Goal: Transaction & Acquisition: Purchase product/service

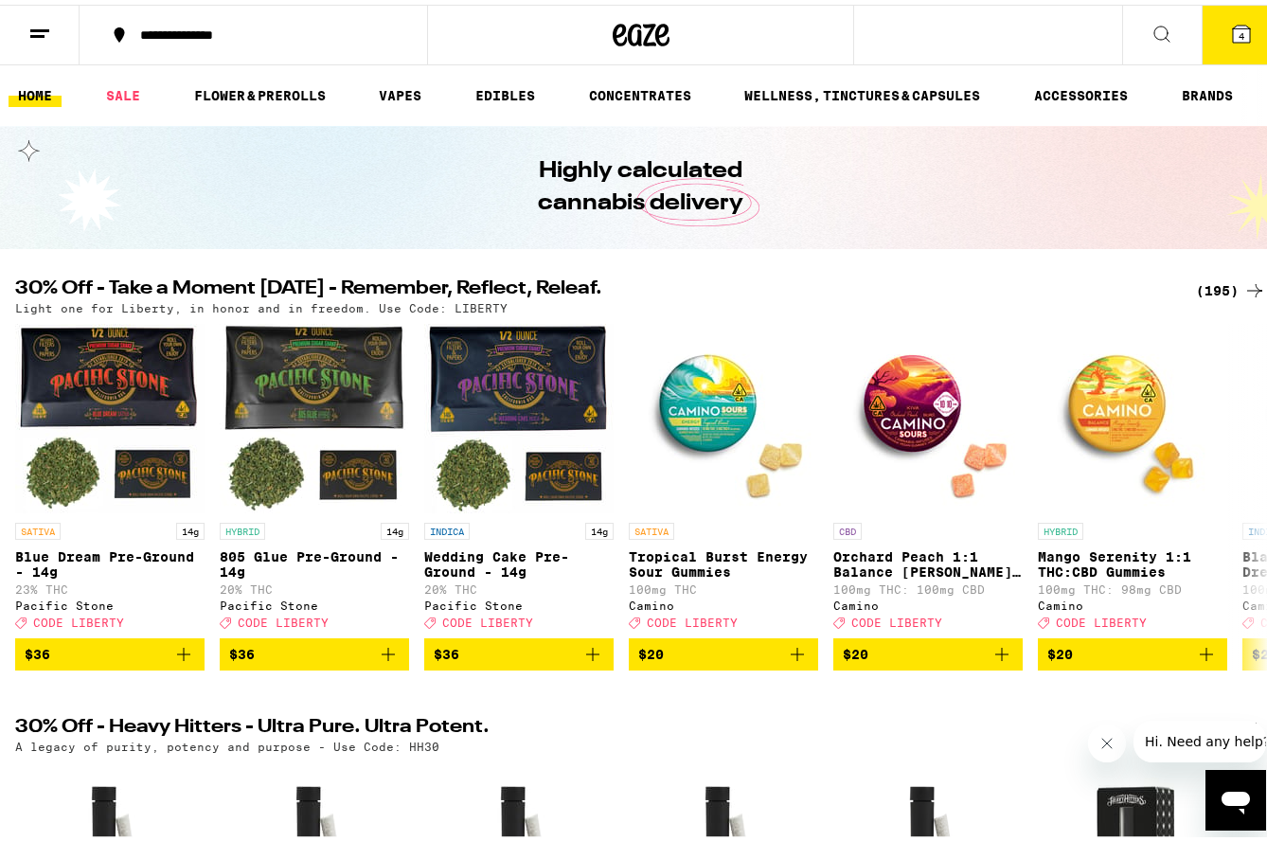
click at [1206, 289] on div "(195)" at bounding box center [1231, 286] width 70 height 23
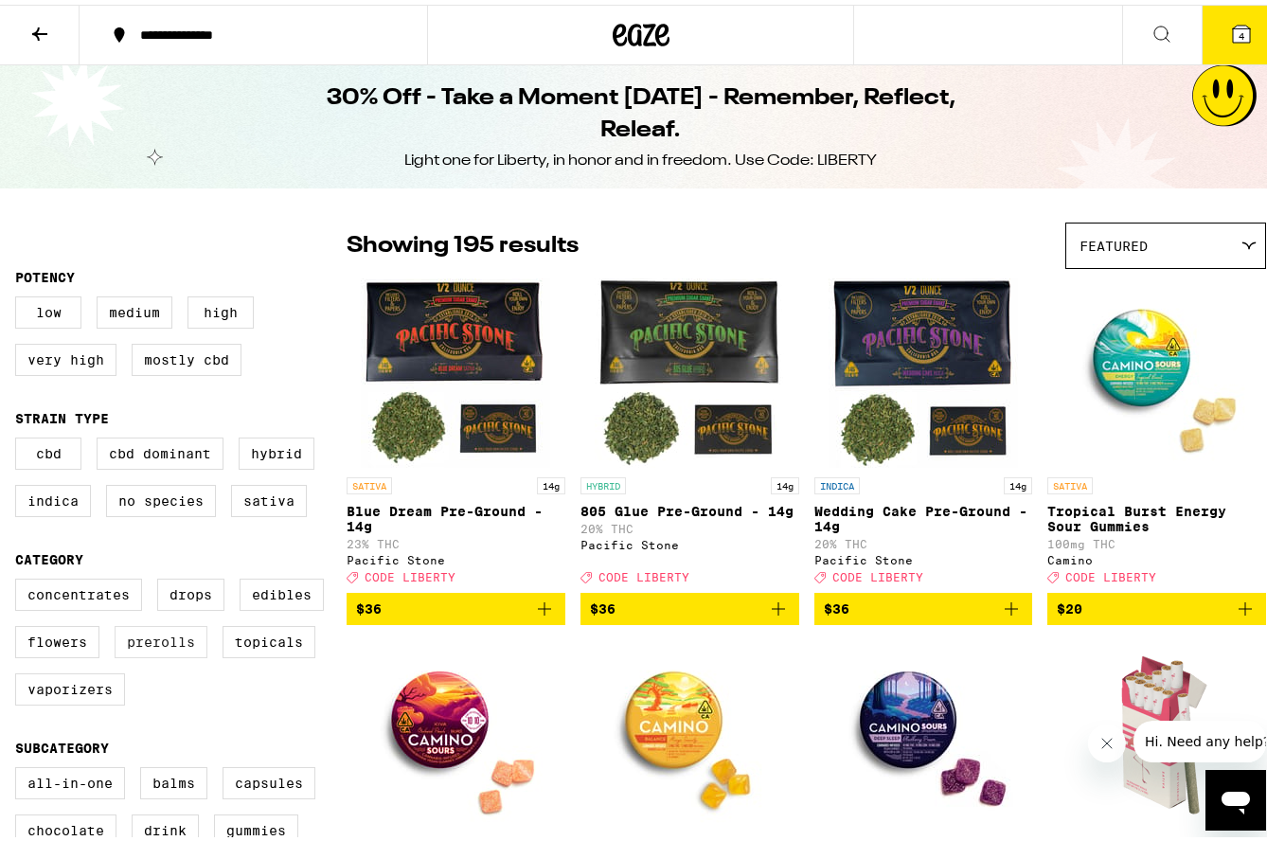
click at [163, 652] on label "Prerolls" at bounding box center [161, 637] width 93 height 32
click at [20, 578] on input "Prerolls" at bounding box center [19, 577] width 1 height 1
checkbox input "true"
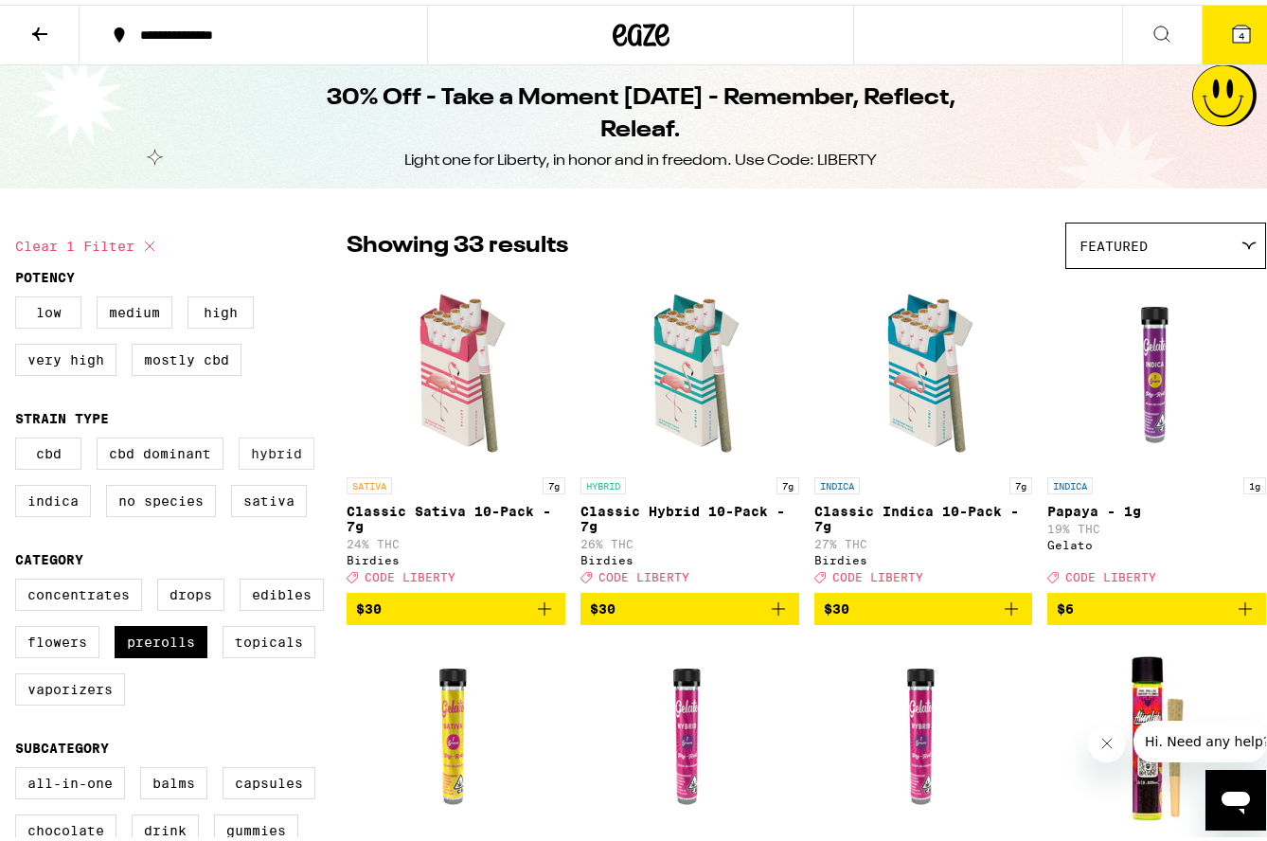
click at [265, 461] on label "Hybrid" at bounding box center [277, 449] width 76 height 32
click at [20, 437] on input "Hybrid" at bounding box center [19, 436] width 1 height 1
checkbox input "true"
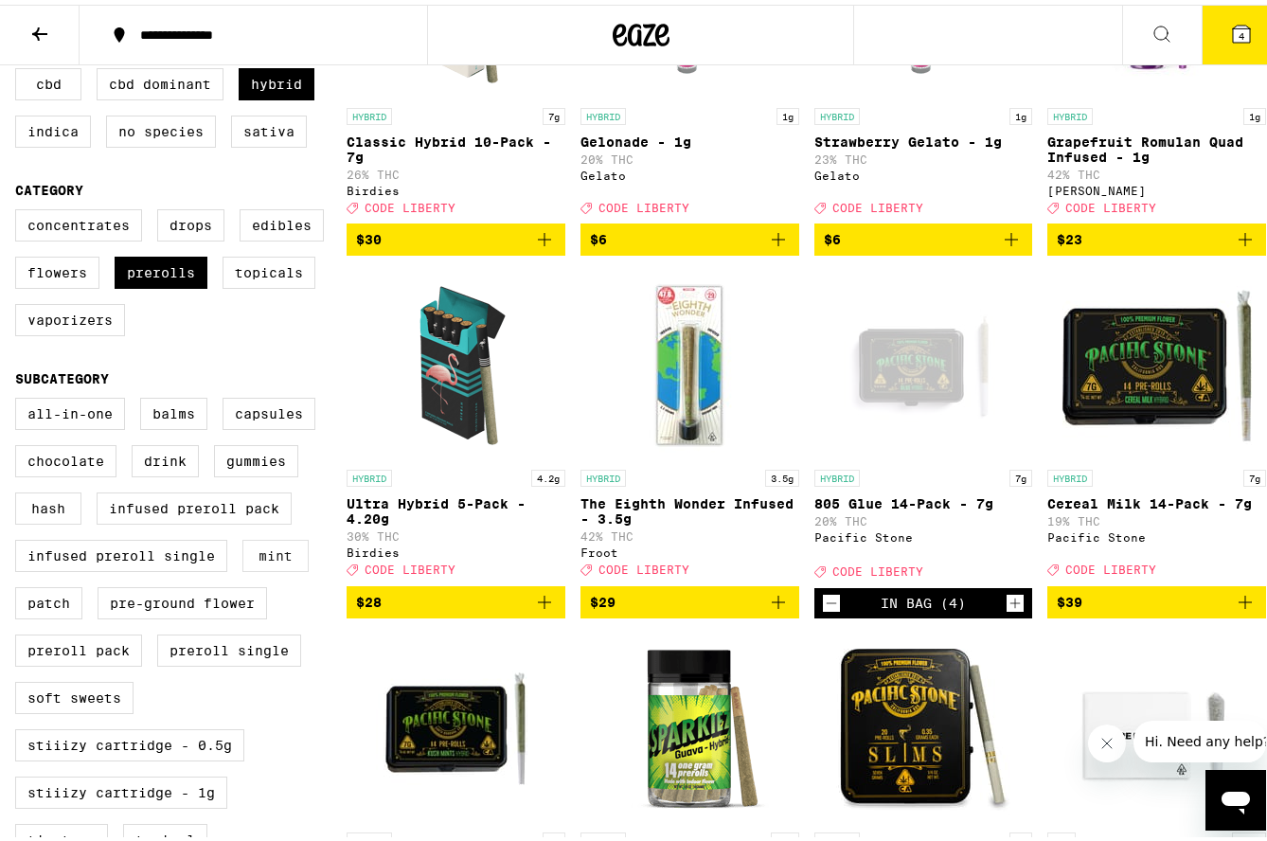
scroll to position [474, 0]
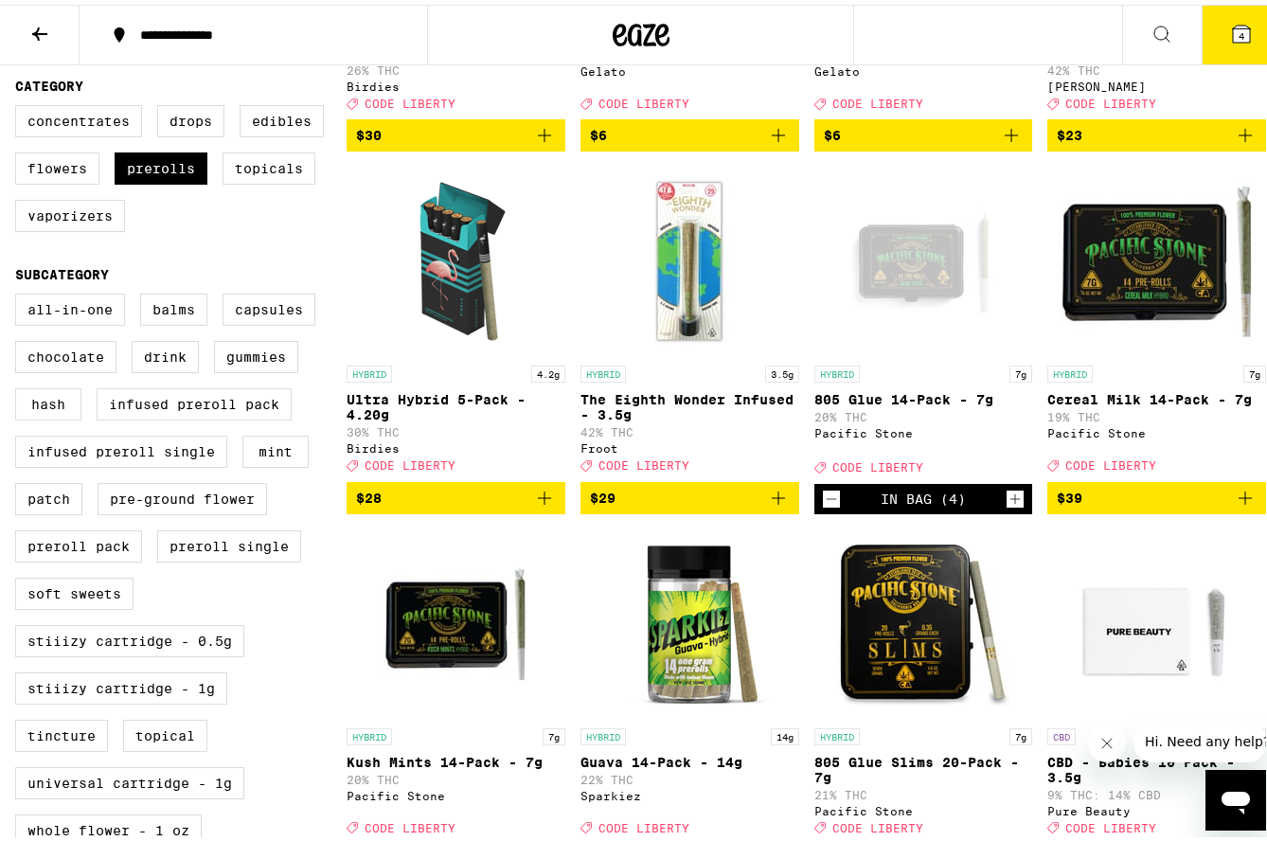
click at [823, 506] on icon "Decrement" at bounding box center [831, 494] width 17 height 23
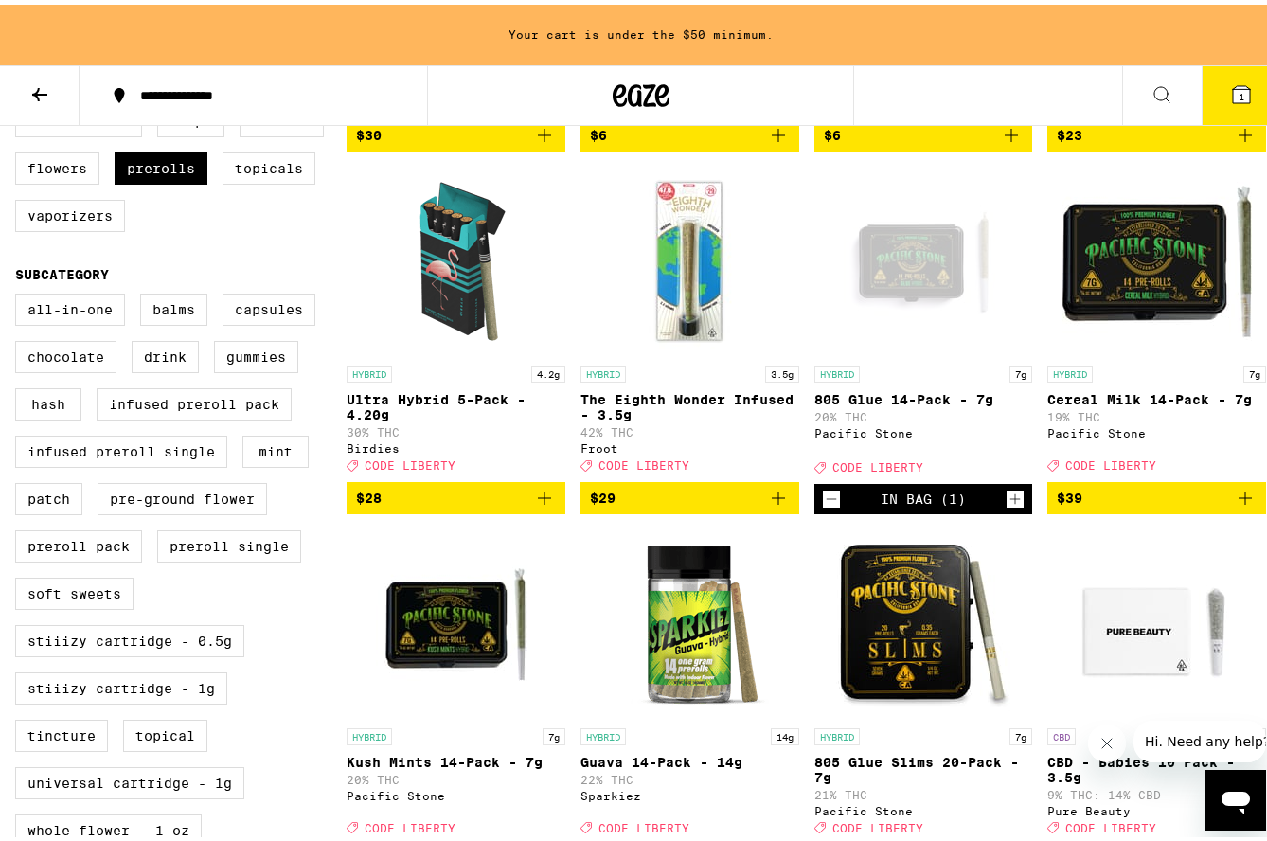
click at [823, 506] on icon "Decrement" at bounding box center [831, 494] width 17 height 23
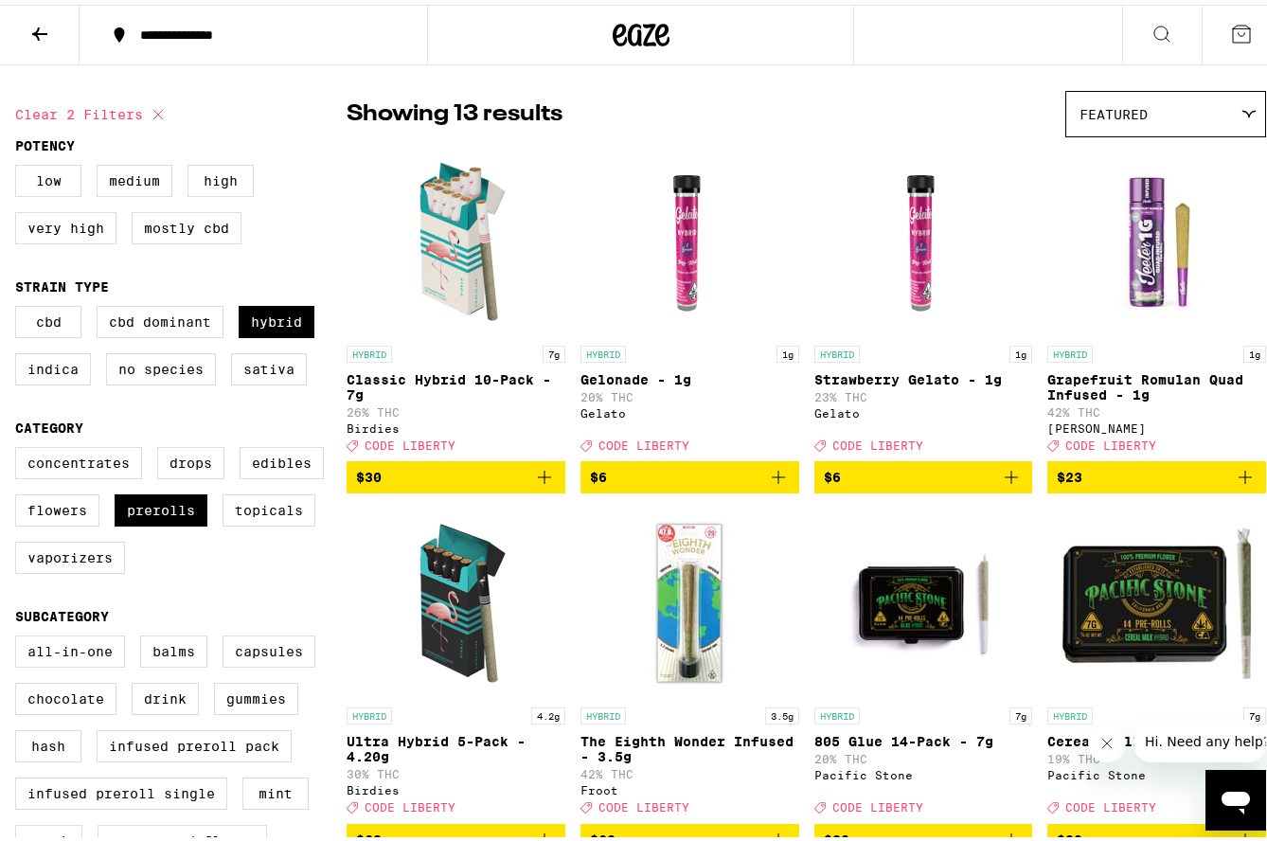
scroll to position [95, 0]
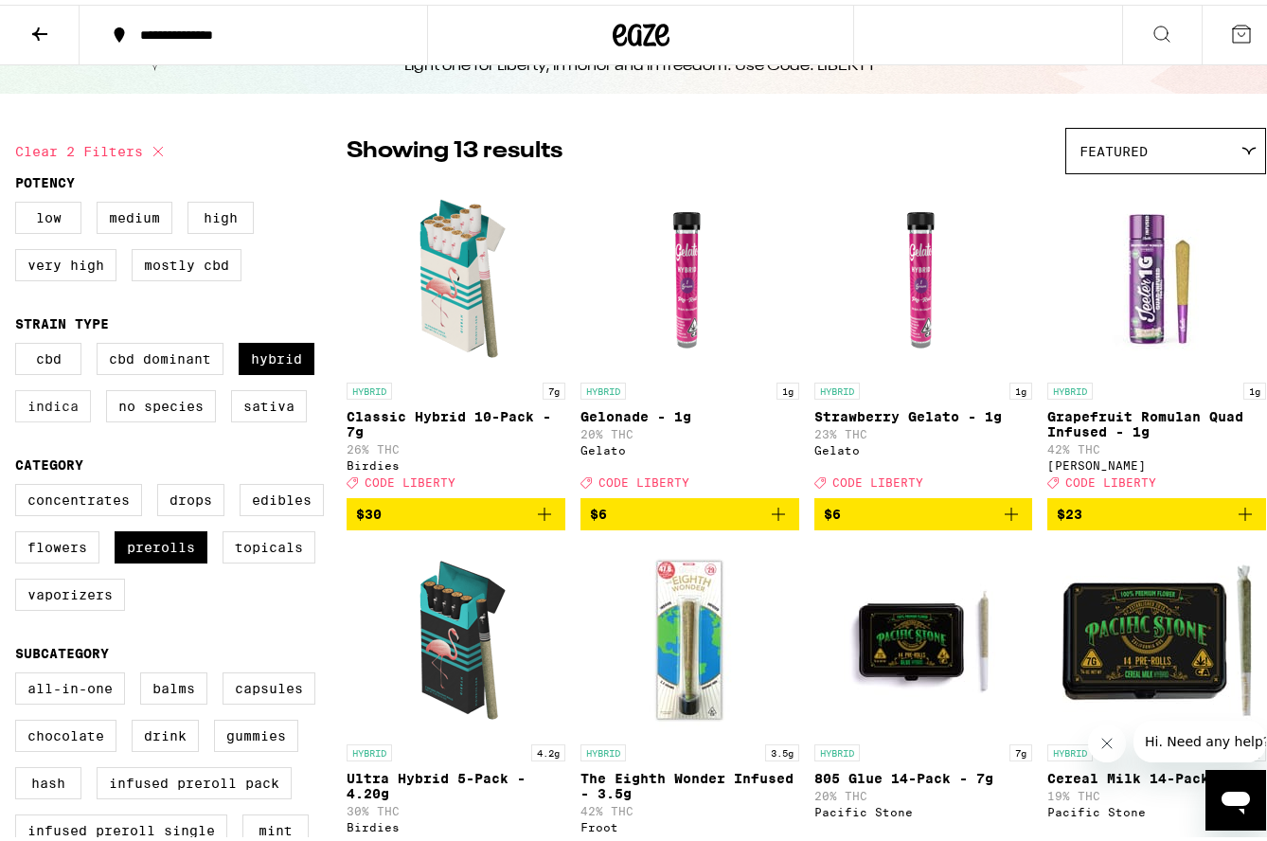
click at [43, 410] on label "Indica" at bounding box center [53, 402] width 76 height 32
click at [20, 342] on input "Indica" at bounding box center [19, 341] width 1 height 1
checkbox input "true"
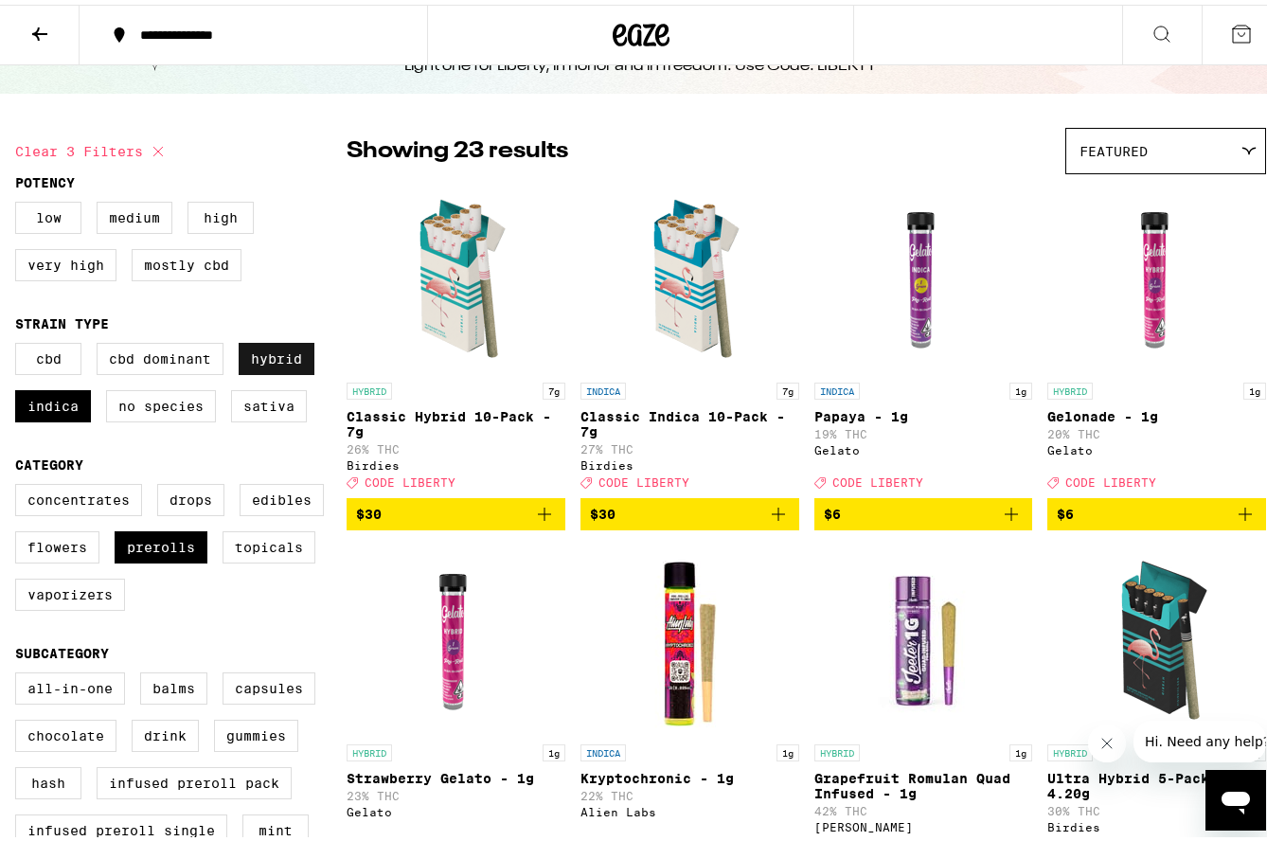
click at [305, 356] on label "Hybrid" at bounding box center [277, 354] width 76 height 32
click at [20, 342] on input "Hybrid" at bounding box center [19, 341] width 1 height 1
checkbox input "false"
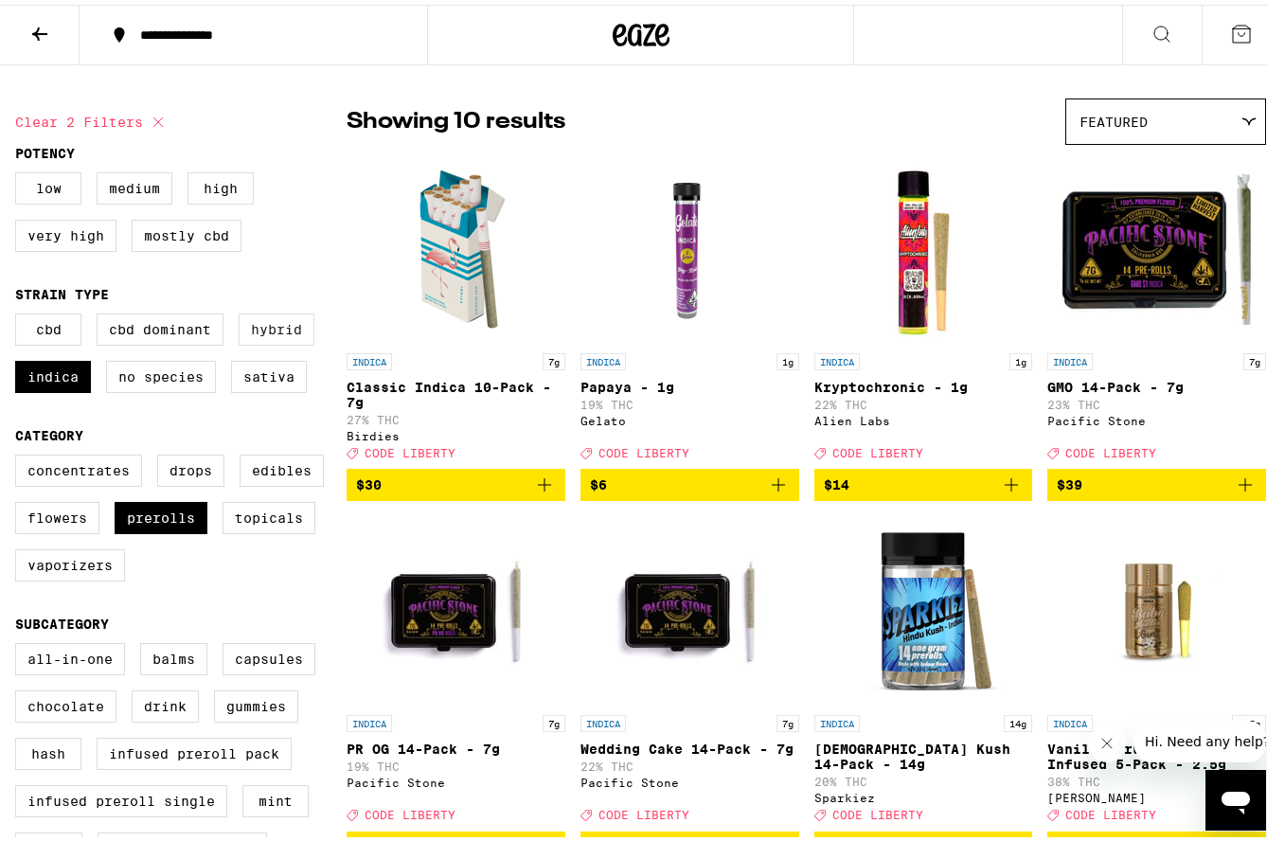
scroll to position [95, 0]
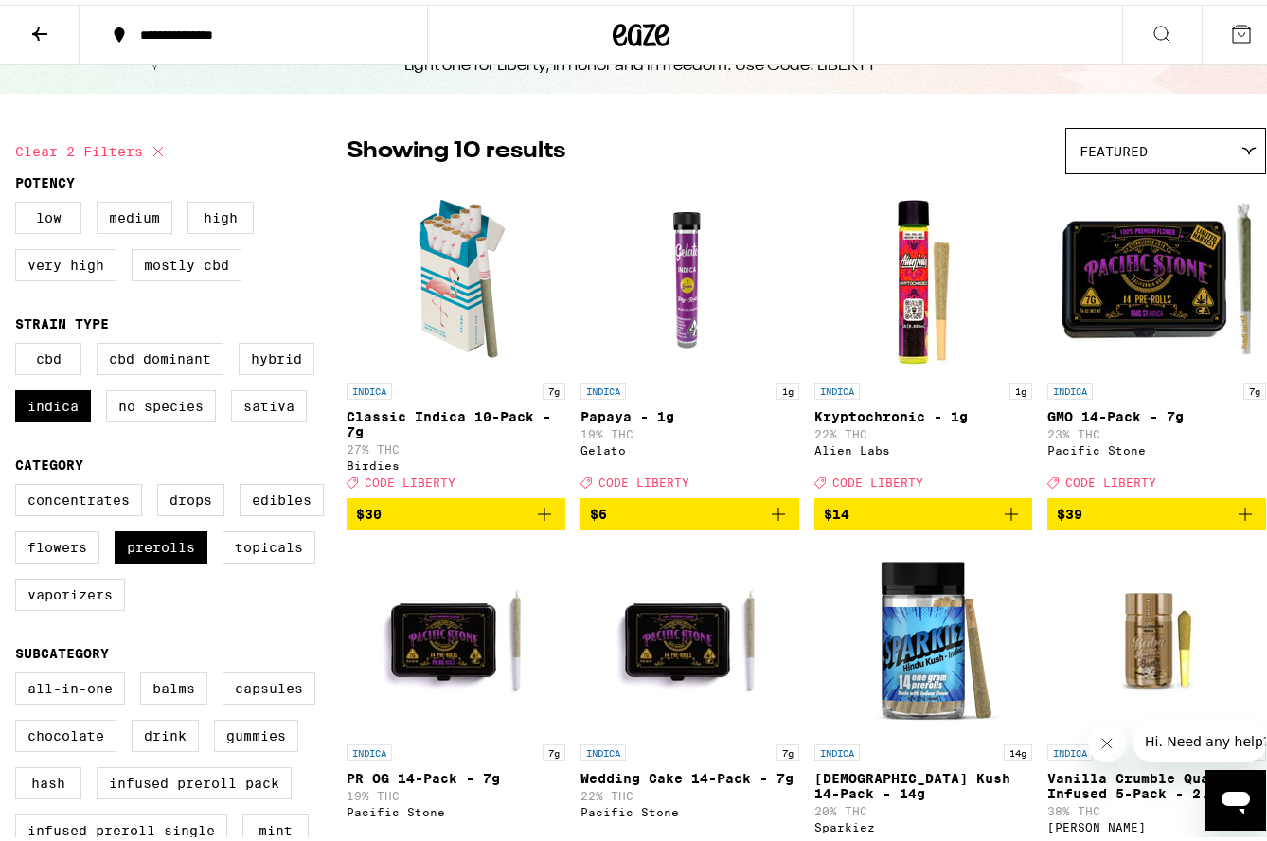
click at [38, 29] on icon at bounding box center [39, 29] width 15 height 13
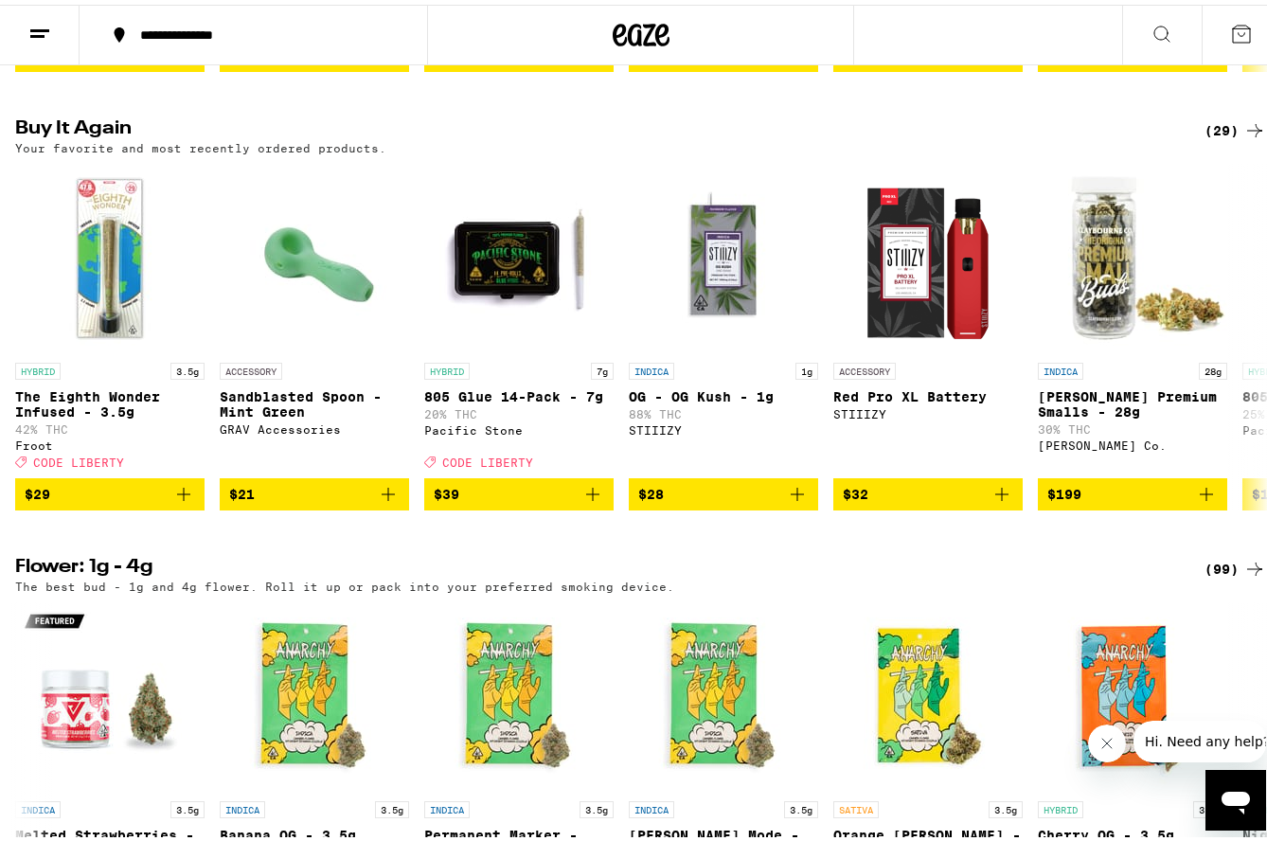
scroll to position [1894, 0]
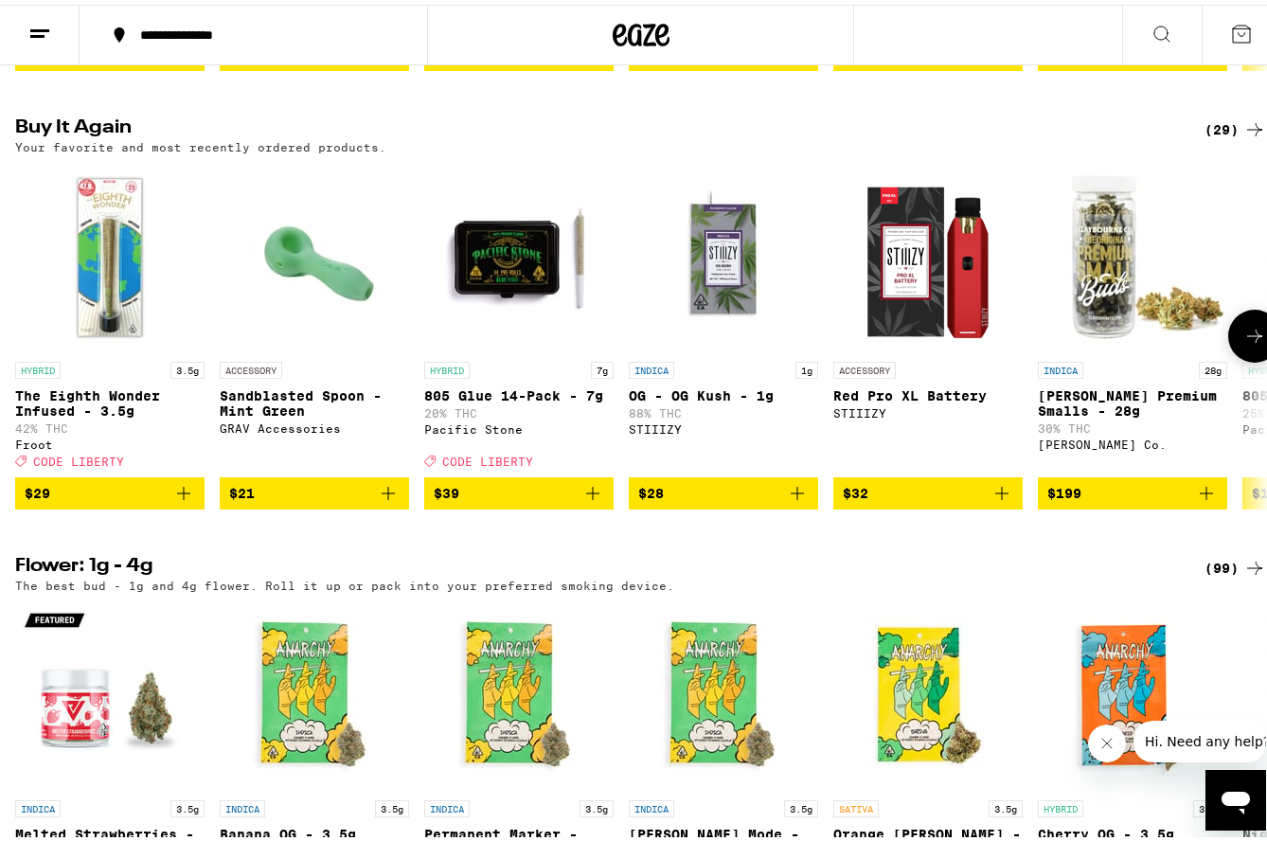
click at [1244, 343] on icon at bounding box center [1255, 331] width 23 height 23
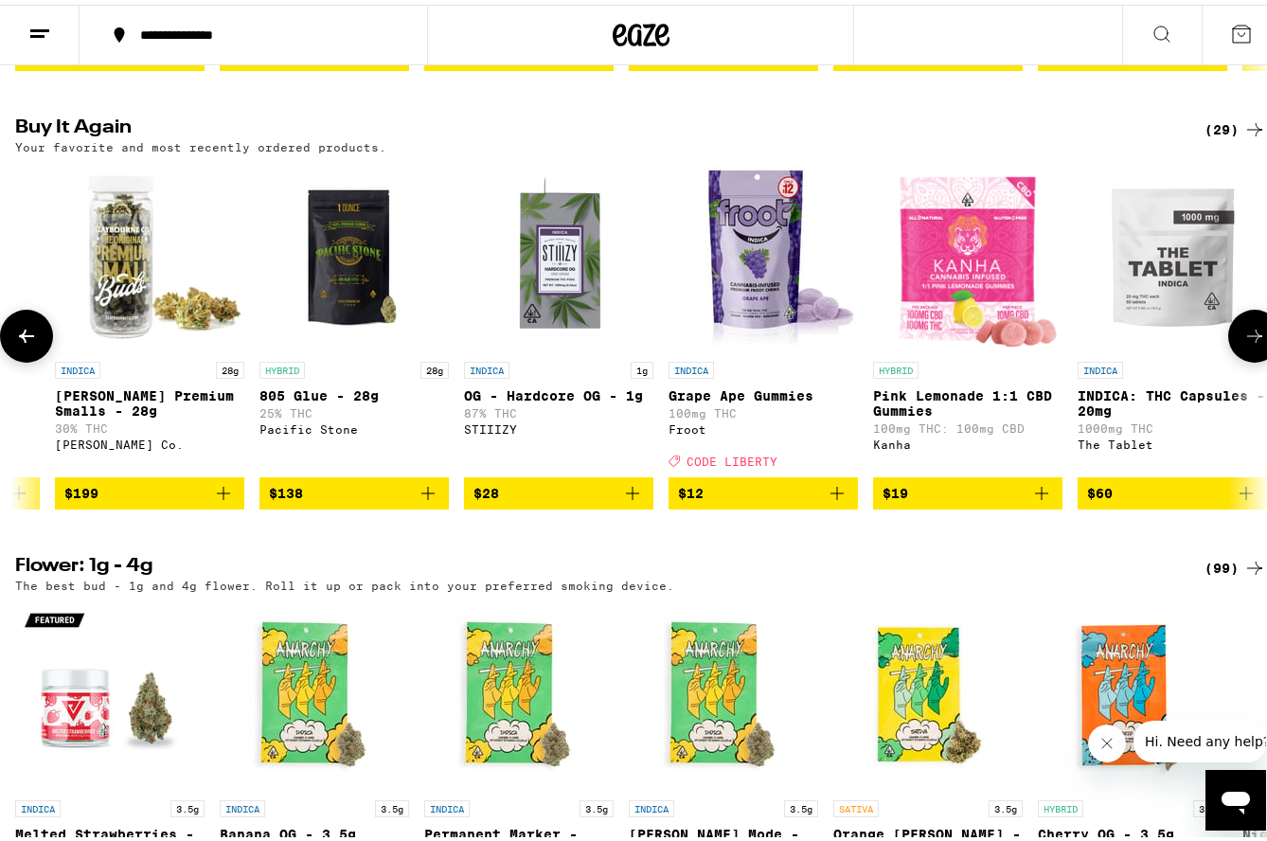
scroll to position [0, 1031]
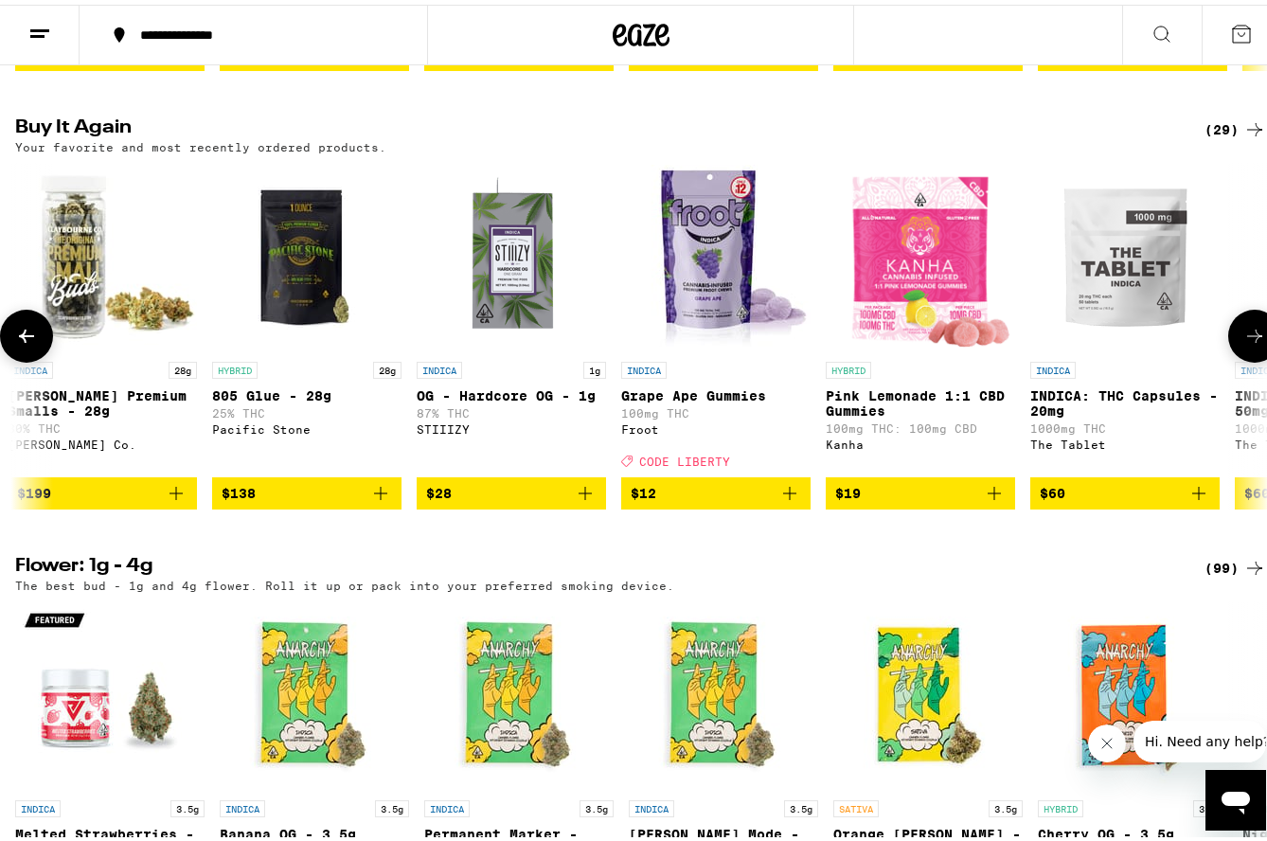
click at [1244, 343] on icon at bounding box center [1255, 331] width 23 height 23
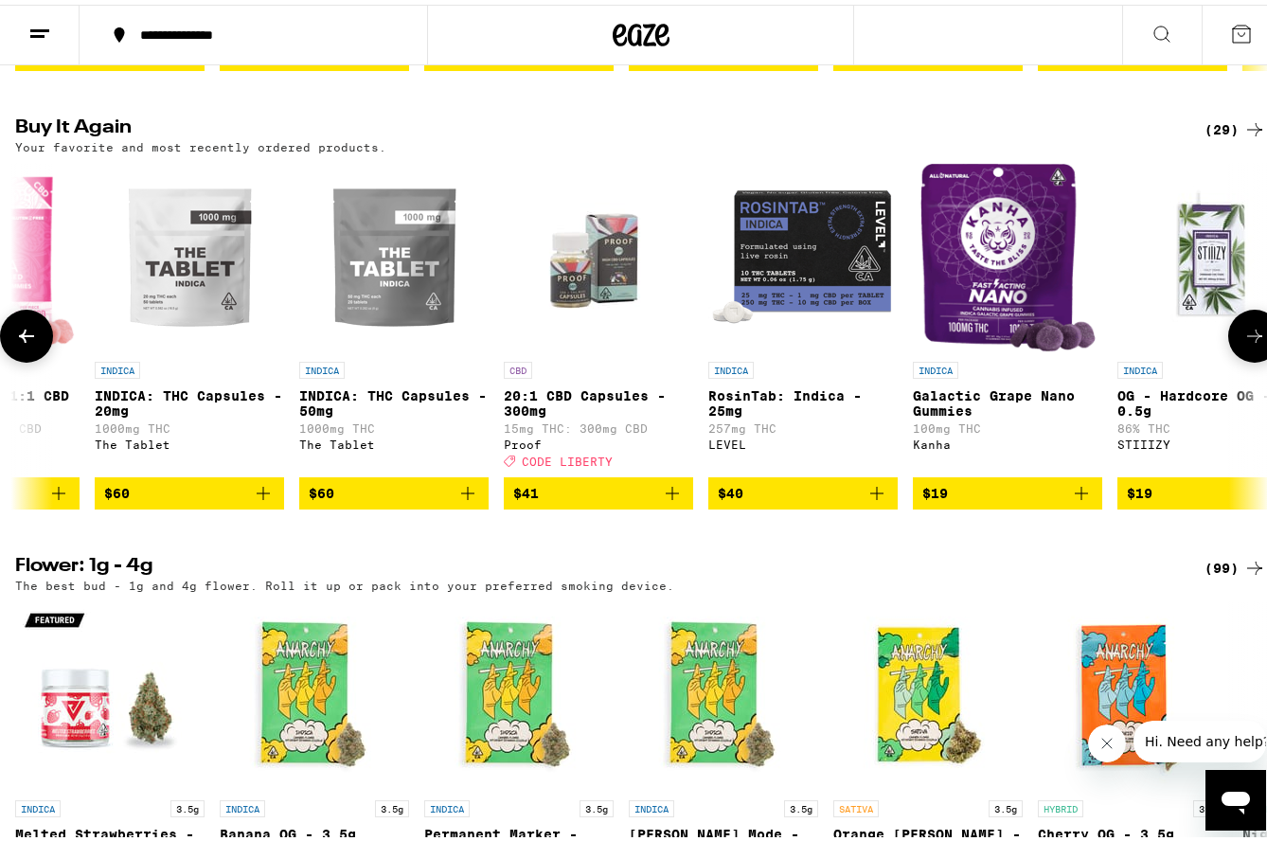
scroll to position [0, 2061]
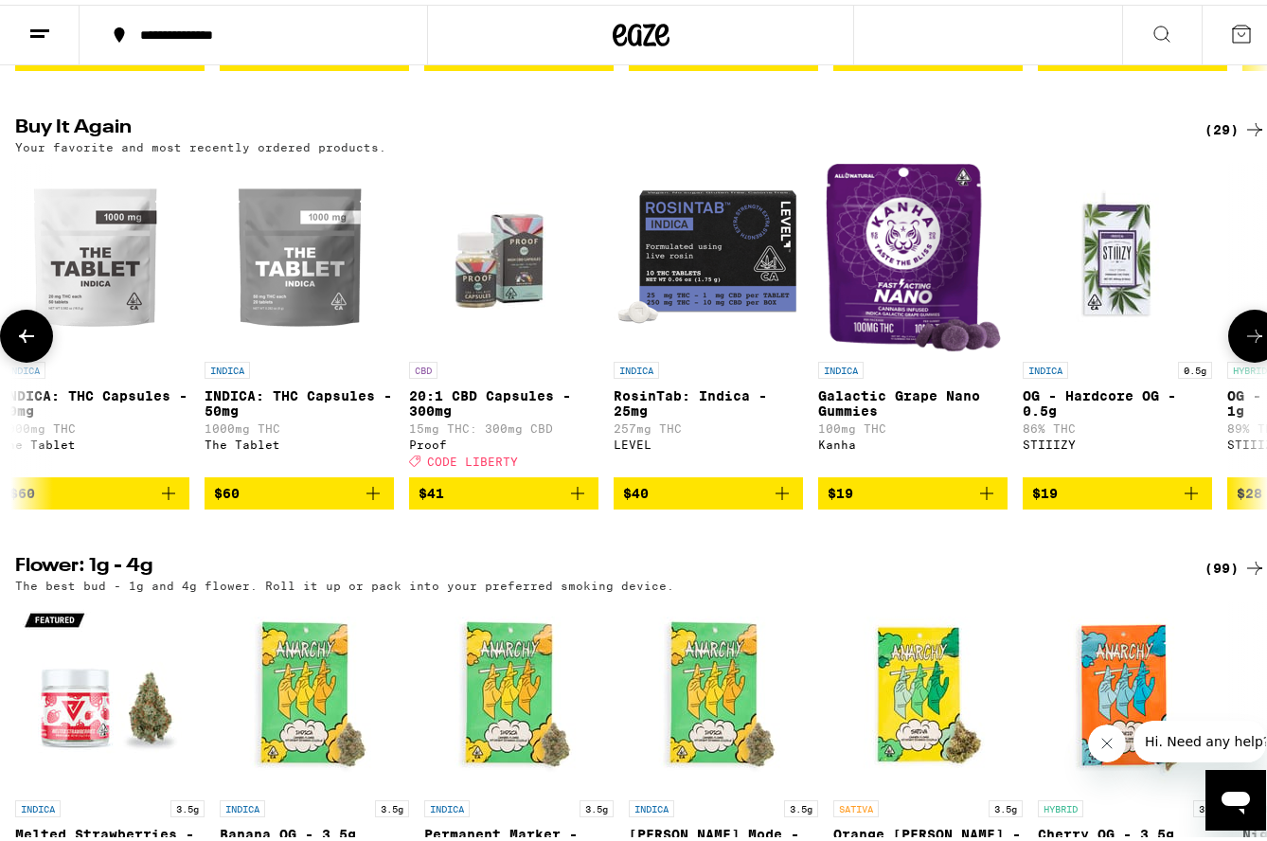
click at [578, 495] on icon "Add to bag" at bounding box center [577, 488] width 13 height 13
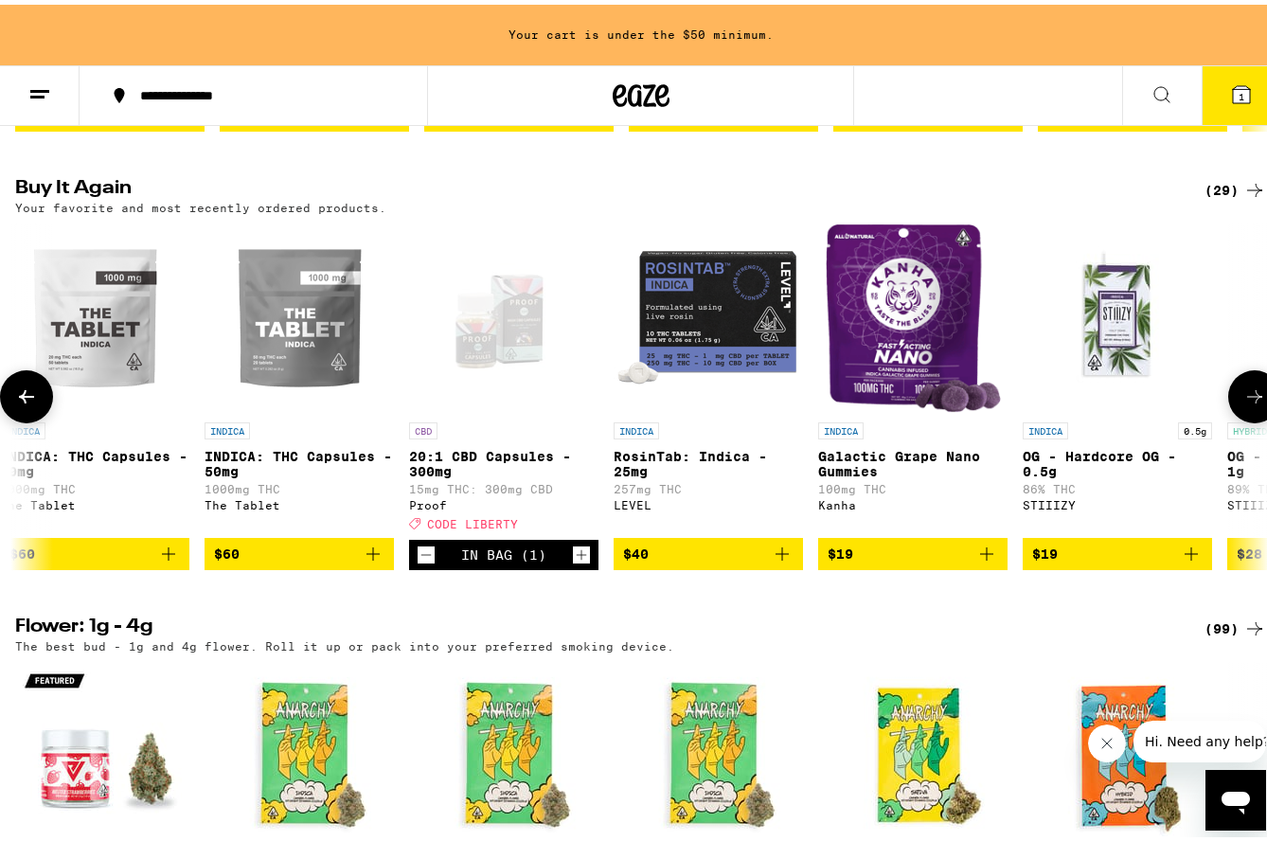
scroll to position [1955, 0]
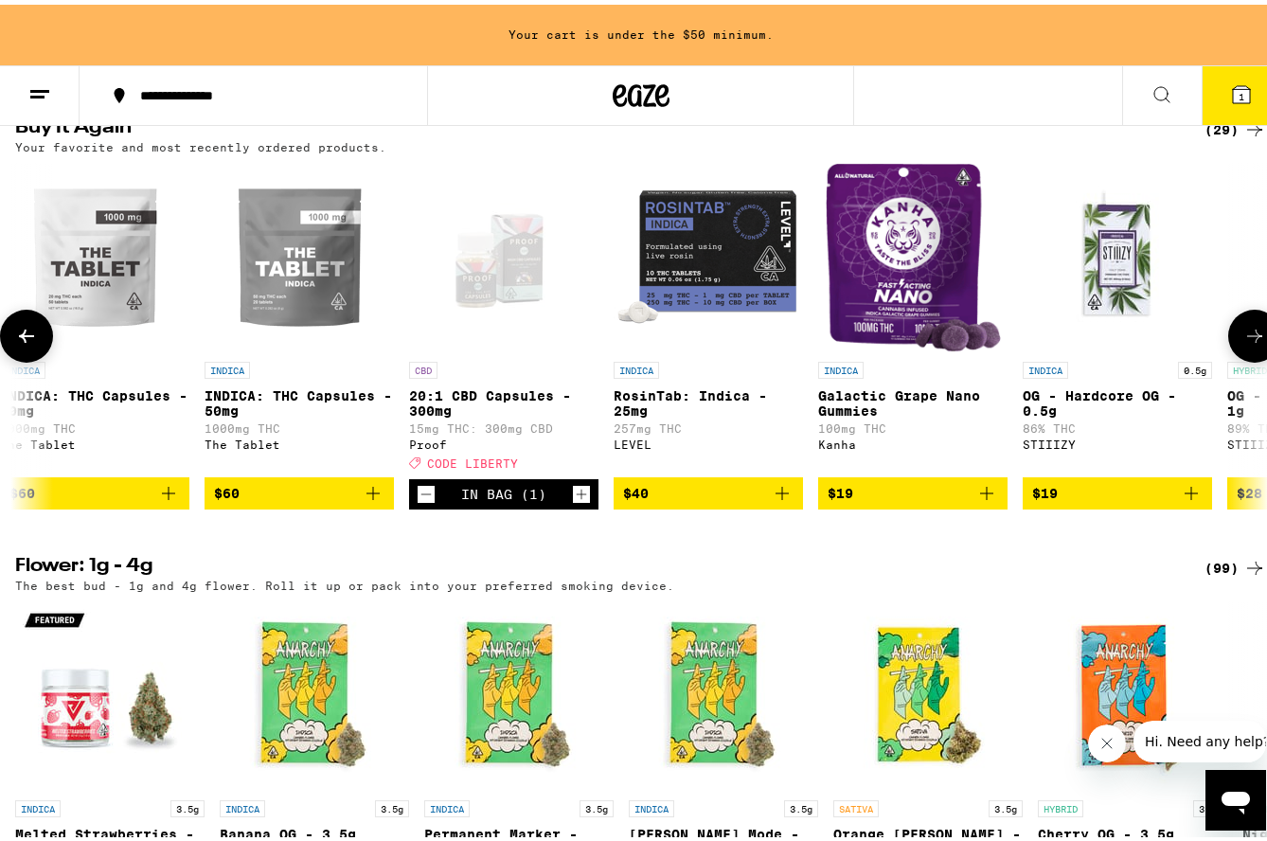
click at [1244, 343] on icon at bounding box center [1255, 331] width 23 height 23
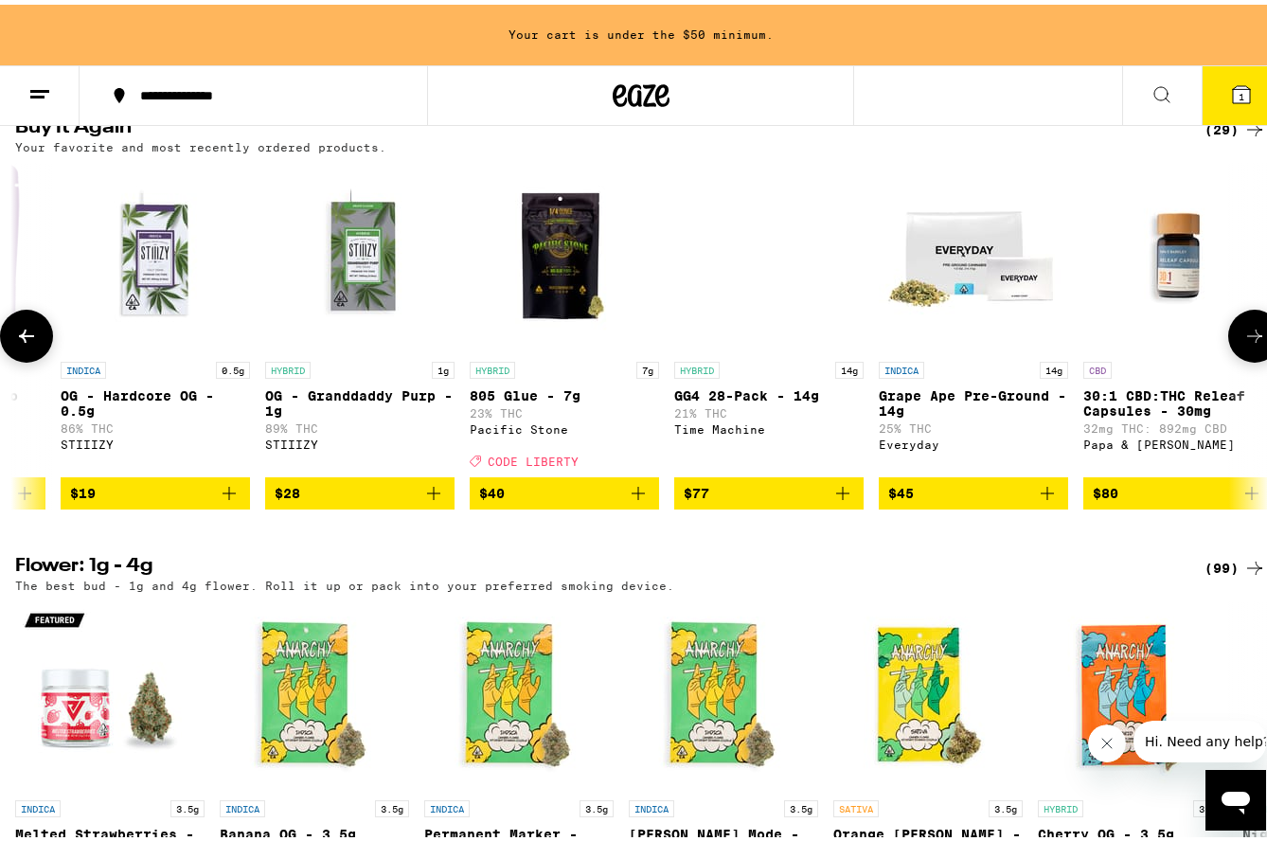
scroll to position [0, 3092]
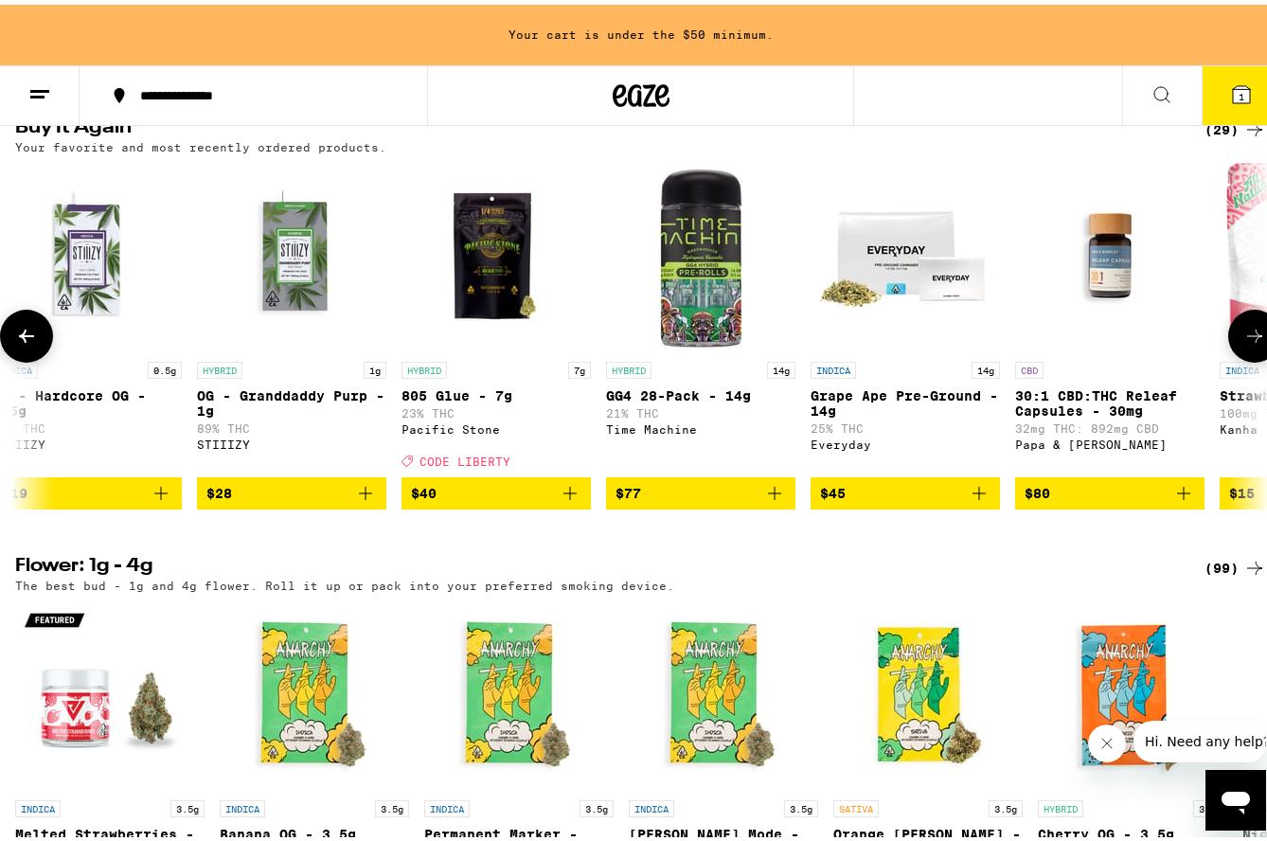
click at [1244, 343] on icon at bounding box center [1255, 331] width 23 height 23
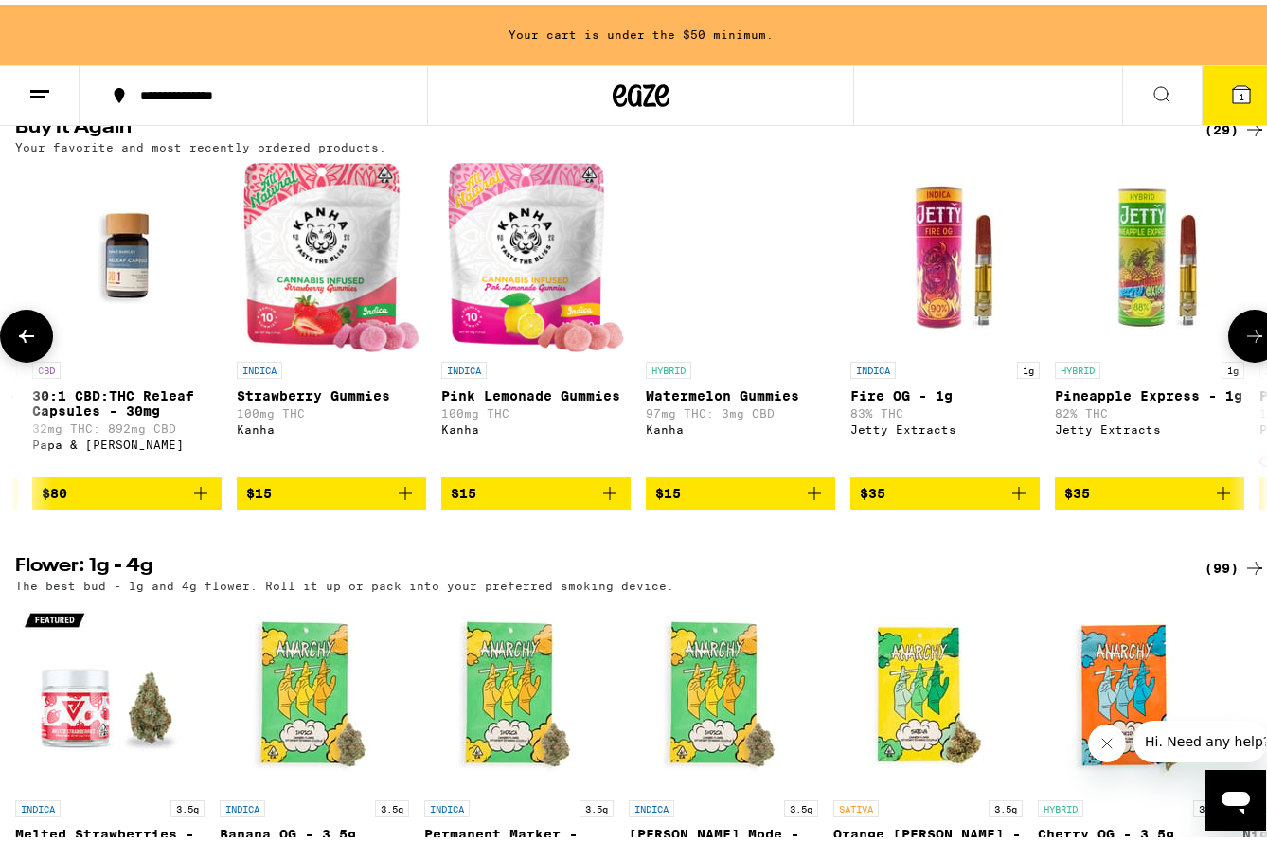
scroll to position [0, 4122]
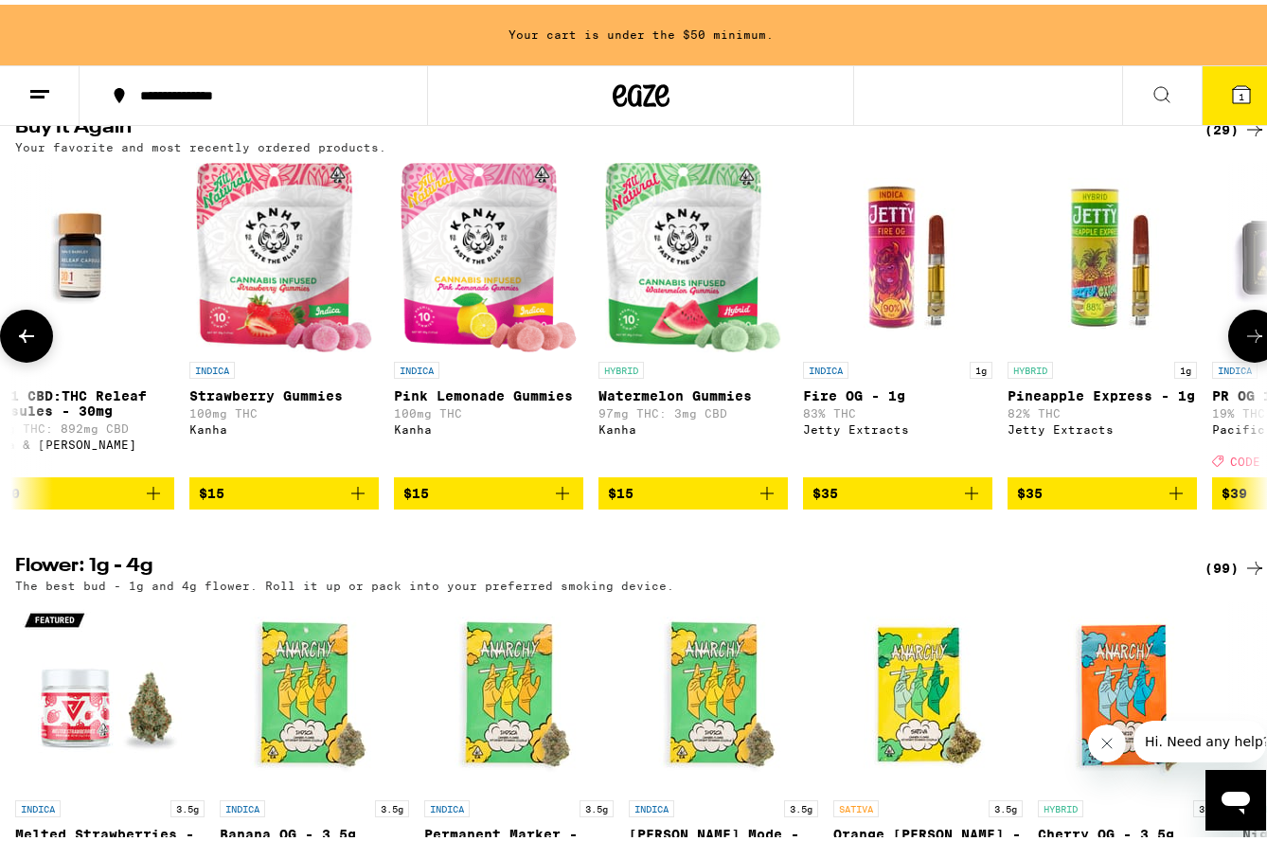
click at [27, 343] on icon at bounding box center [26, 331] width 23 height 23
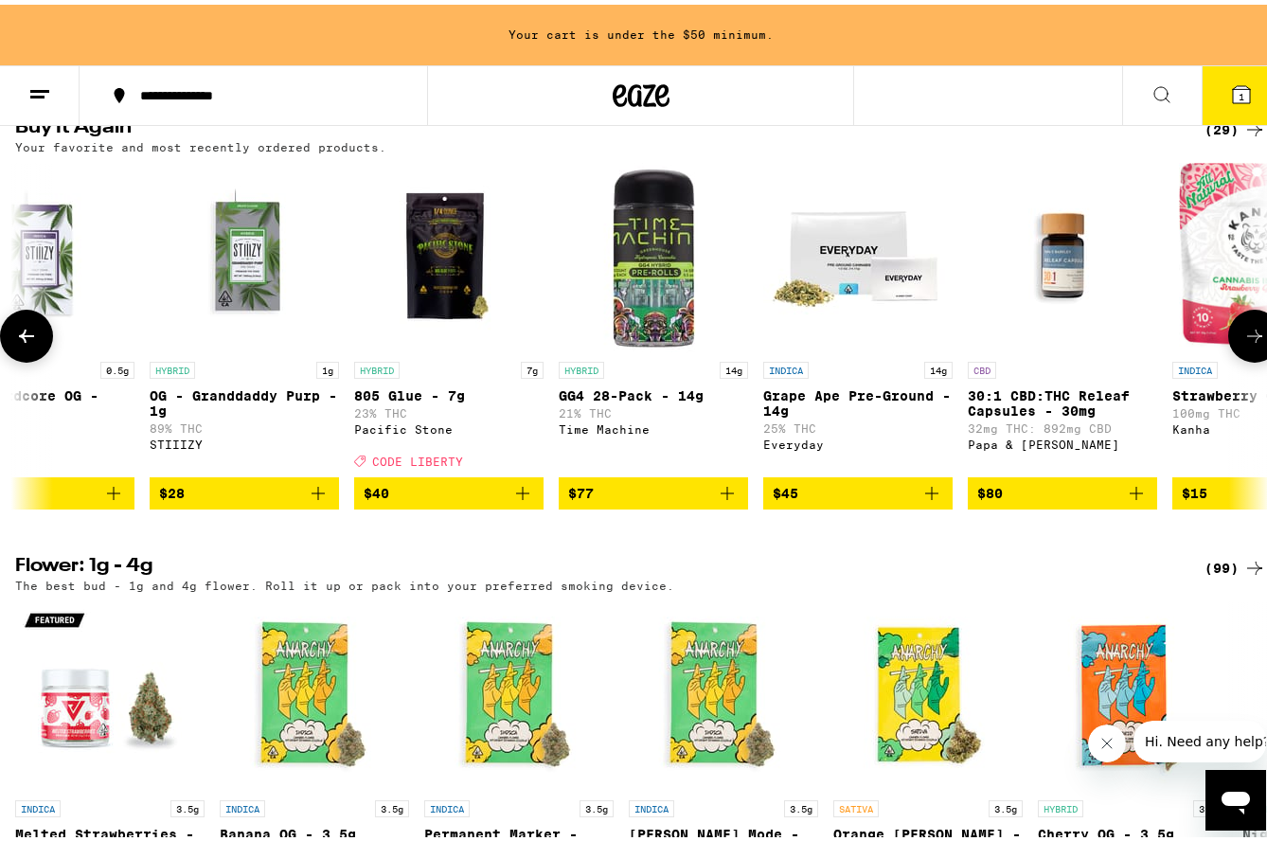
scroll to position [0, 3092]
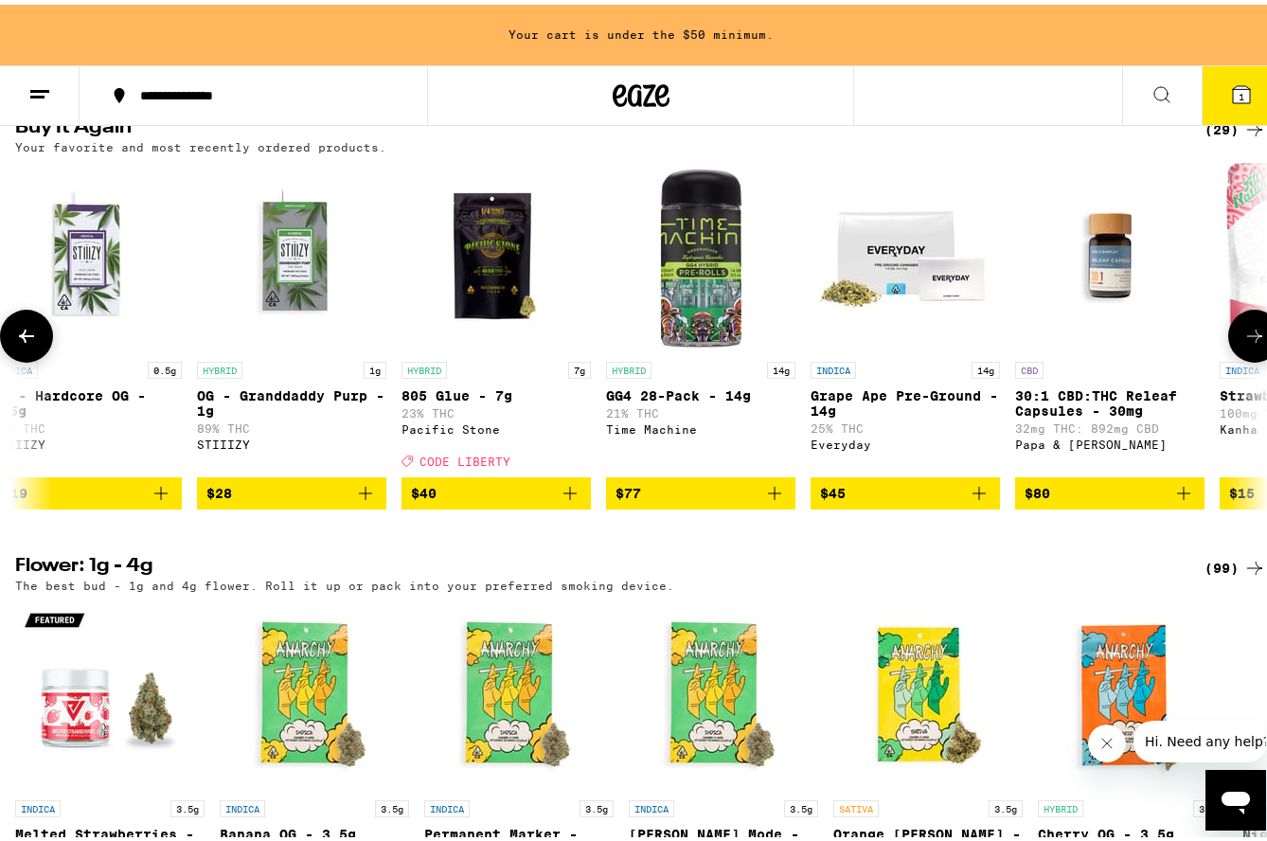
click at [1244, 343] on icon at bounding box center [1255, 331] width 23 height 23
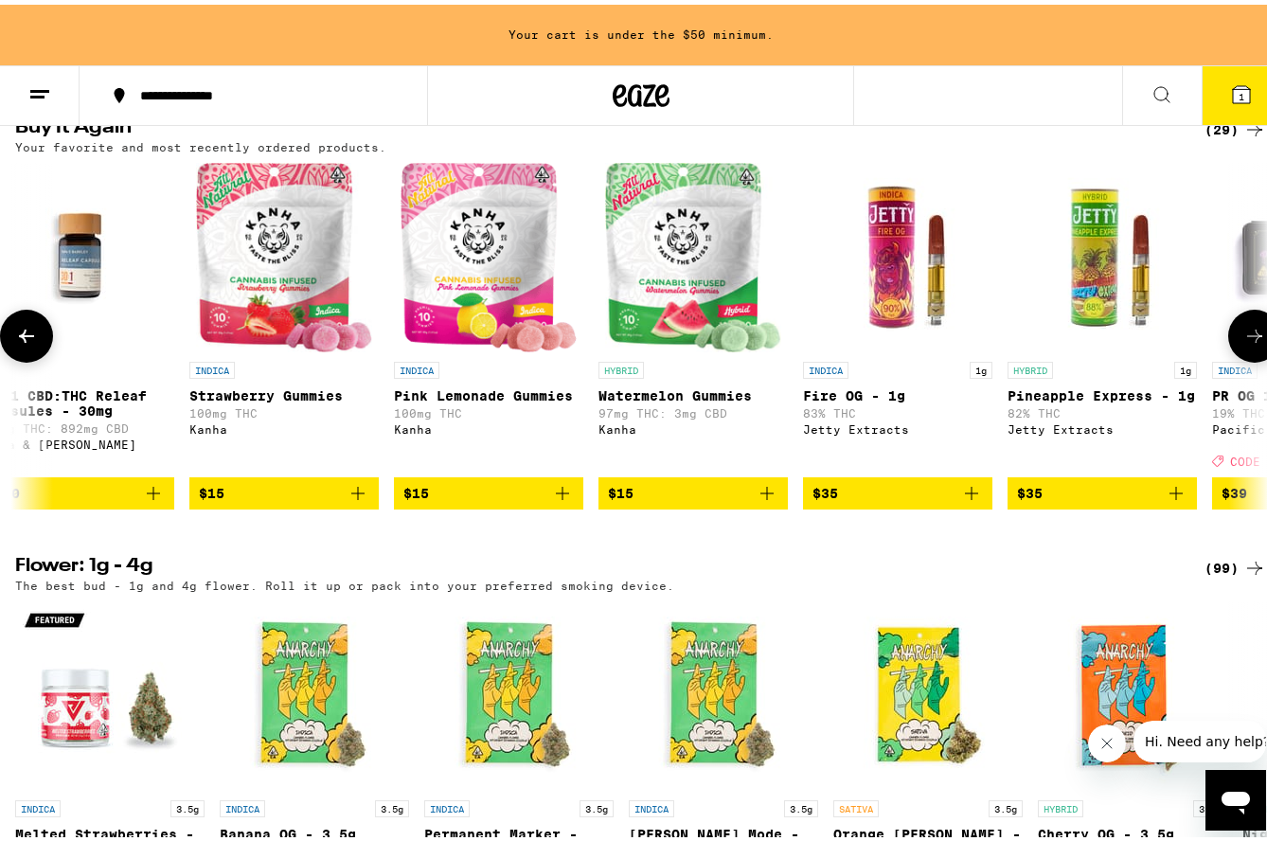
click at [1244, 343] on icon at bounding box center [1255, 331] width 23 height 23
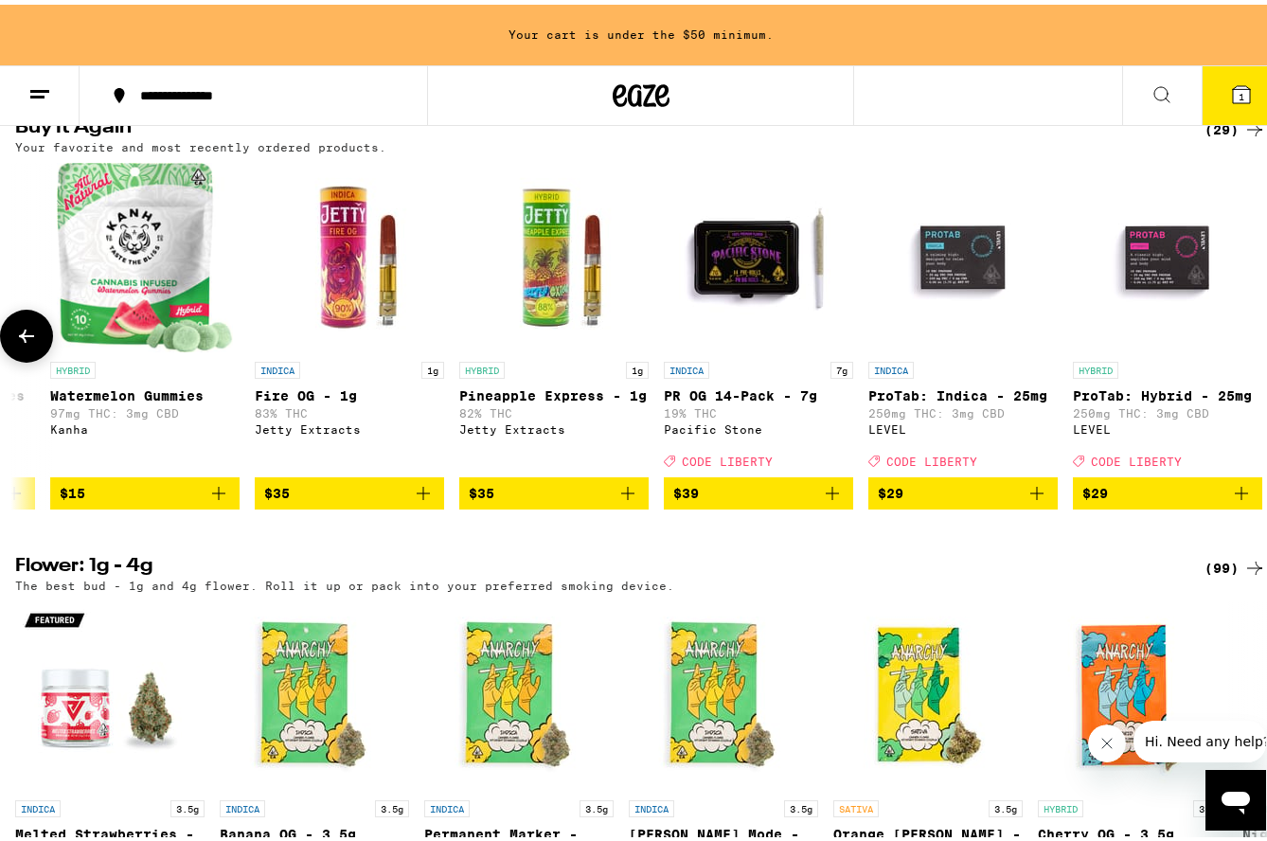
scroll to position [0, 4696]
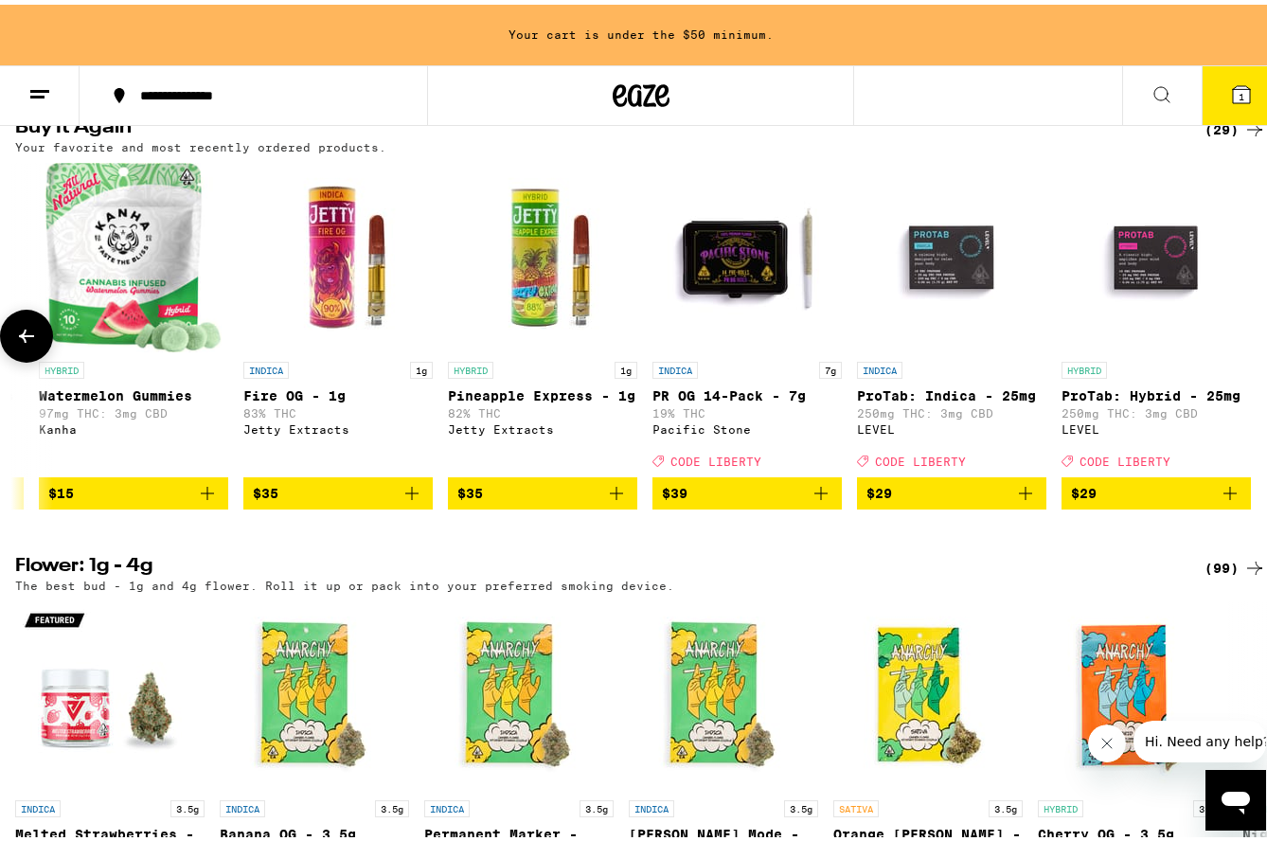
click at [29, 343] on icon at bounding box center [26, 331] width 23 height 23
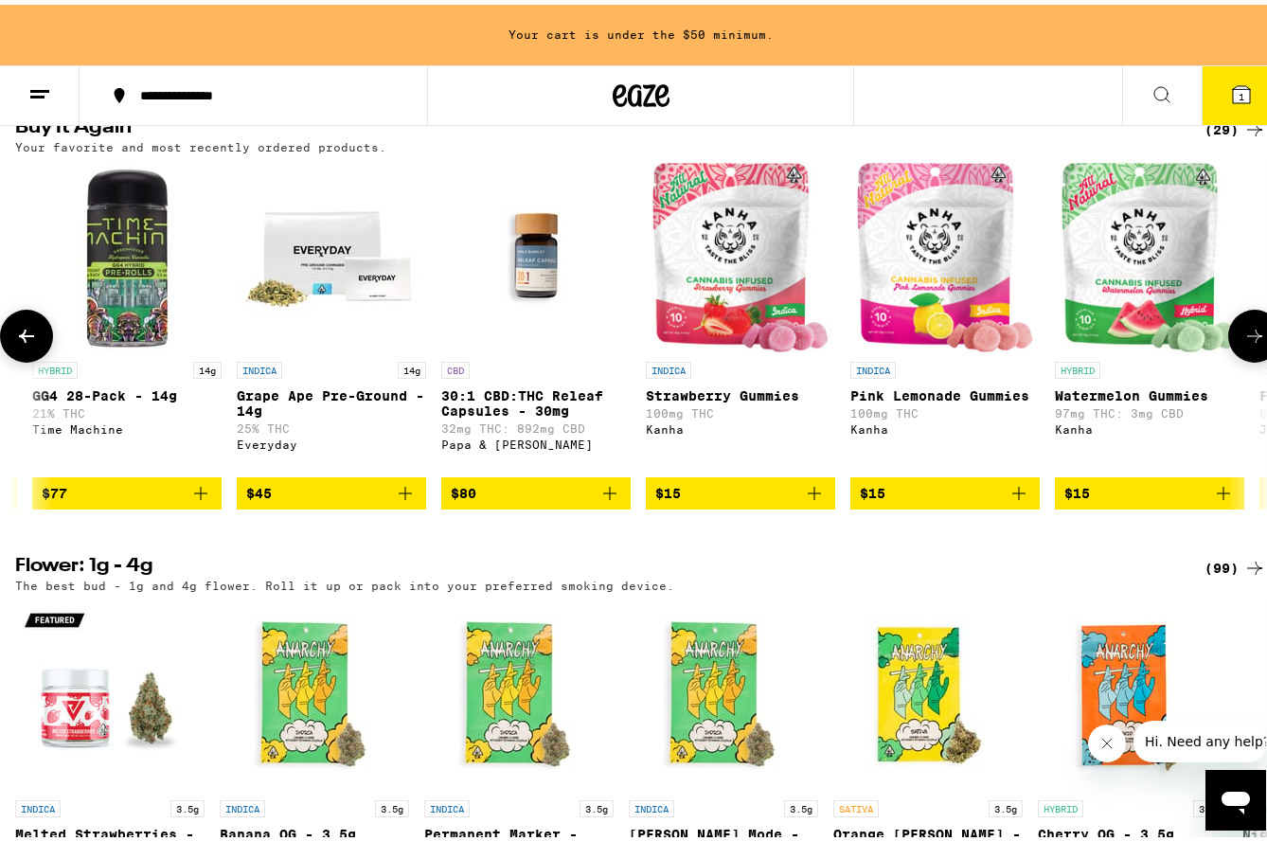
click at [29, 343] on icon at bounding box center [26, 331] width 23 height 23
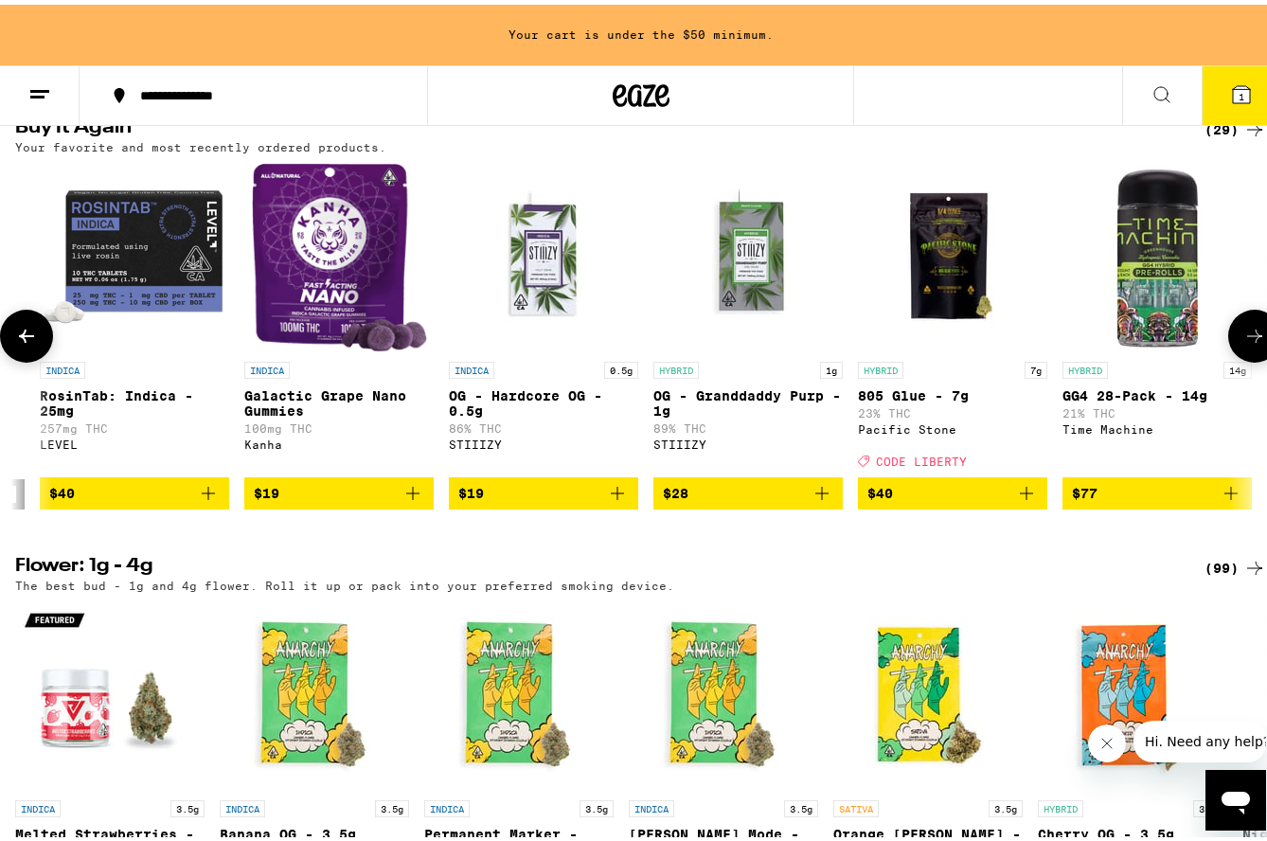
click at [33, 343] on icon at bounding box center [26, 331] width 23 height 23
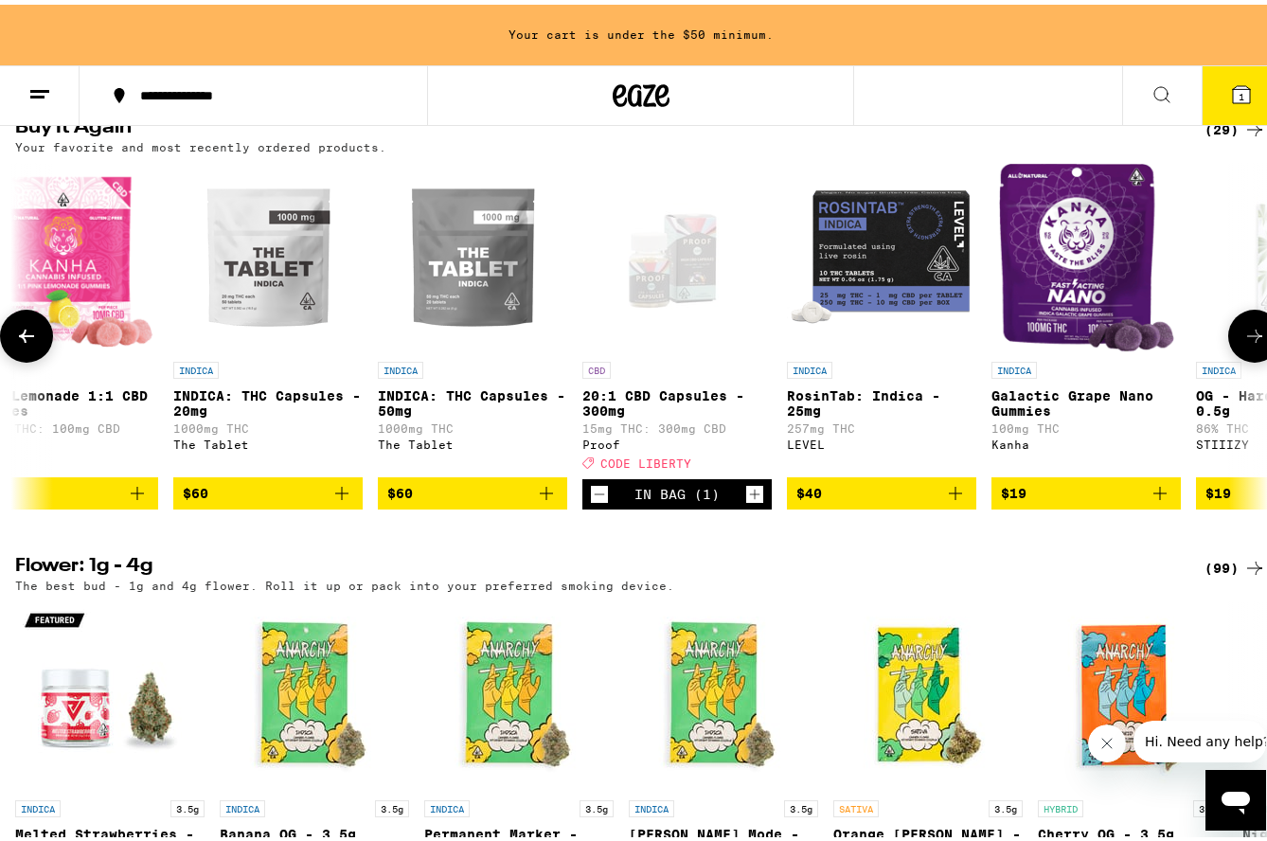
scroll to position [0, 1605]
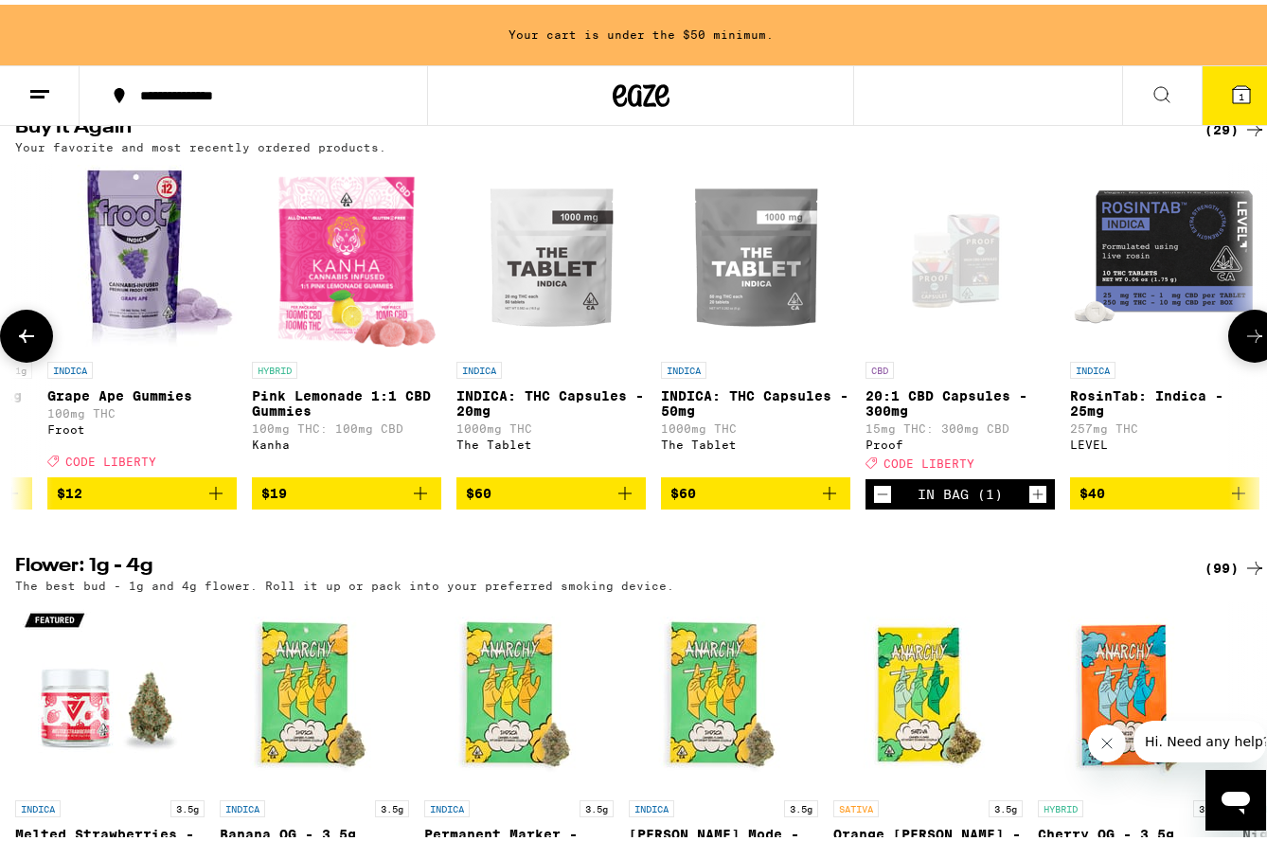
click at [35, 343] on icon at bounding box center [26, 331] width 23 height 23
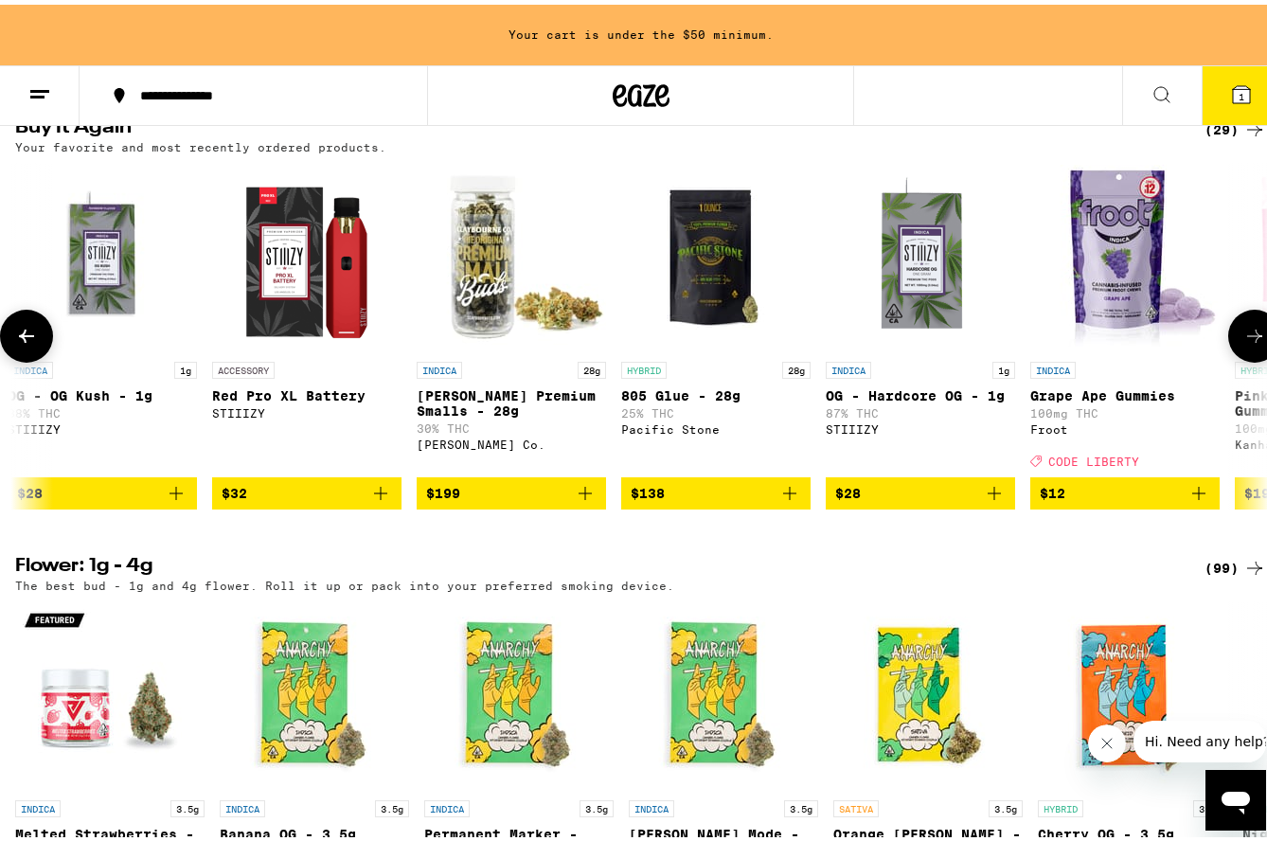
scroll to position [0, 574]
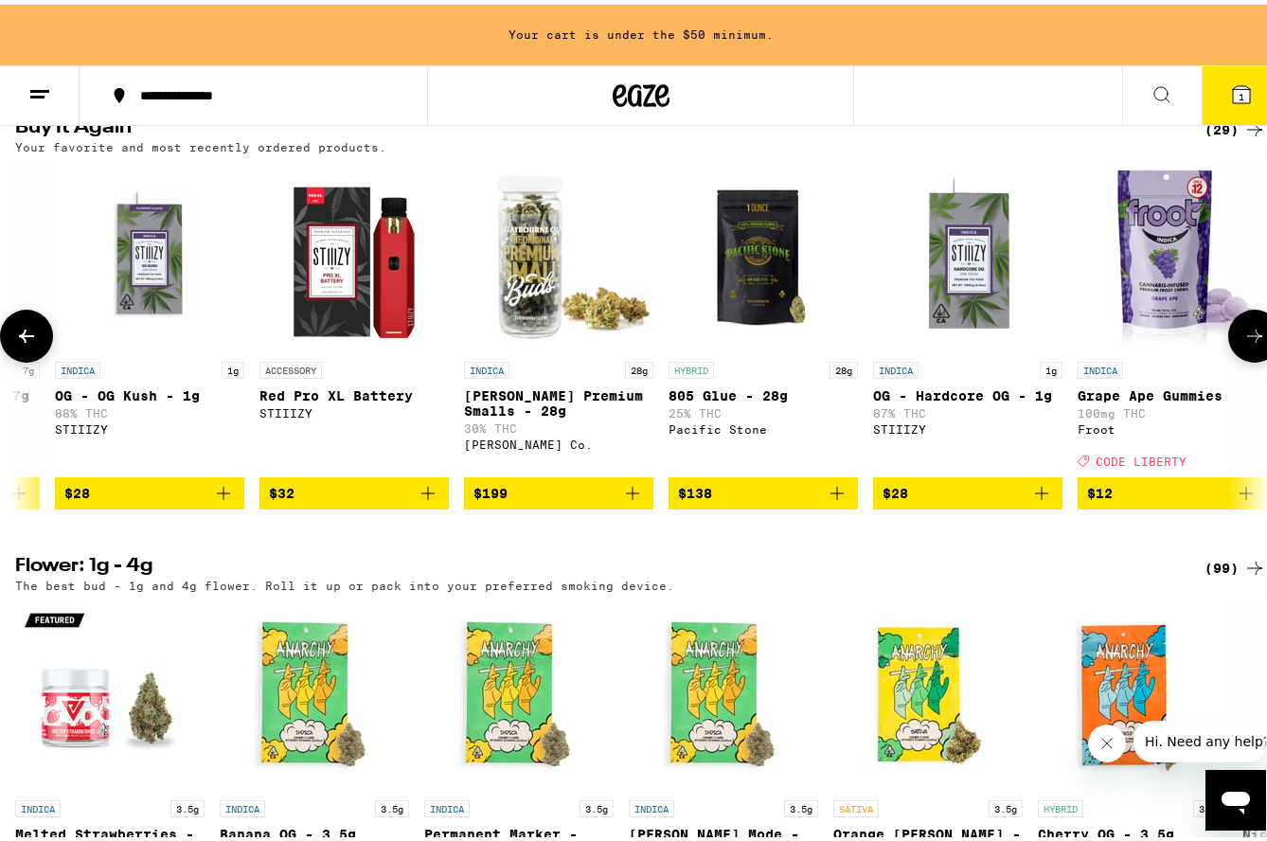
click at [35, 343] on icon at bounding box center [26, 331] width 23 height 23
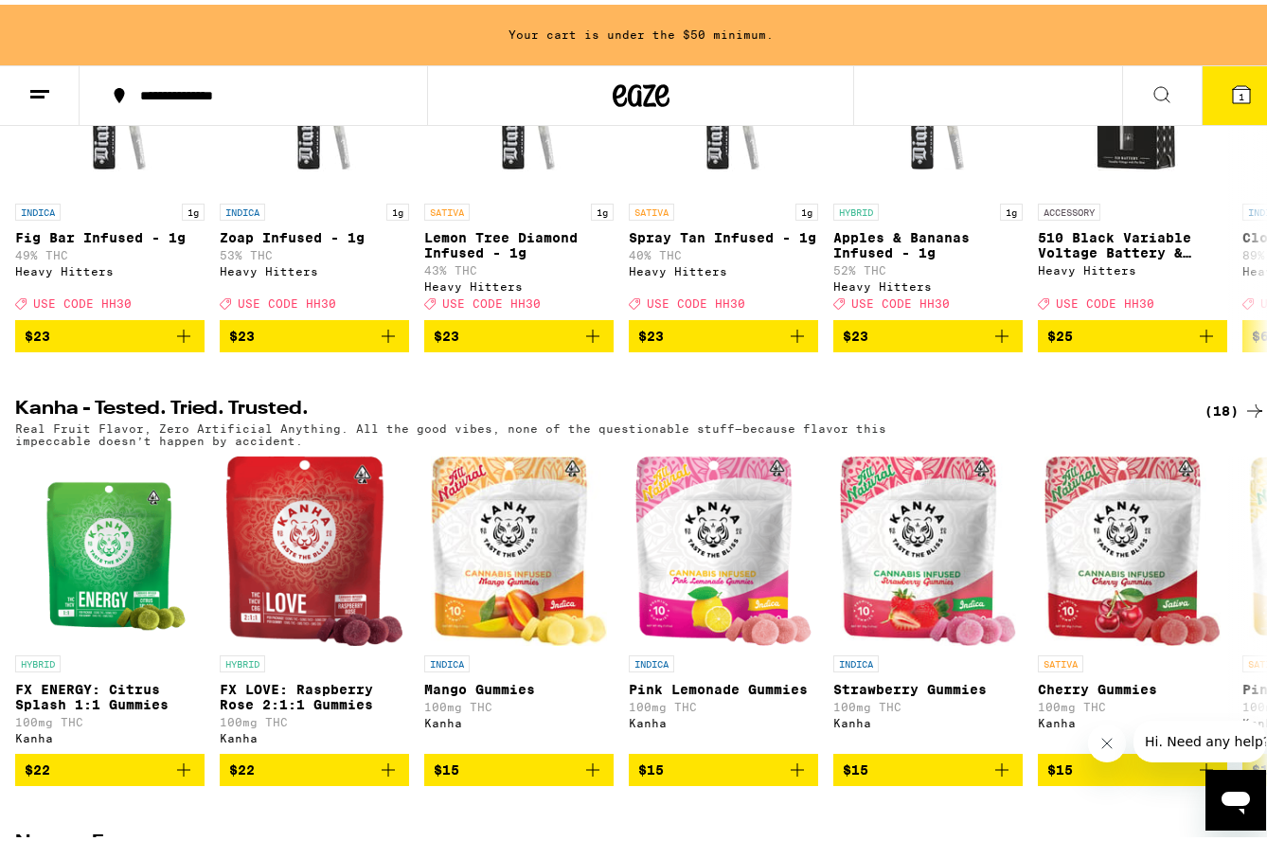
scroll to position [0, 0]
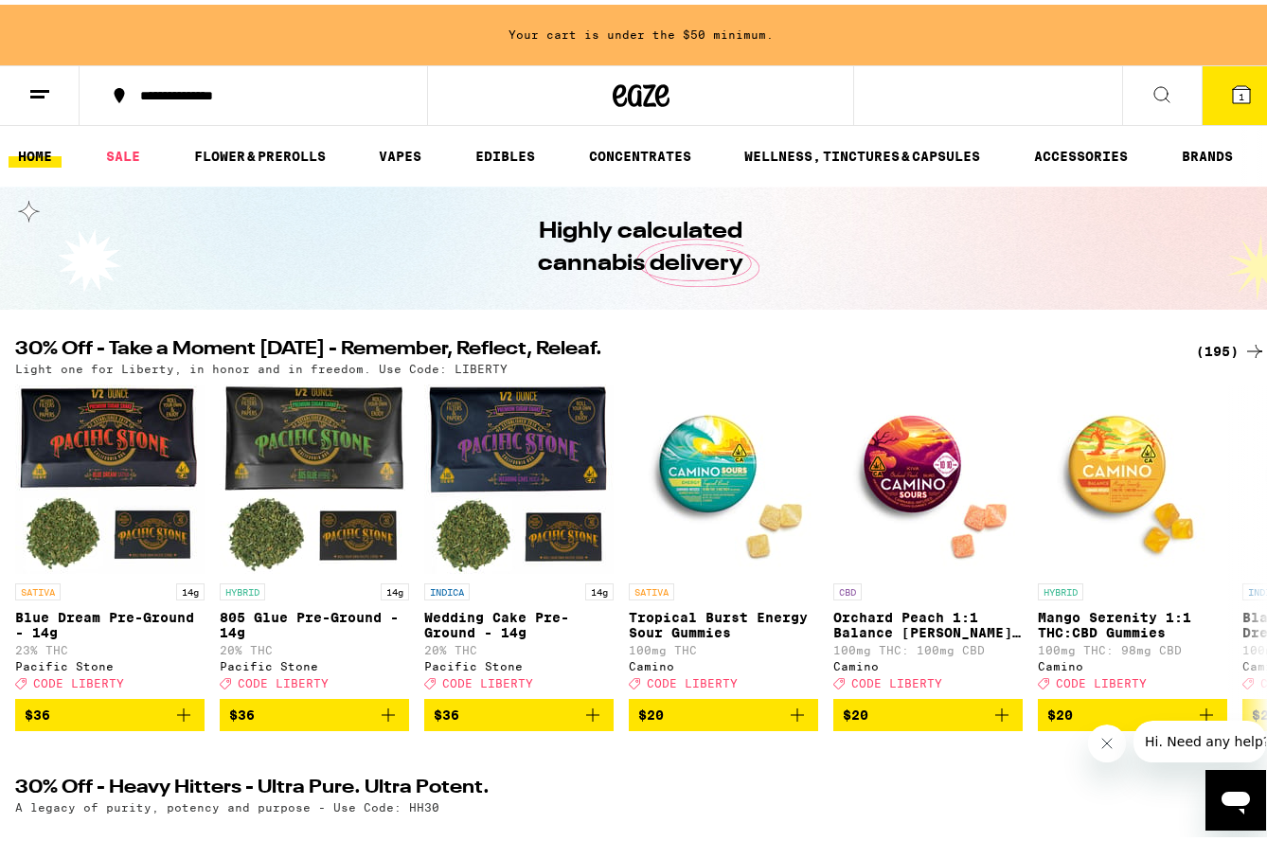
click at [1203, 345] on div "(195)" at bounding box center [1231, 346] width 70 height 23
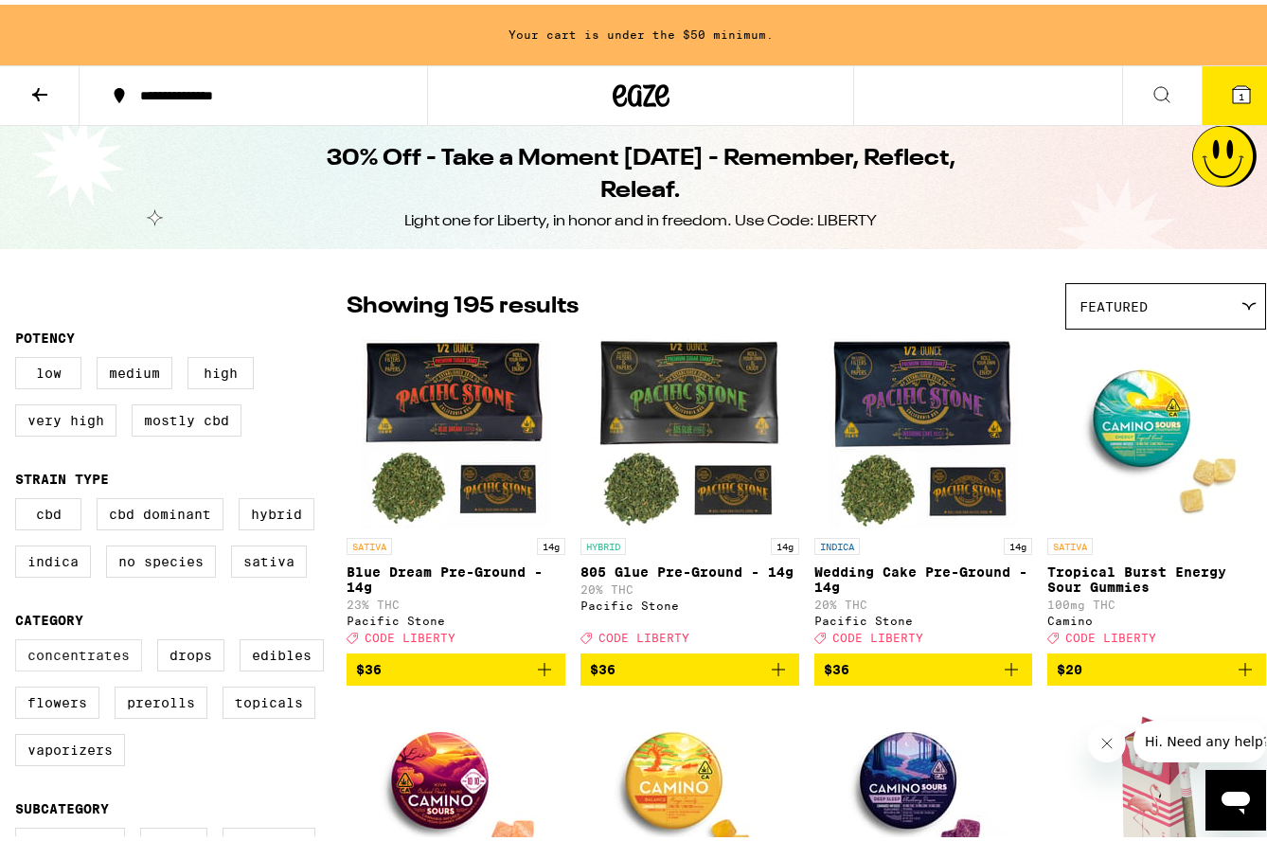
click at [65, 665] on label "Concentrates" at bounding box center [78, 651] width 127 height 32
click at [20, 638] on input "Concentrates" at bounding box center [19, 637] width 1 height 1
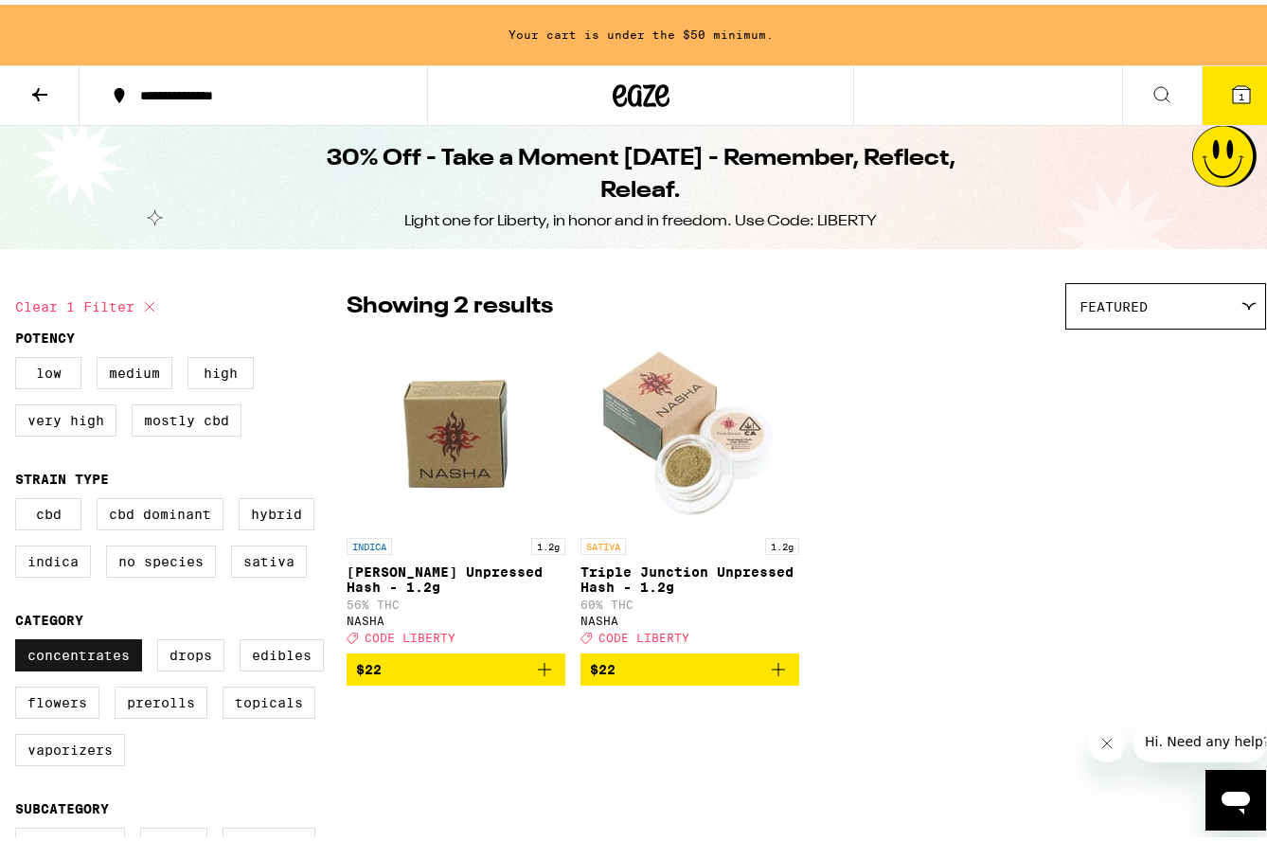
drag, startPoint x: 121, startPoint y: 664, endPoint x: 91, endPoint y: 631, distance: 44.9
click at [121, 662] on label "Concentrates" at bounding box center [78, 651] width 127 height 32
click at [20, 638] on input "Concentrates" at bounding box center [19, 637] width 1 height 1
checkbox input "false"
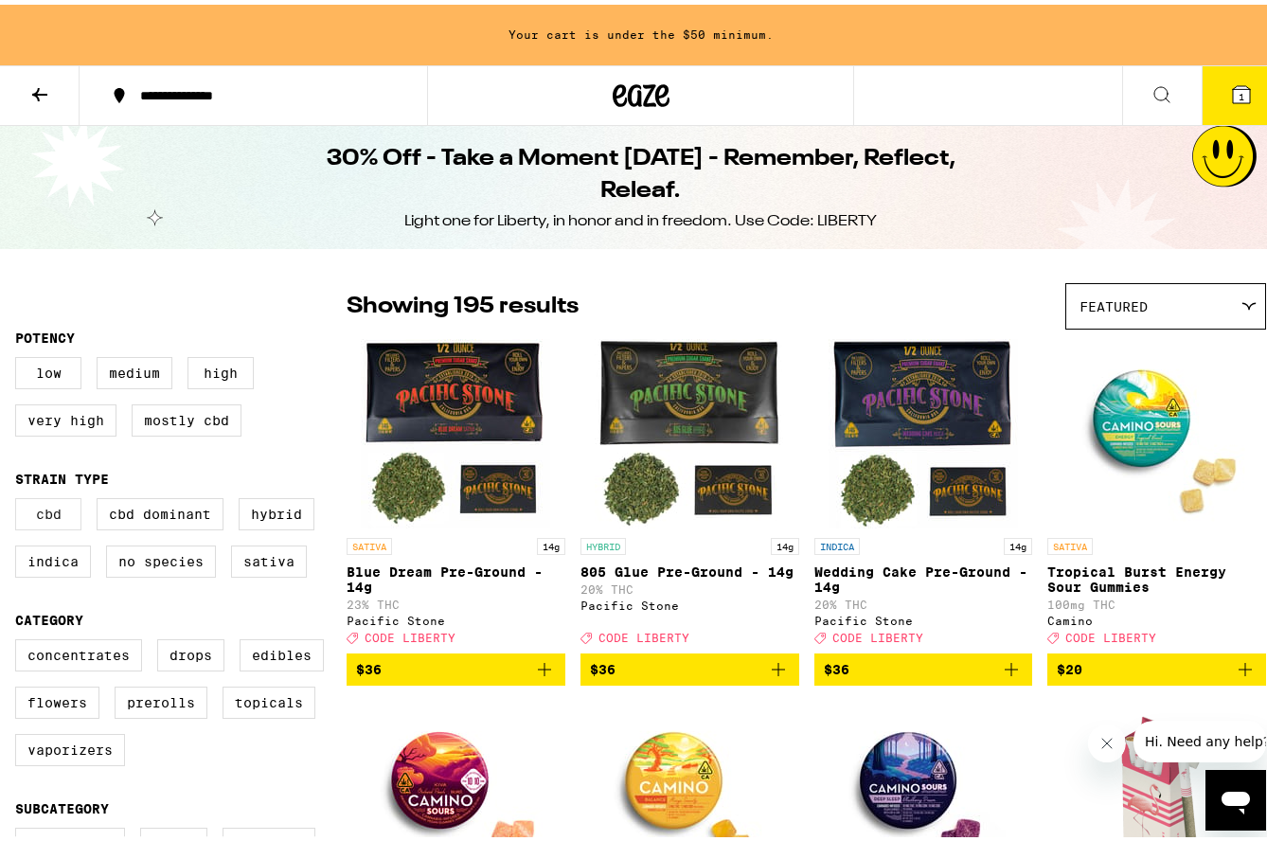
click at [48, 523] on label "CBD" at bounding box center [48, 509] width 66 height 32
click at [20, 497] on input "CBD" at bounding box center [19, 496] width 1 height 1
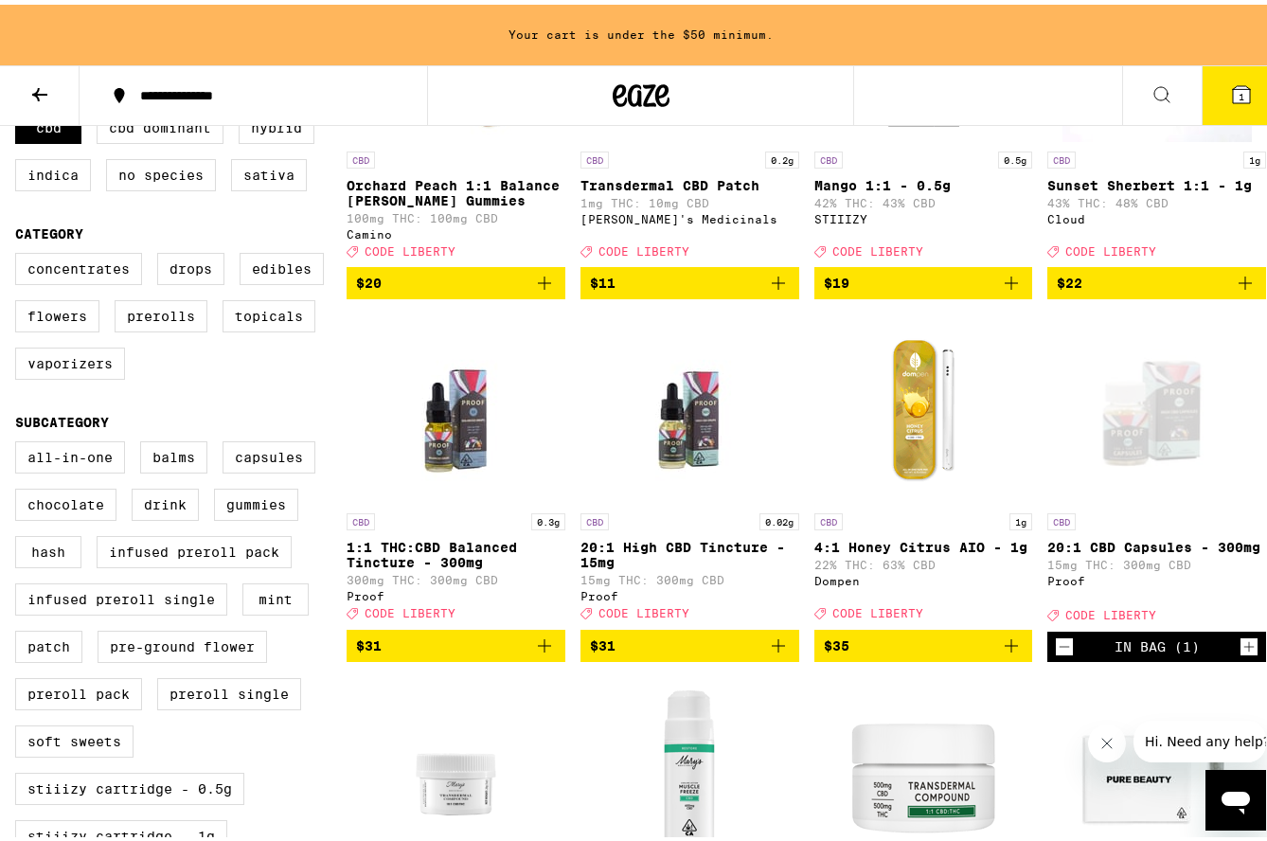
scroll to position [189, 0]
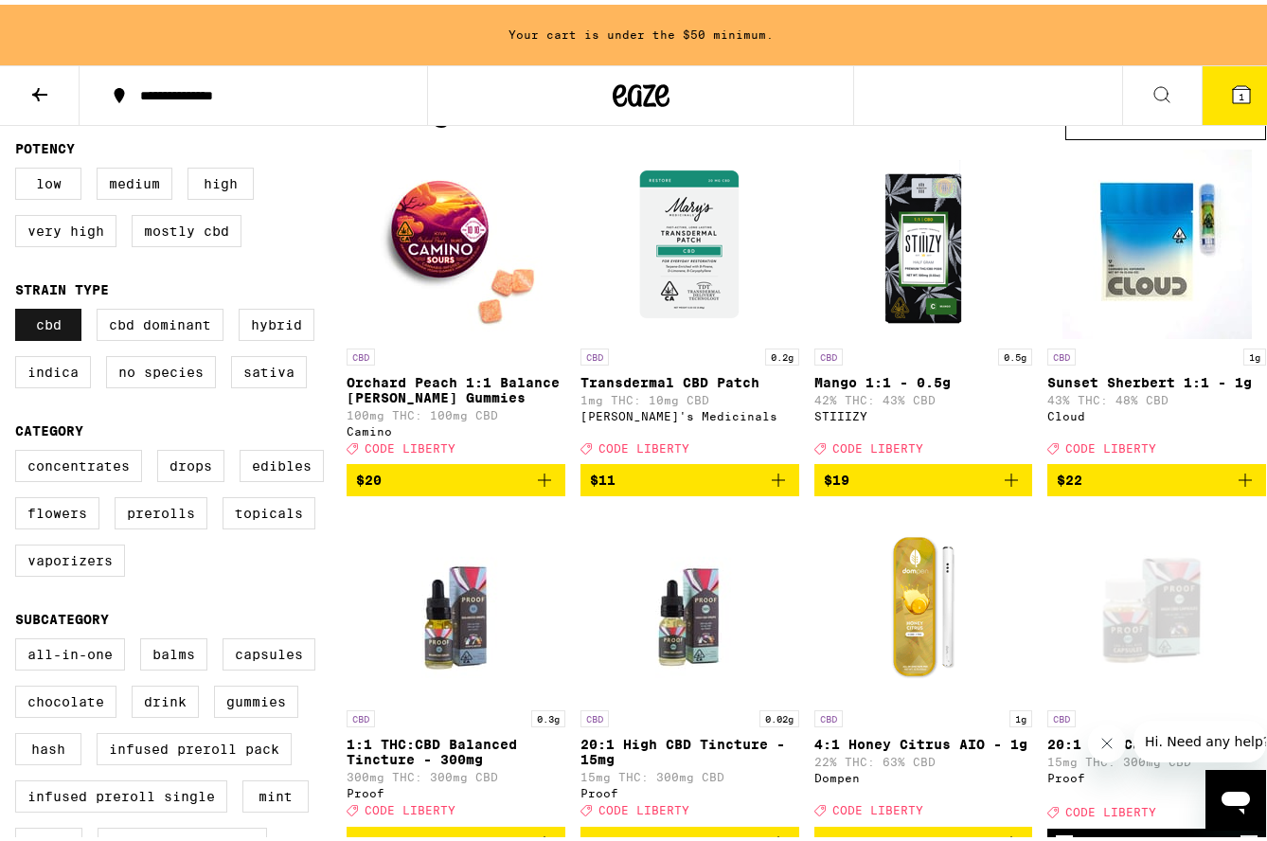
click at [69, 333] on label "CBD" at bounding box center [48, 320] width 66 height 32
click at [20, 308] on input "CBD" at bounding box center [19, 307] width 1 height 1
checkbox input "false"
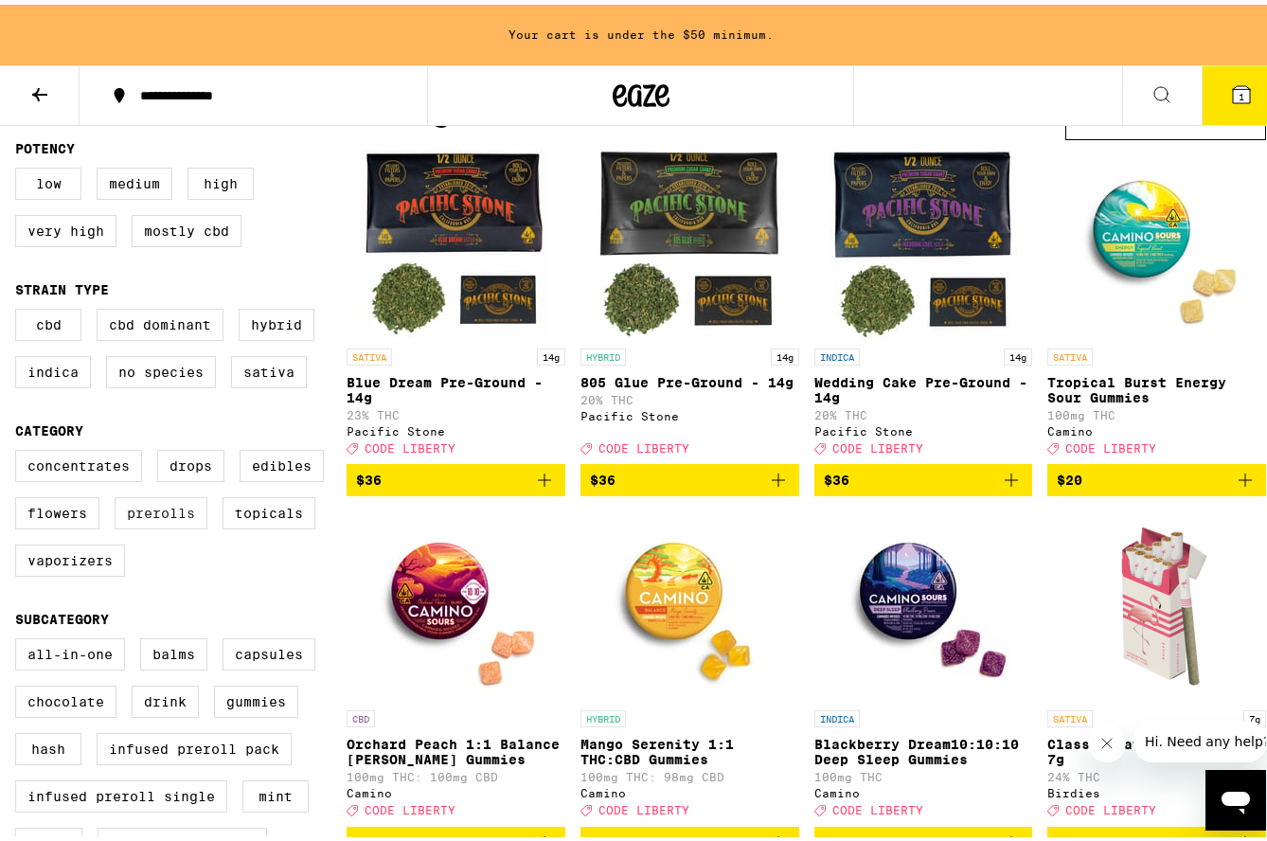
click at [141, 525] on label "Prerolls" at bounding box center [161, 509] width 93 height 32
click at [20, 449] on input "Prerolls" at bounding box center [19, 448] width 1 height 1
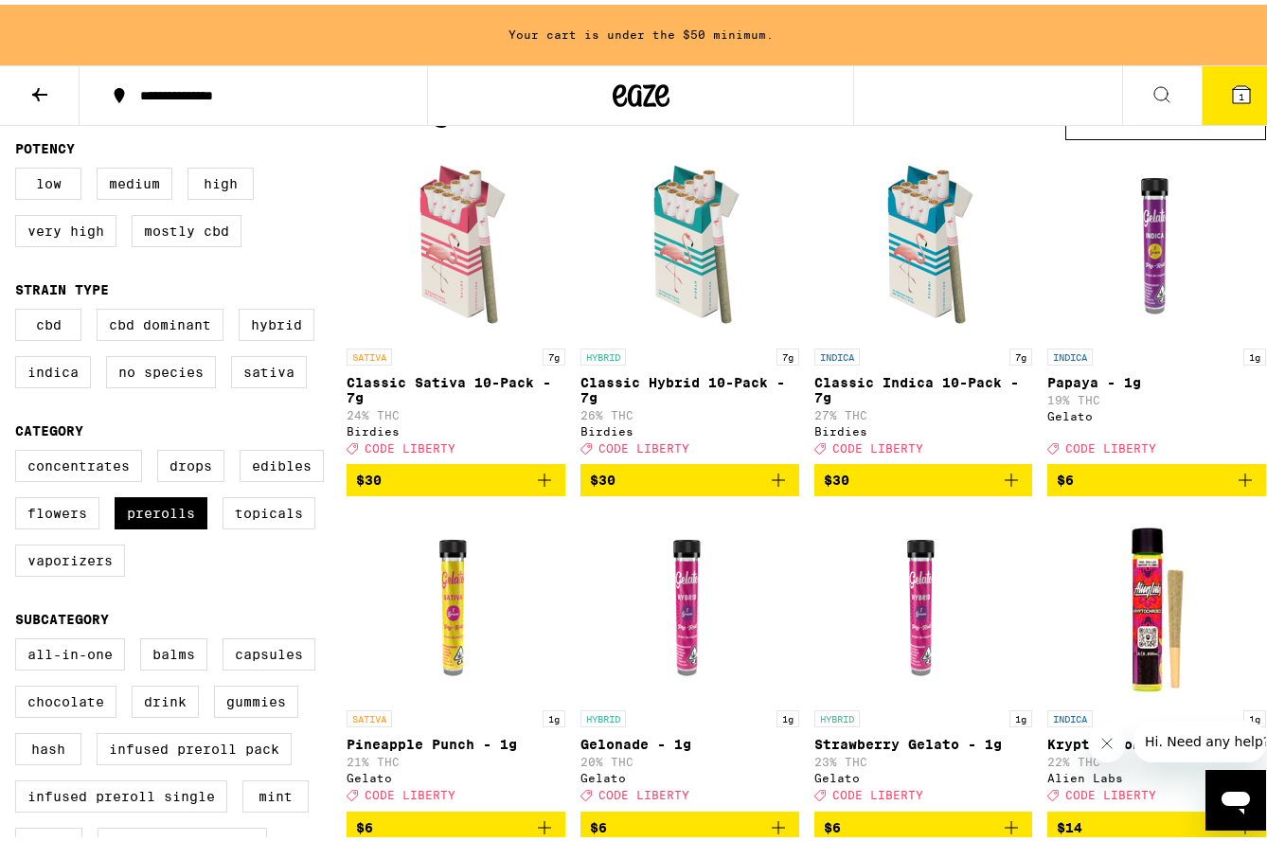
scroll to position [947, 0]
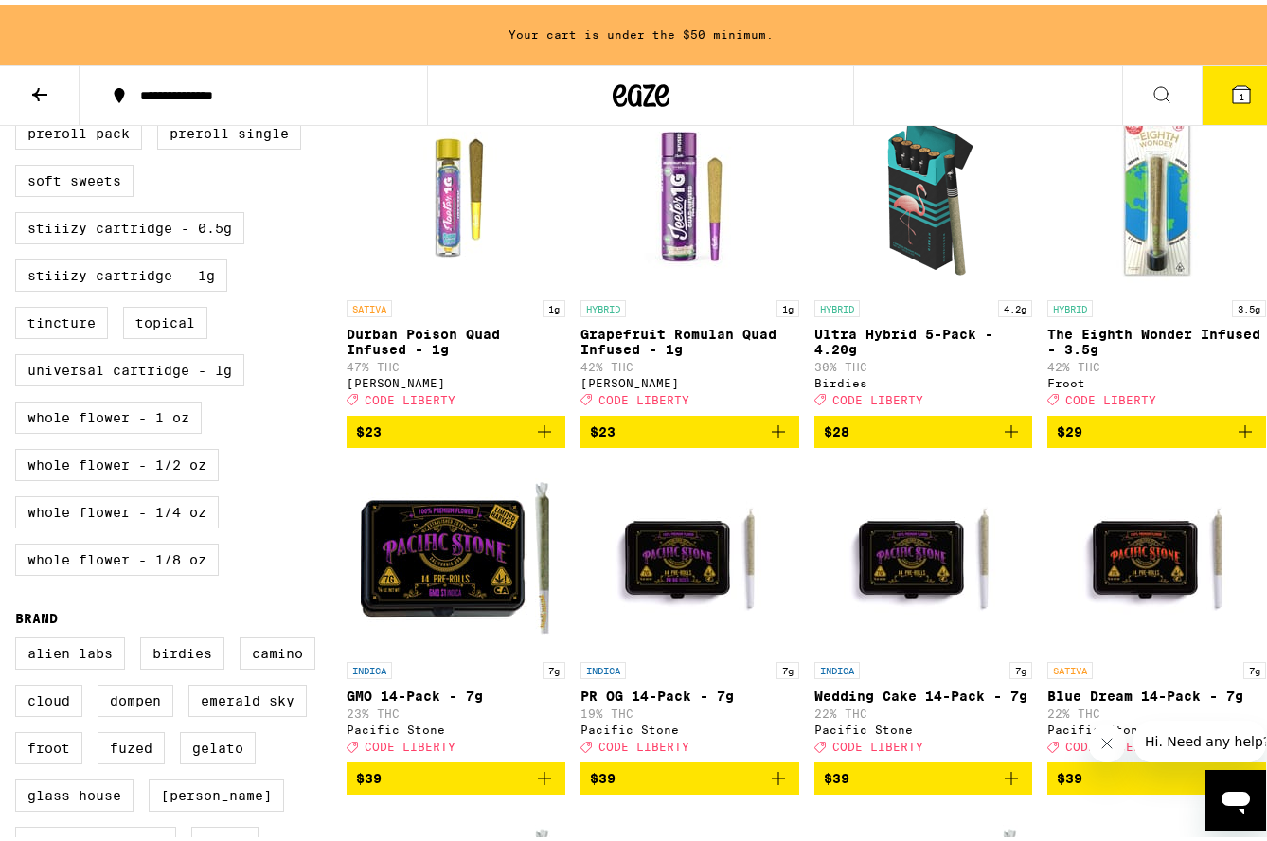
click at [1239, 434] on icon "Add to bag" at bounding box center [1245, 427] width 13 height 13
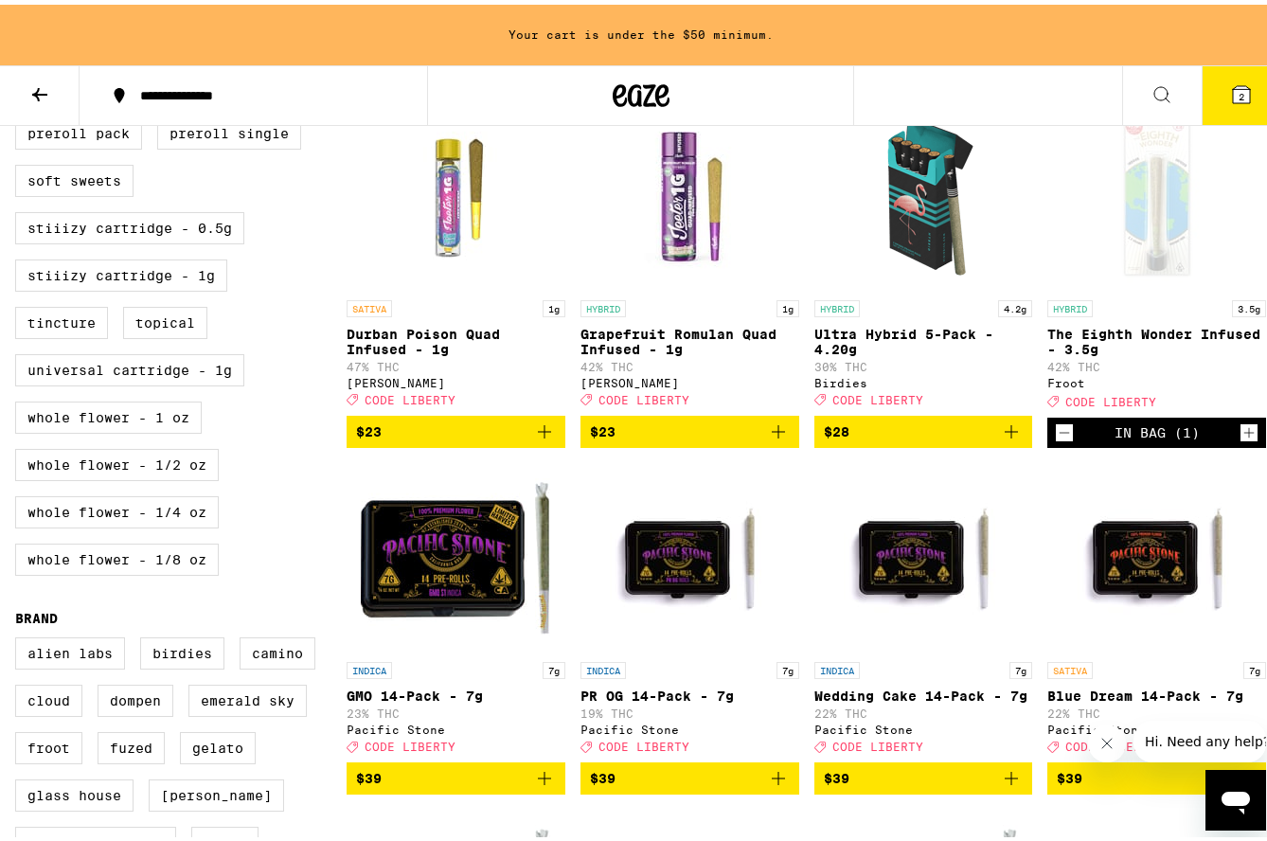
click at [1241, 439] on icon "Increment" at bounding box center [1249, 428] width 17 height 23
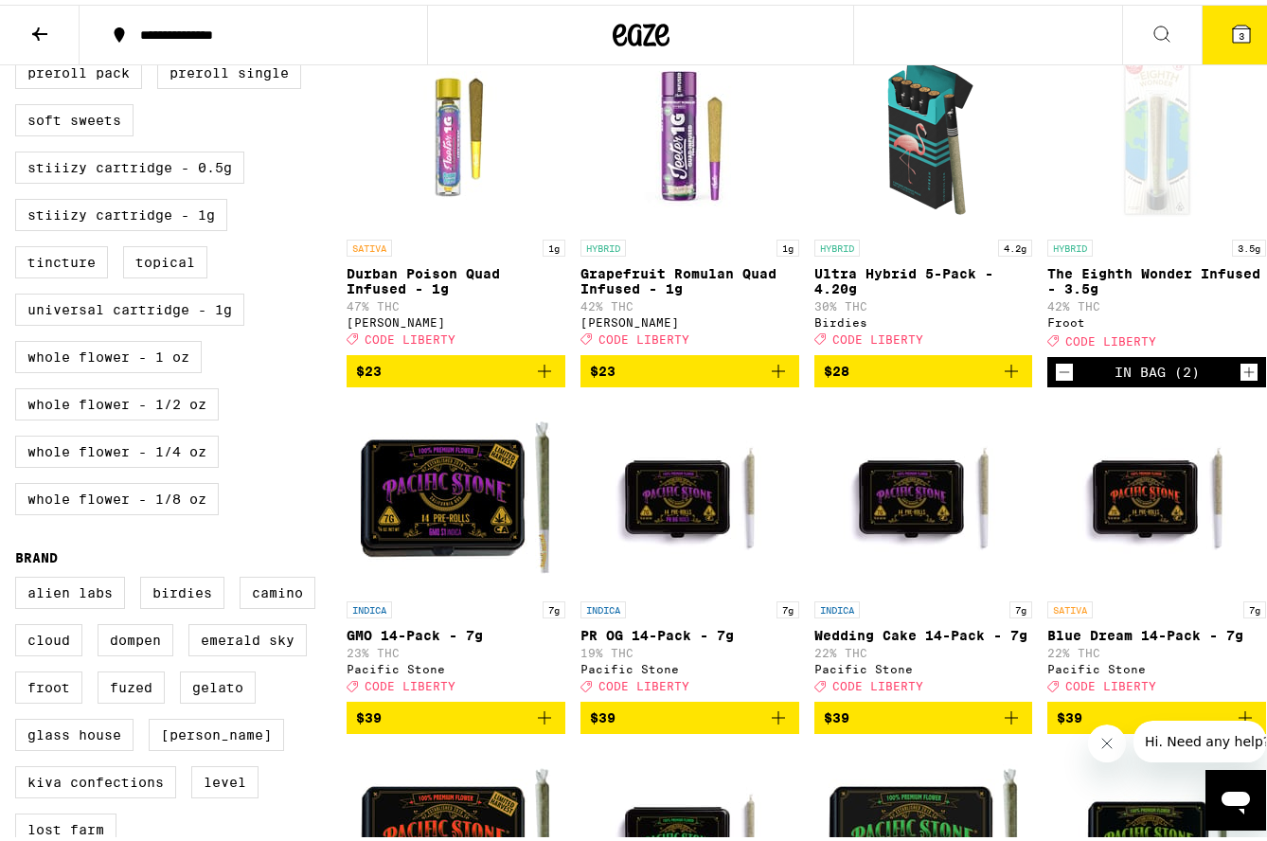
scroll to position [887, 0]
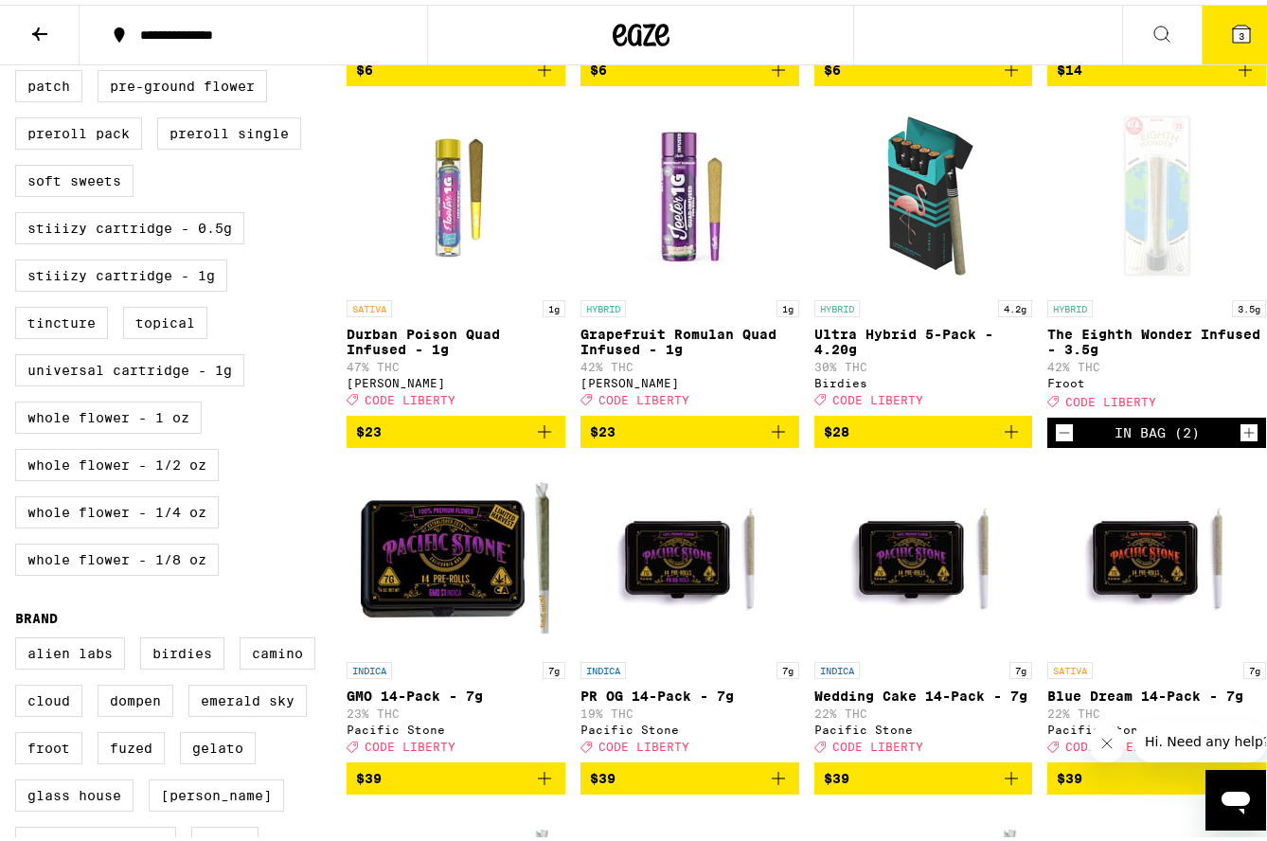
click at [1241, 439] on icon "Increment" at bounding box center [1249, 428] width 17 height 23
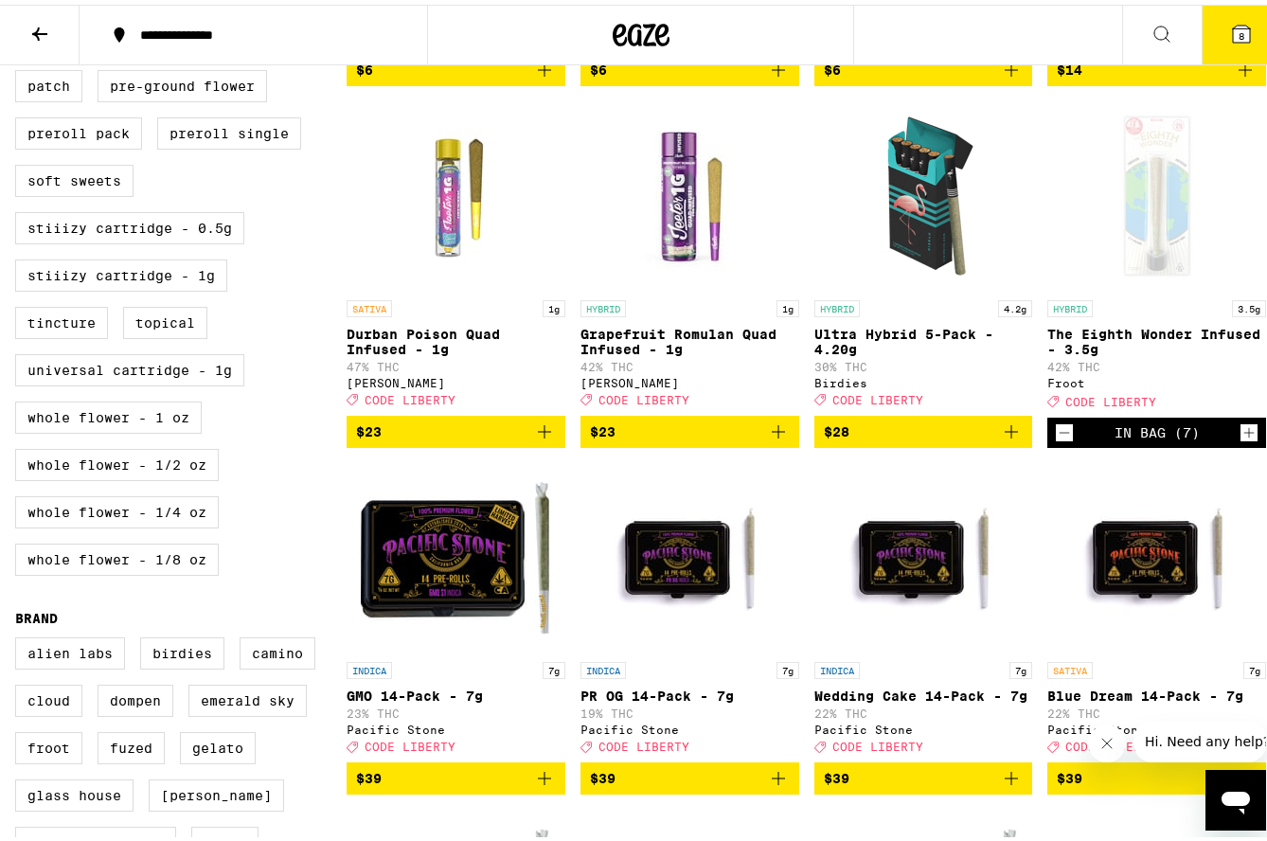
click at [1241, 439] on icon "Increment" at bounding box center [1249, 428] width 17 height 23
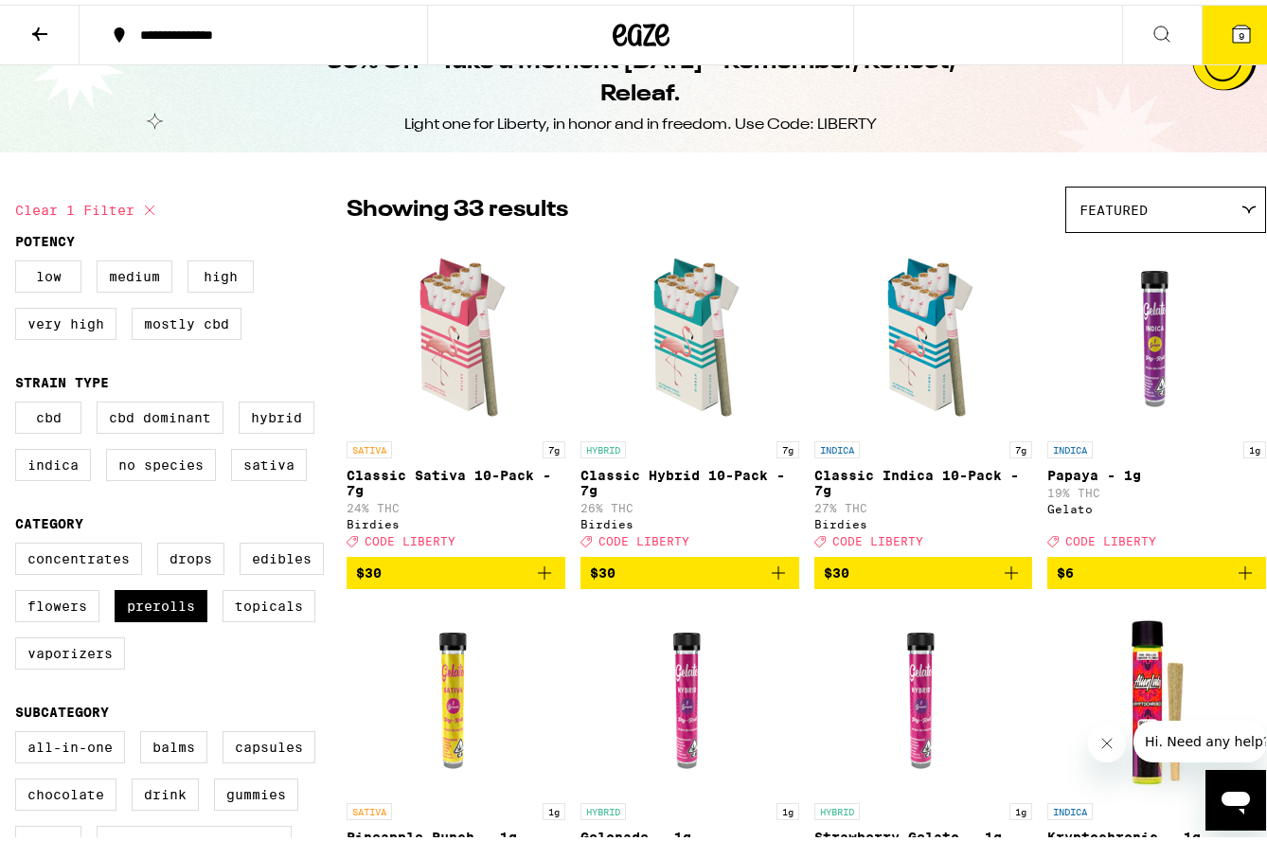
scroll to position [34, 0]
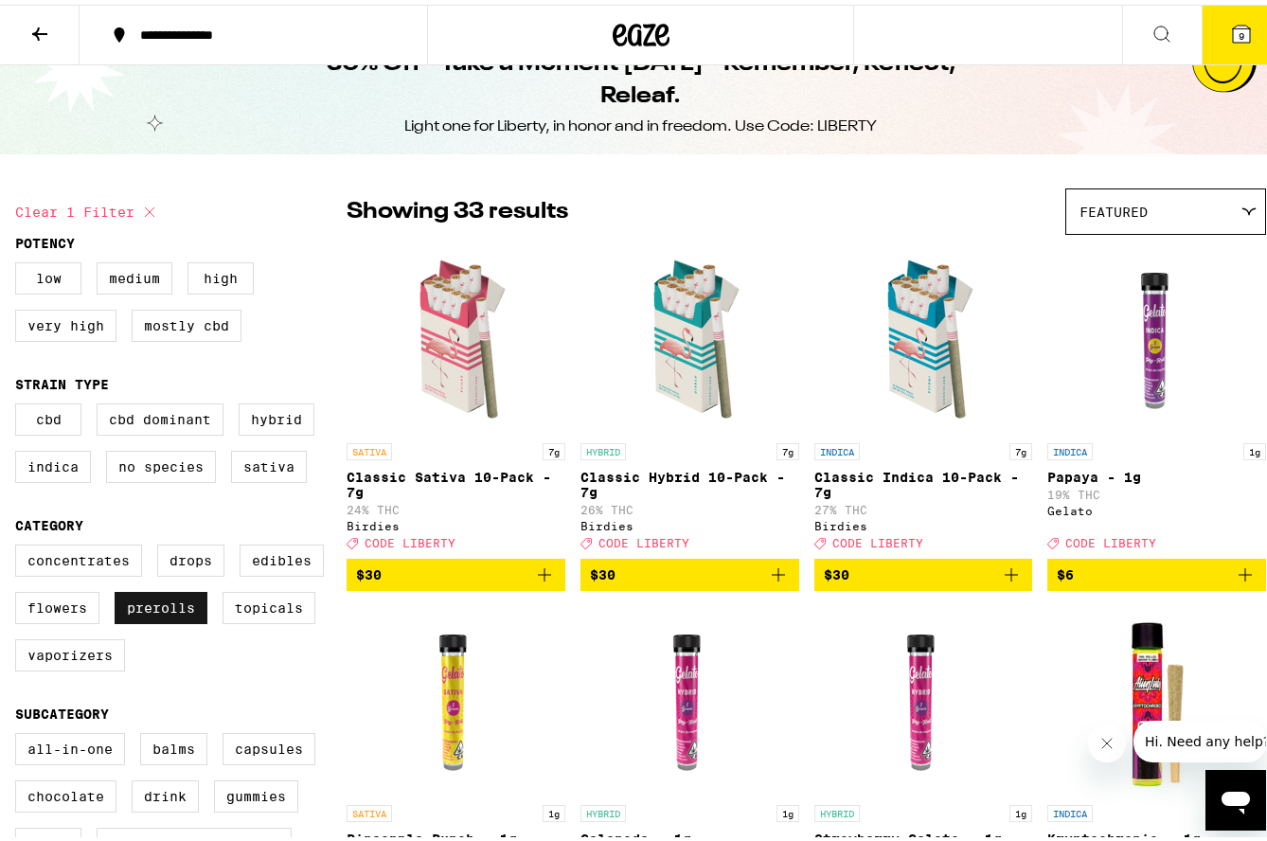
click at [196, 615] on label "Prerolls" at bounding box center [161, 603] width 93 height 32
click at [20, 544] on input "Prerolls" at bounding box center [19, 543] width 1 height 1
checkbox input "false"
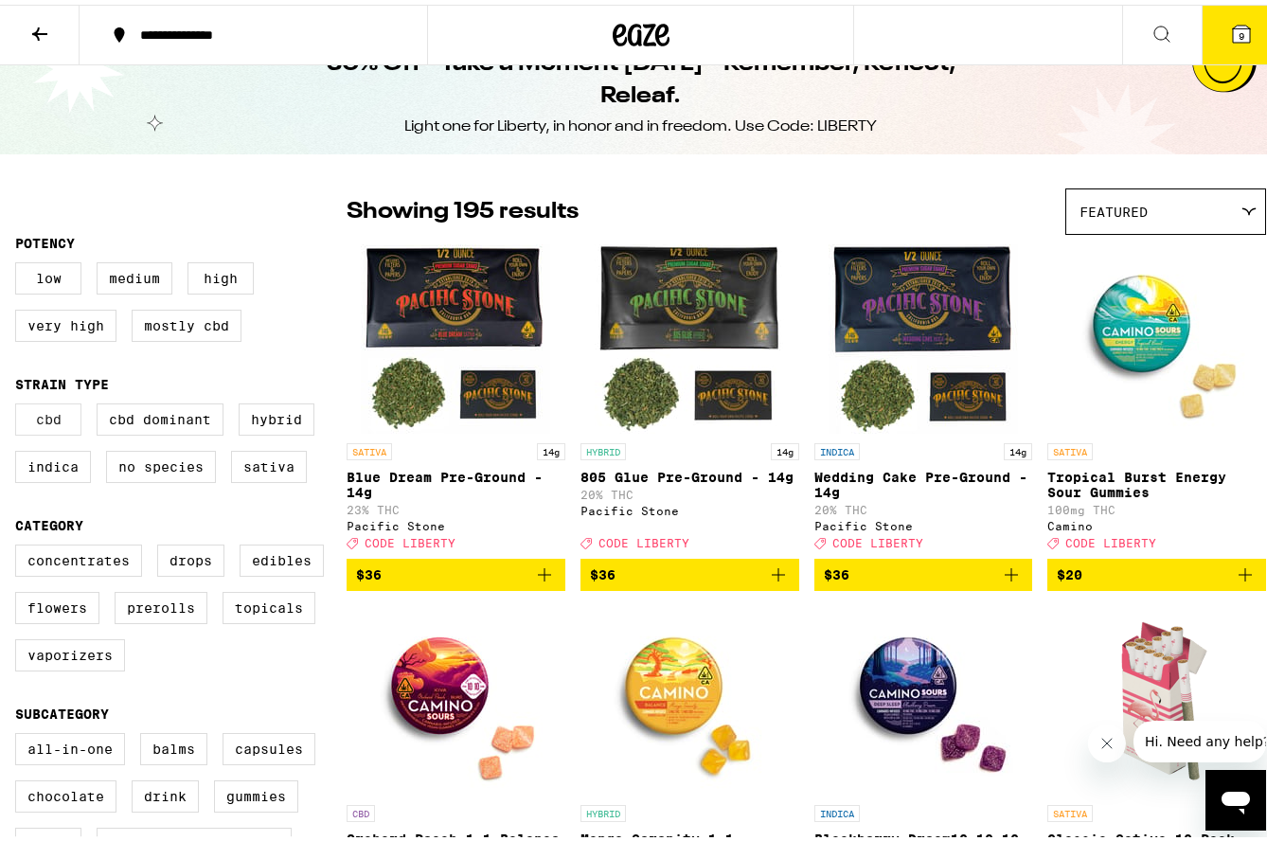
click at [59, 426] on label "CBD" at bounding box center [48, 415] width 66 height 32
click at [20, 403] on input "CBD" at bounding box center [19, 402] width 1 height 1
checkbox input "true"
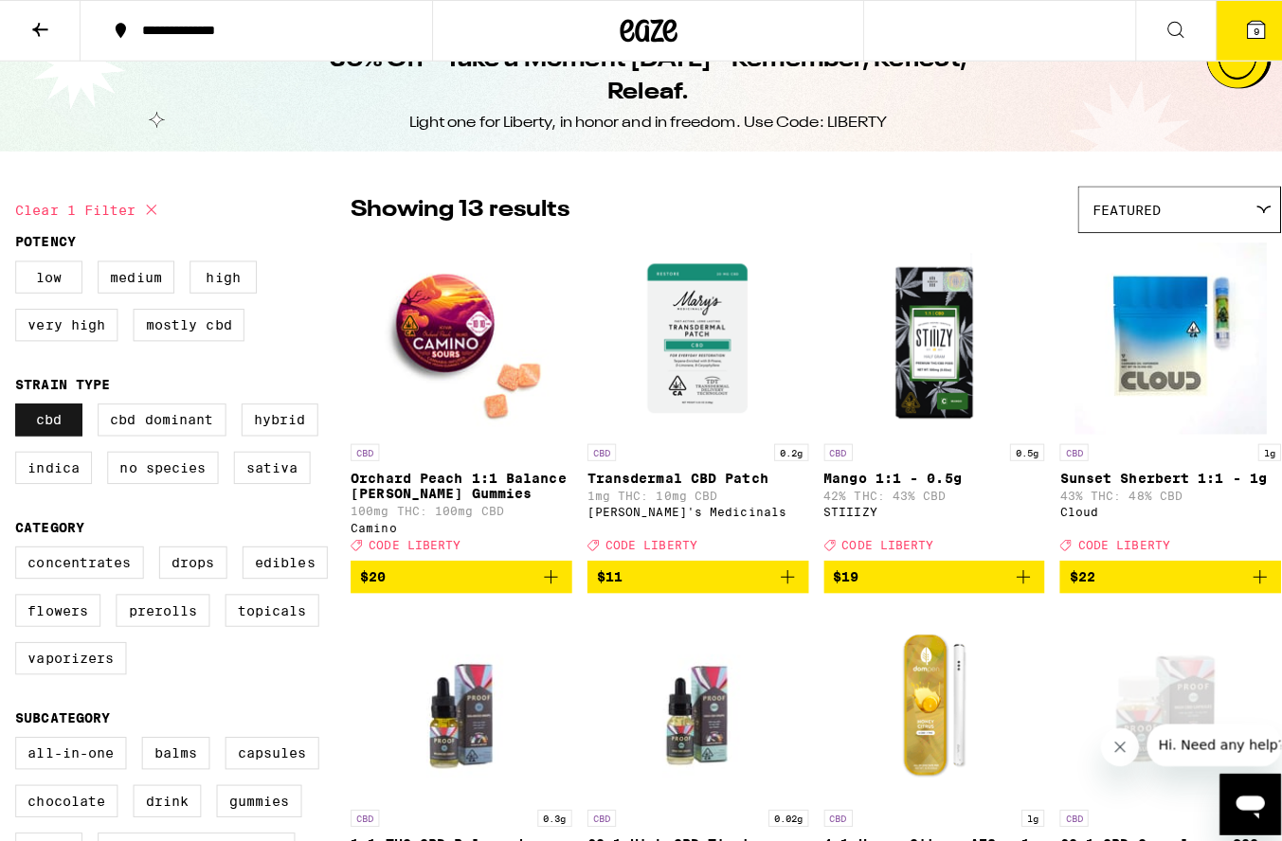
scroll to position [508, 0]
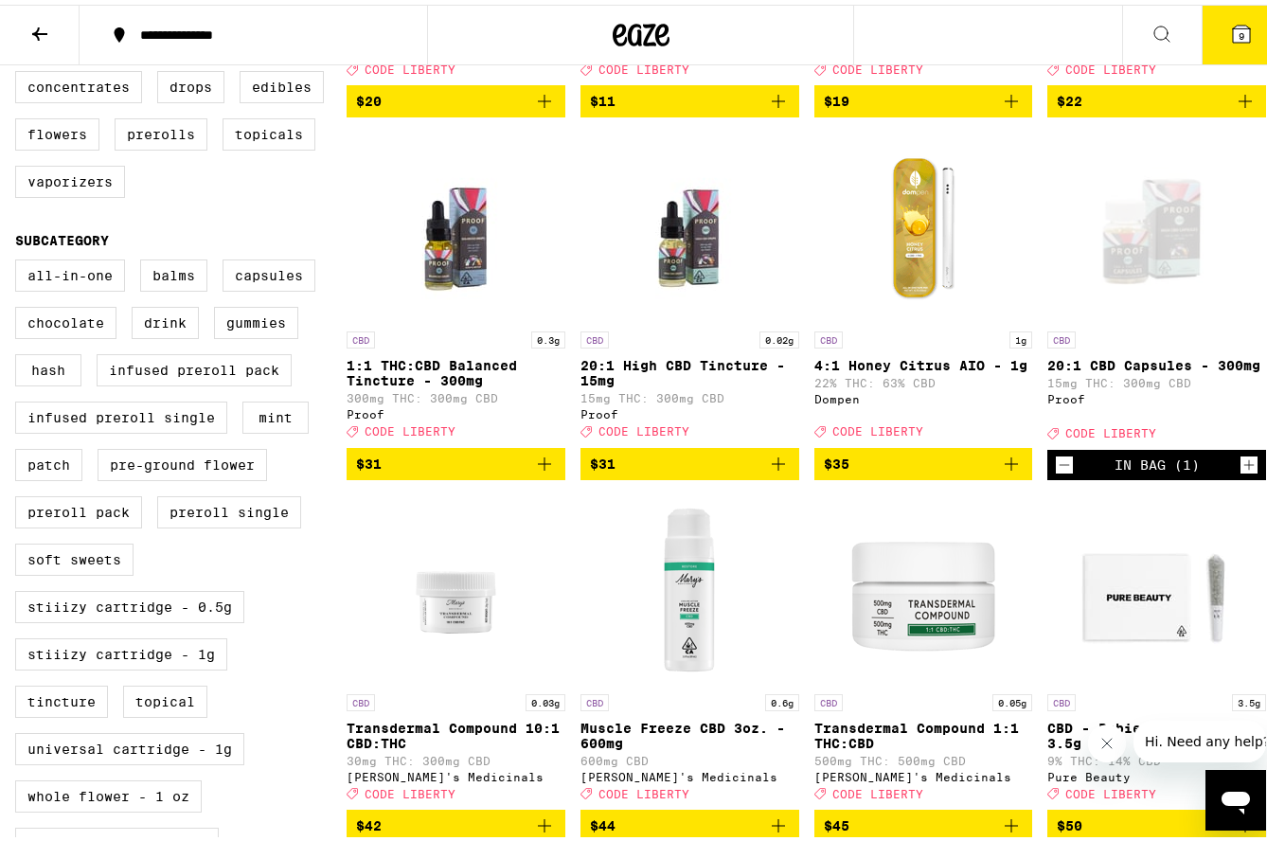
click at [1239, 26] on span "9" at bounding box center [1242, 31] width 6 height 11
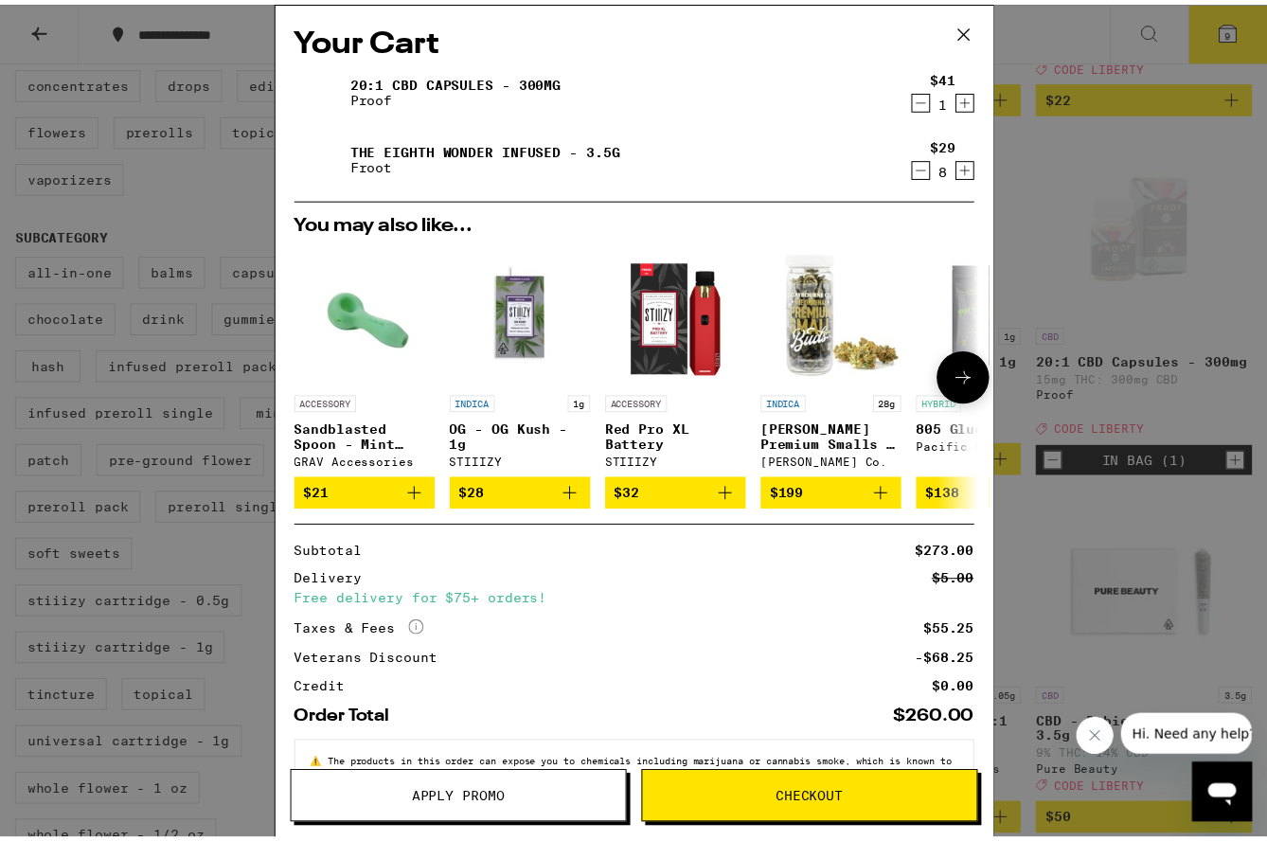
scroll to position [70, 0]
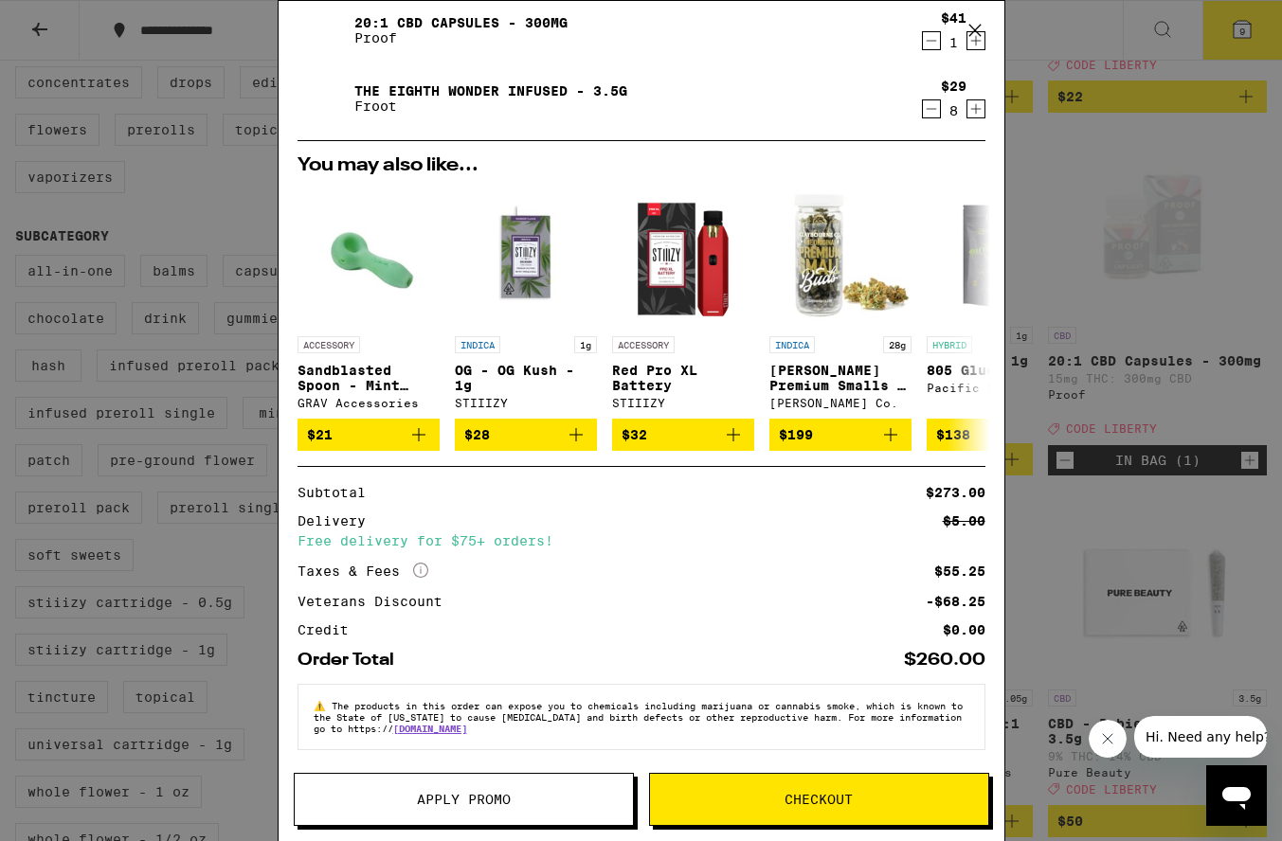
click at [473, 796] on span "Apply Promo" at bounding box center [464, 799] width 94 height 13
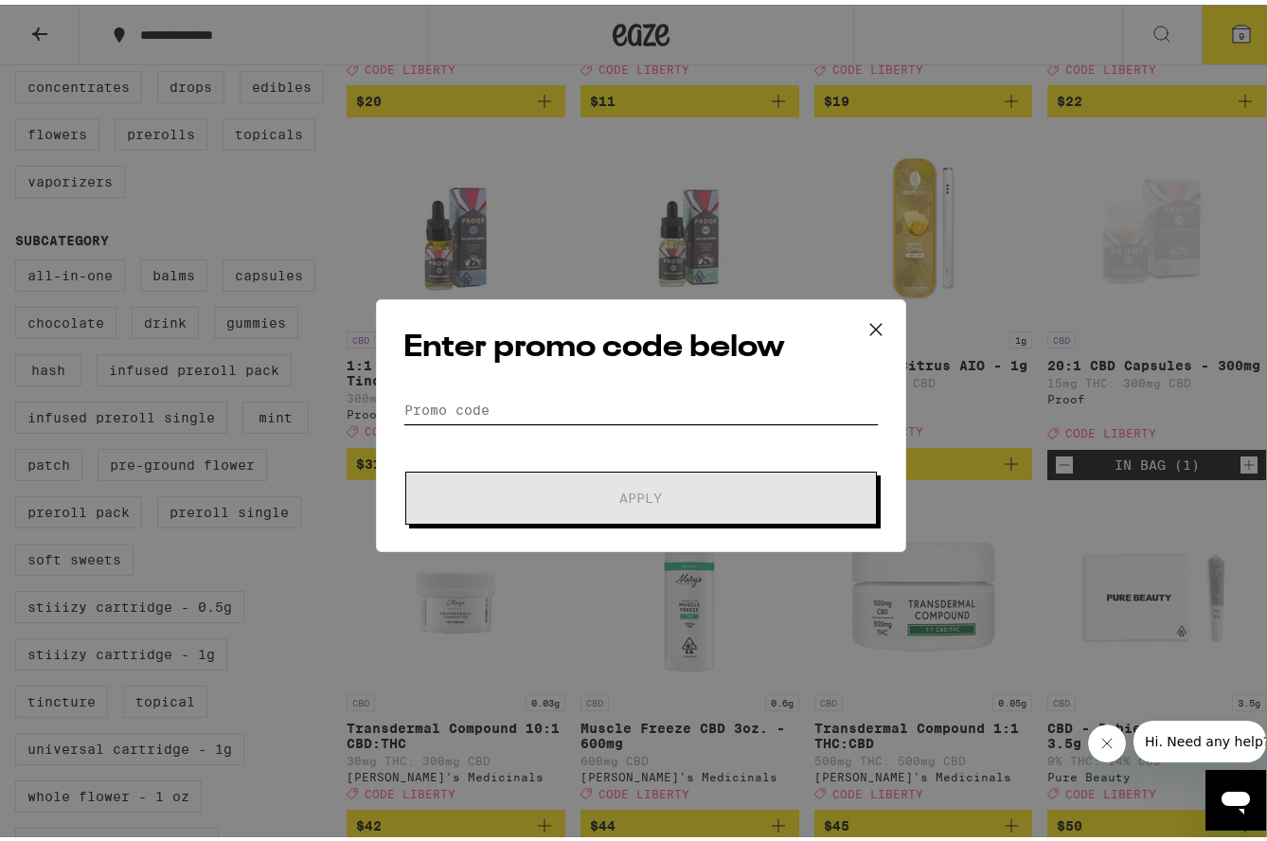
click at [544, 404] on input "Promo Code" at bounding box center [640, 405] width 475 height 28
click at [869, 326] on icon at bounding box center [876, 325] width 28 height 28
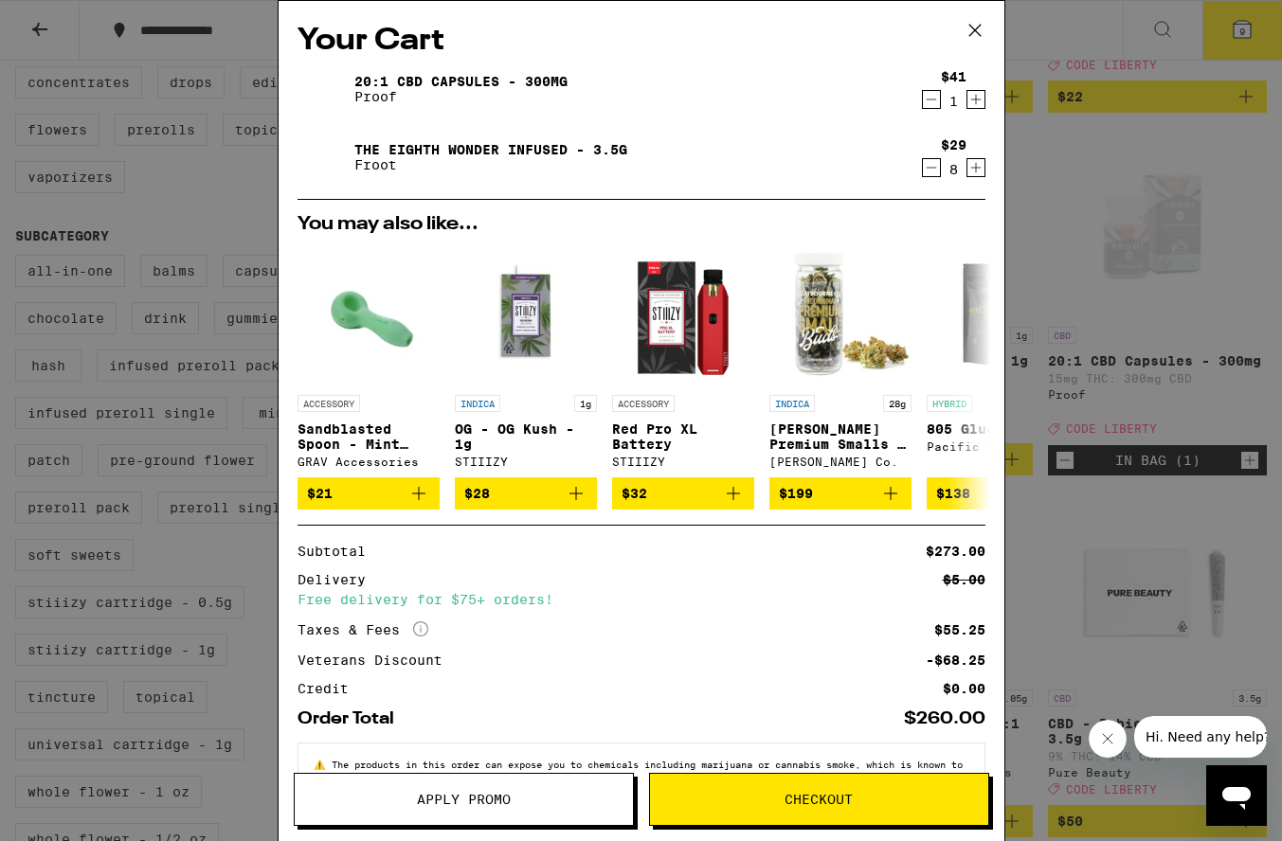
click at [967, 104] on icon "Increment" at bounding box center [975, 99] width 17 height 23
click at [493, 812] on button "Apply Promo" at bounding box center [464, 799] width 340 height 53
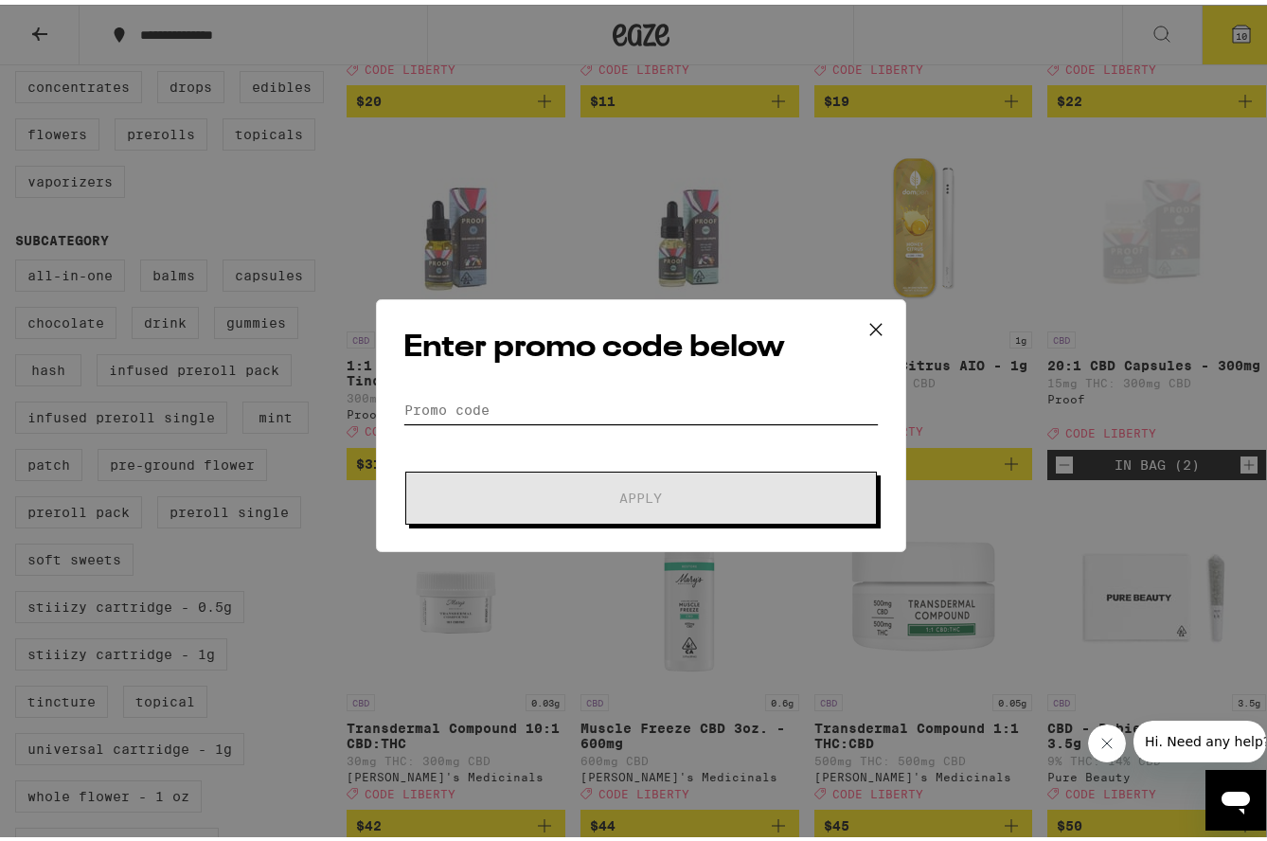
click at [569, 408] on input "Promo Code" at bounding box center [640, 405] width 475 height 28
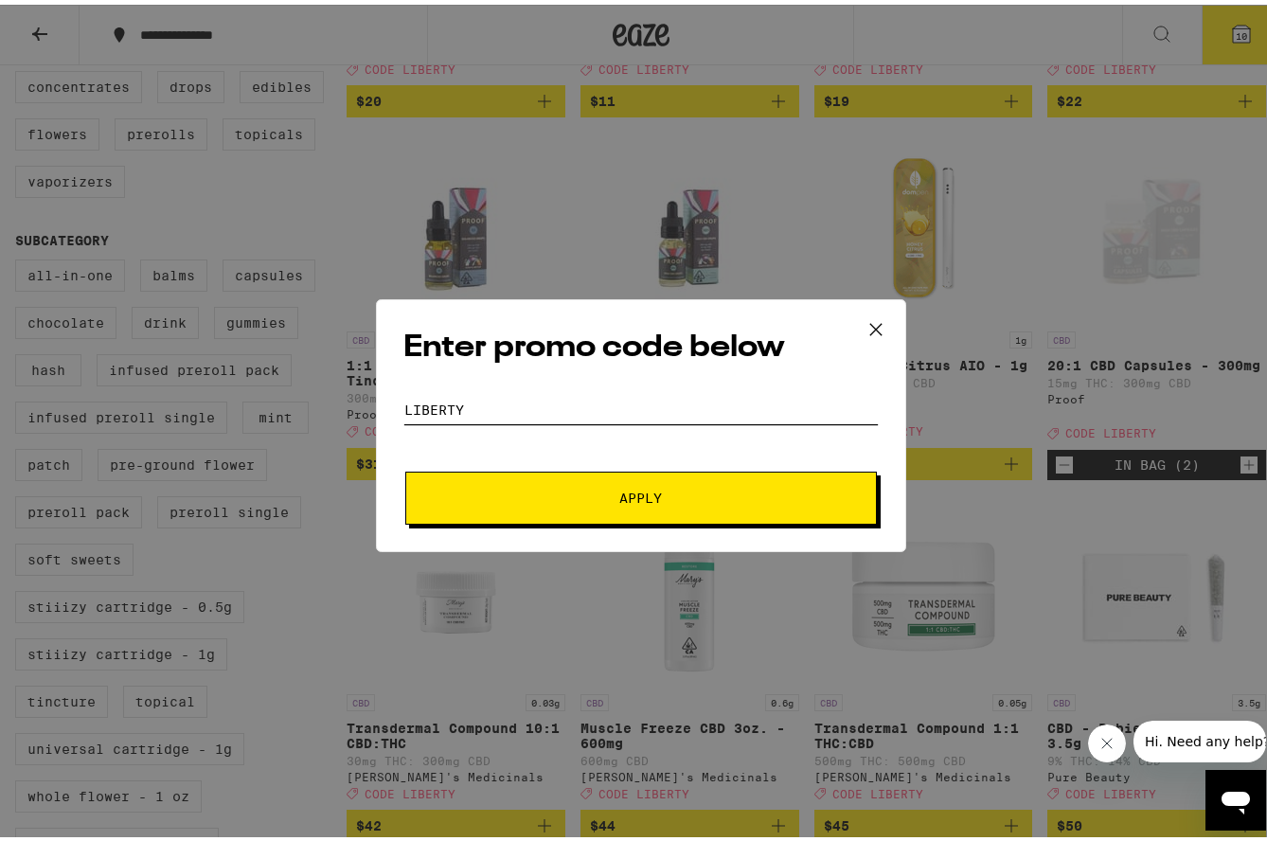
type input "liberty"
click at [648, 493] on span "Apply" at bounding box center [640, 493] width 43 height 13
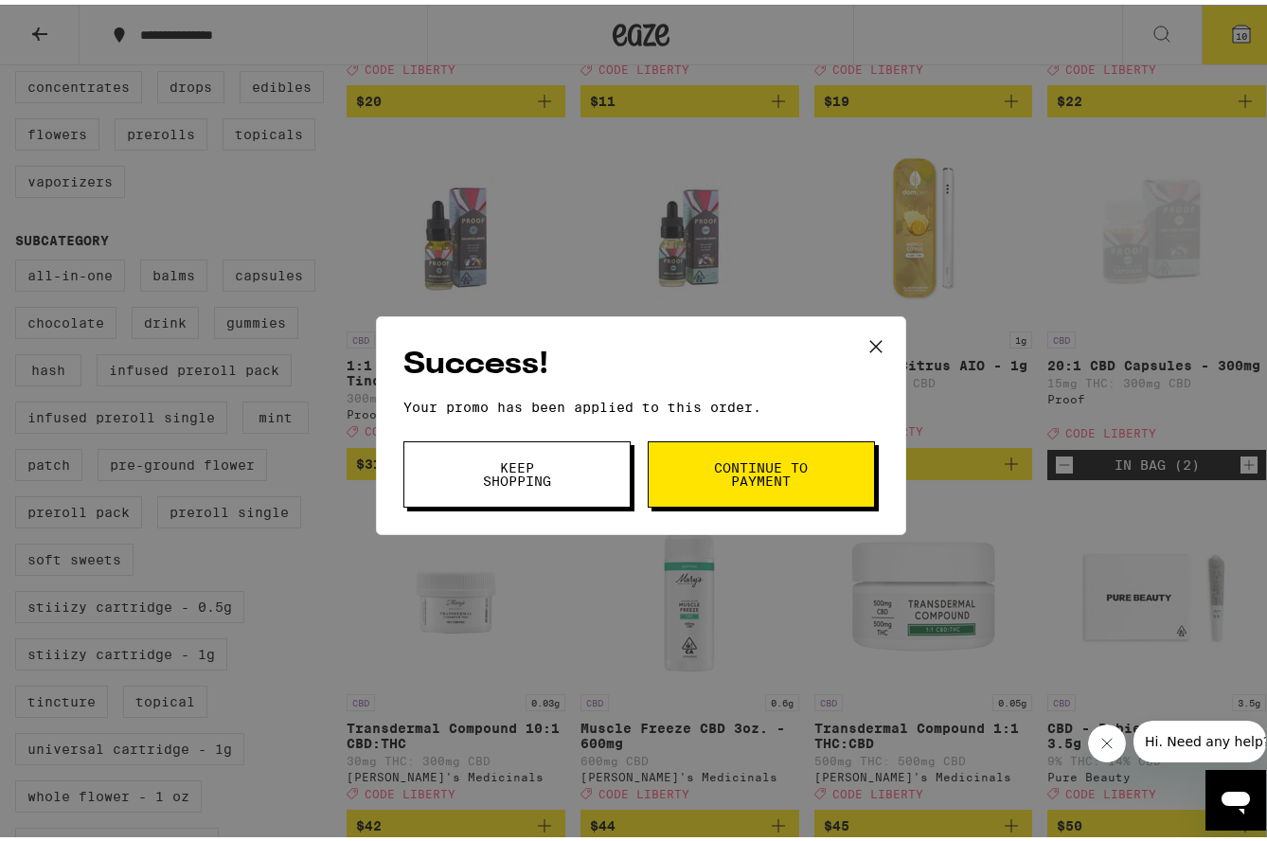
click at [780, 477] on span "Continue to payment" at bounding box center [761, 470] width 97 height 27
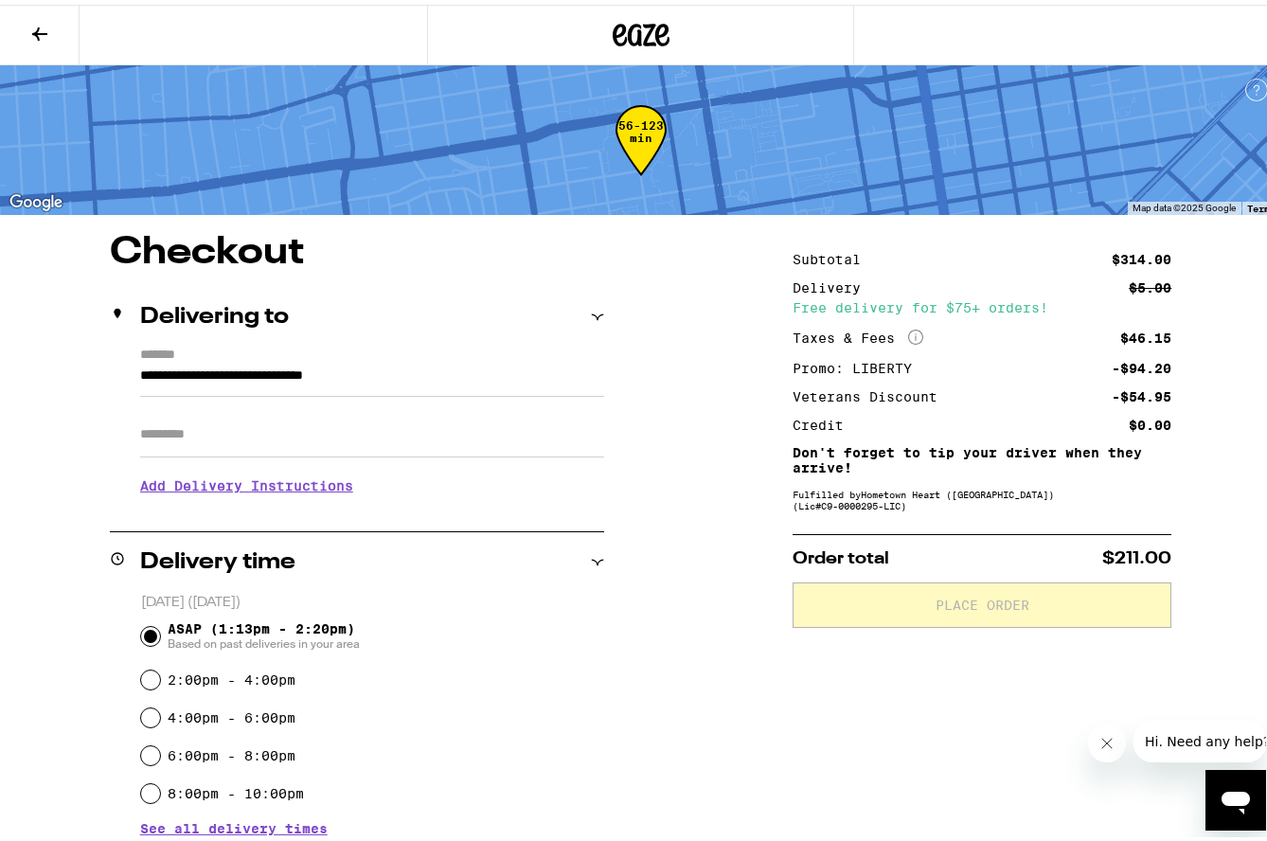
click at [125, 421] on div "**********" at bounding box center [357, 424] width 494 height 163
click at [149, 427] on input "Apt/Suite" at bounding box center [372, 429] width 464 height 45
type input "******"
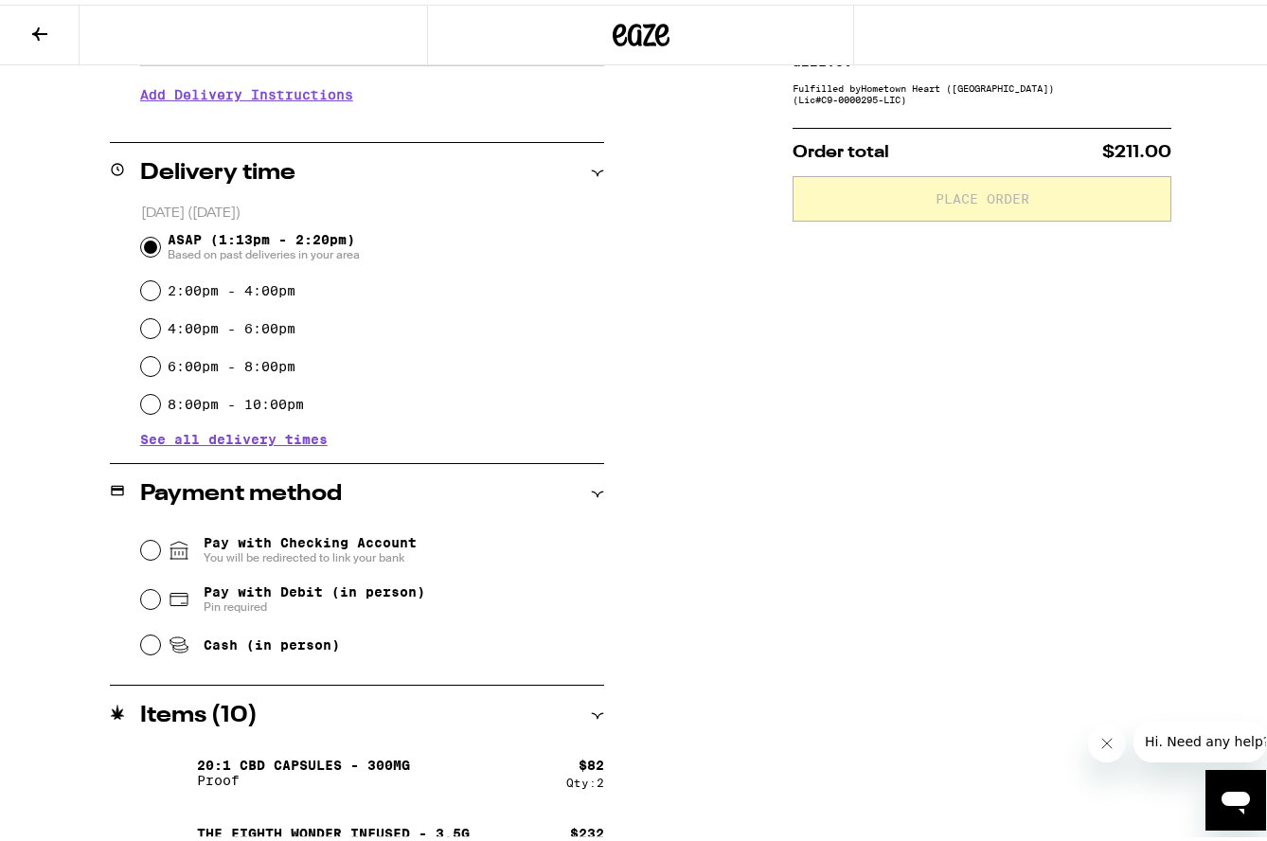
scroll to position [444, 0]
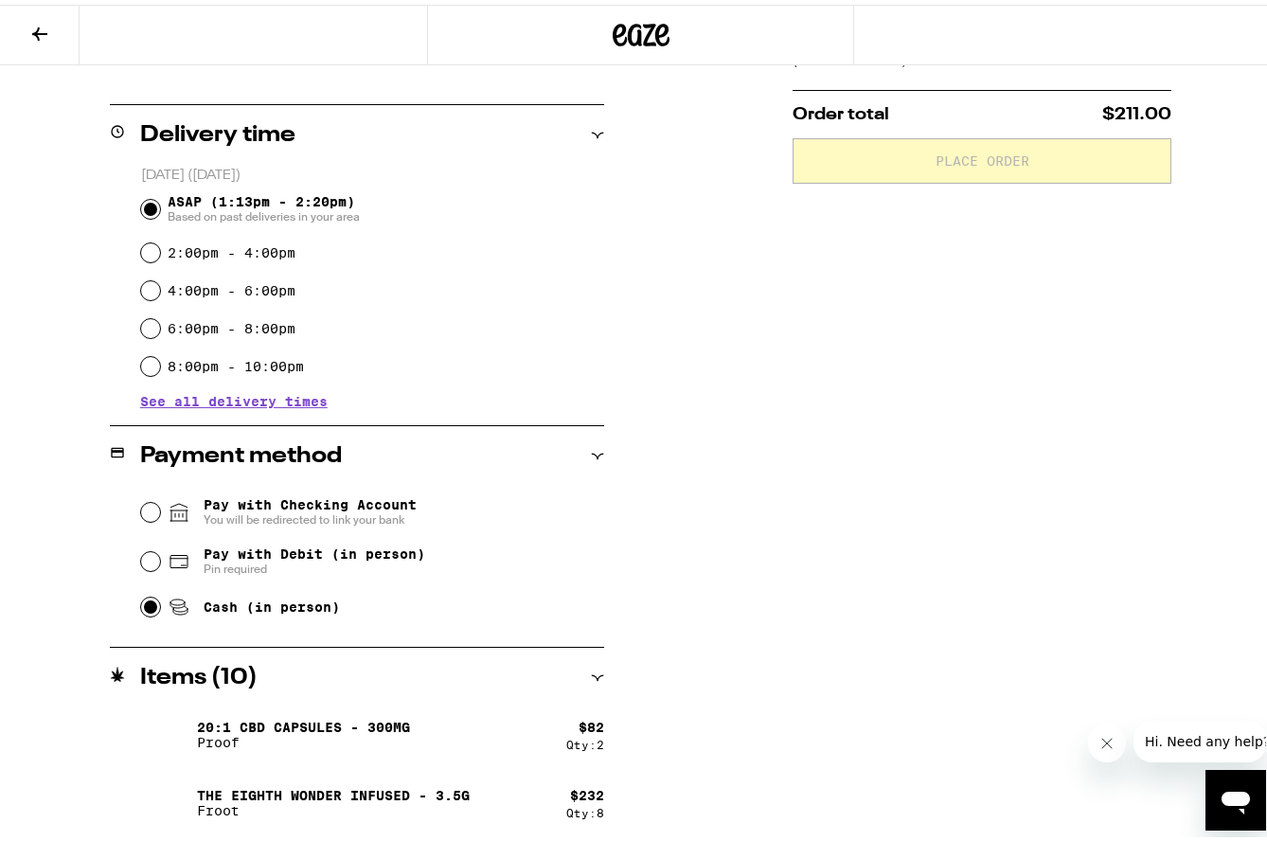
click at [147, 612] on input "Cash (in person)" at bounding box center [150, 602] width 19 height 19
radio input "true"
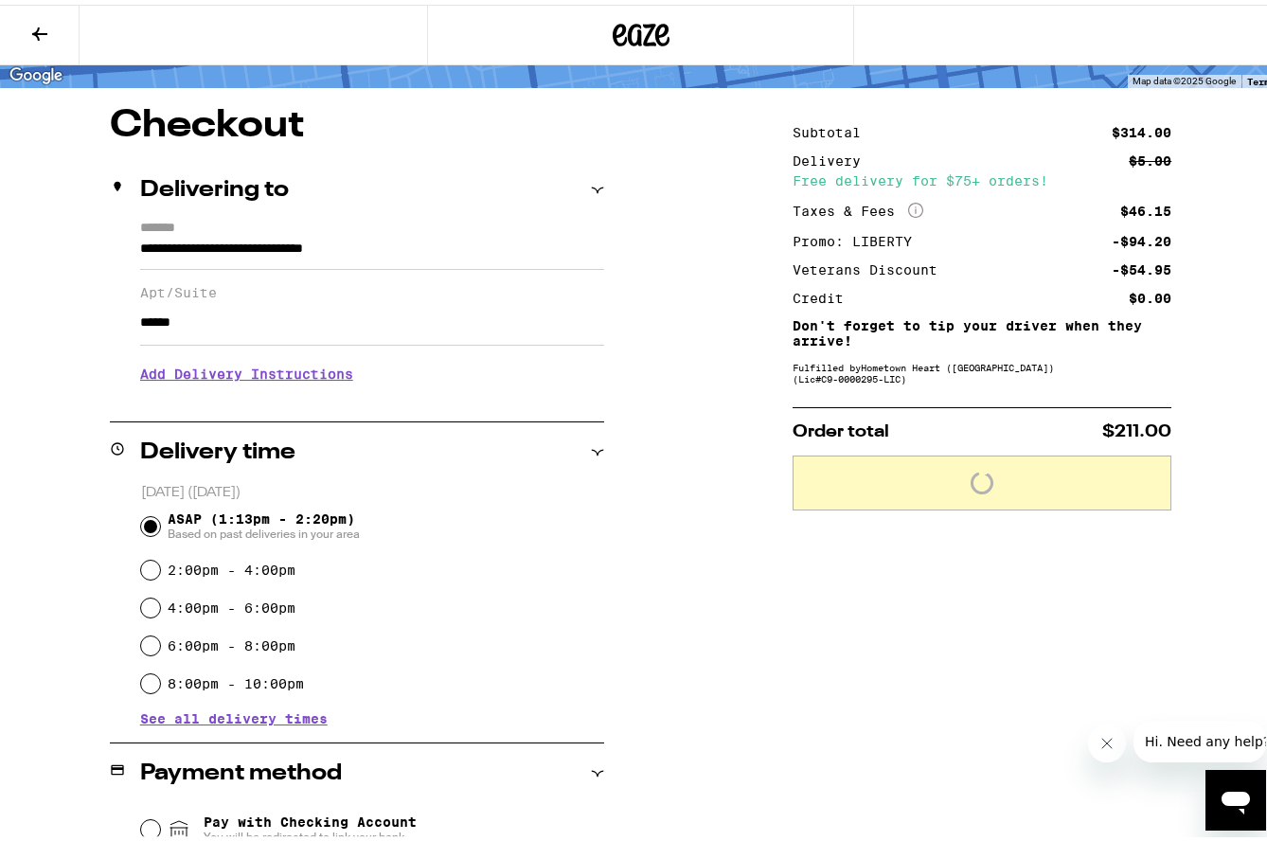
scroll to position [0, 0]
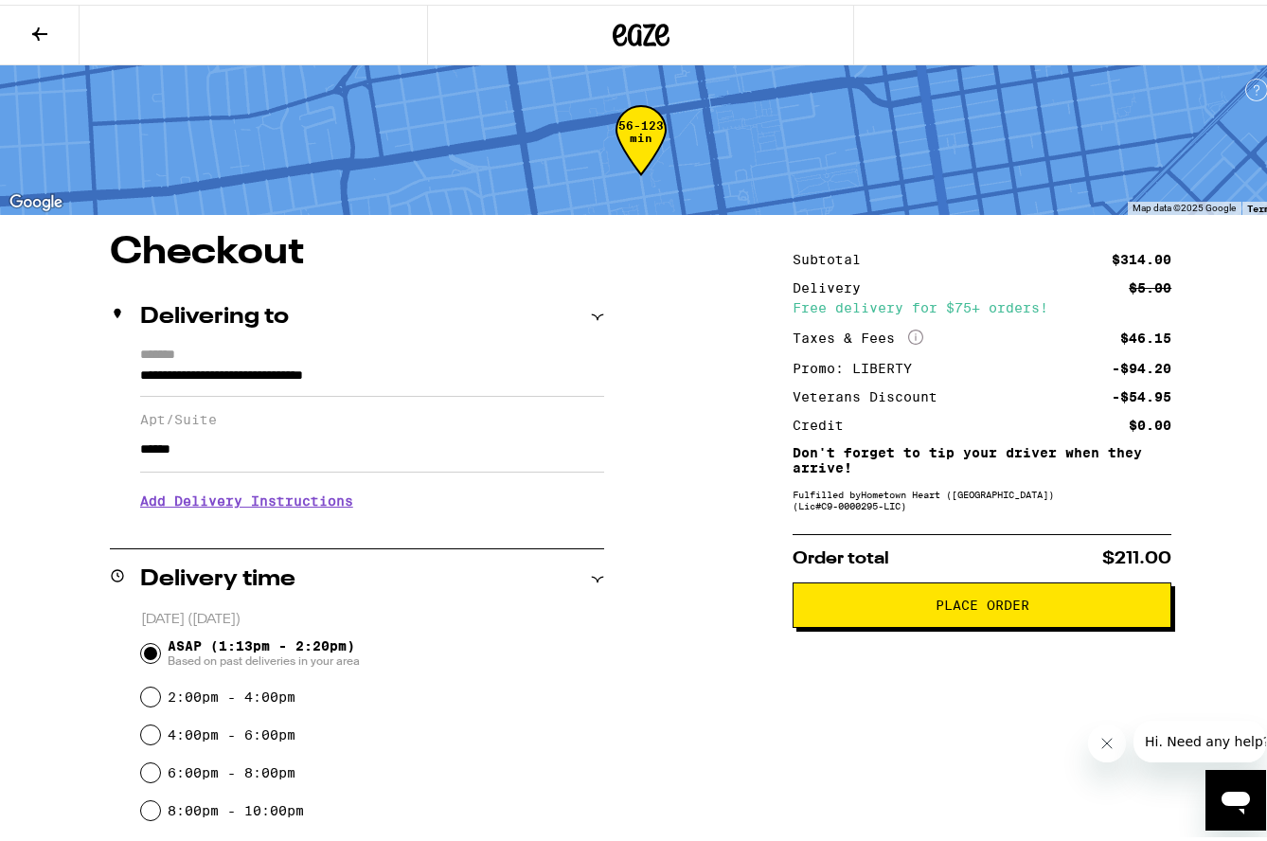
click at [976, 620] on button "Place Order" at bounding box center [982, 600] width 379 height 45
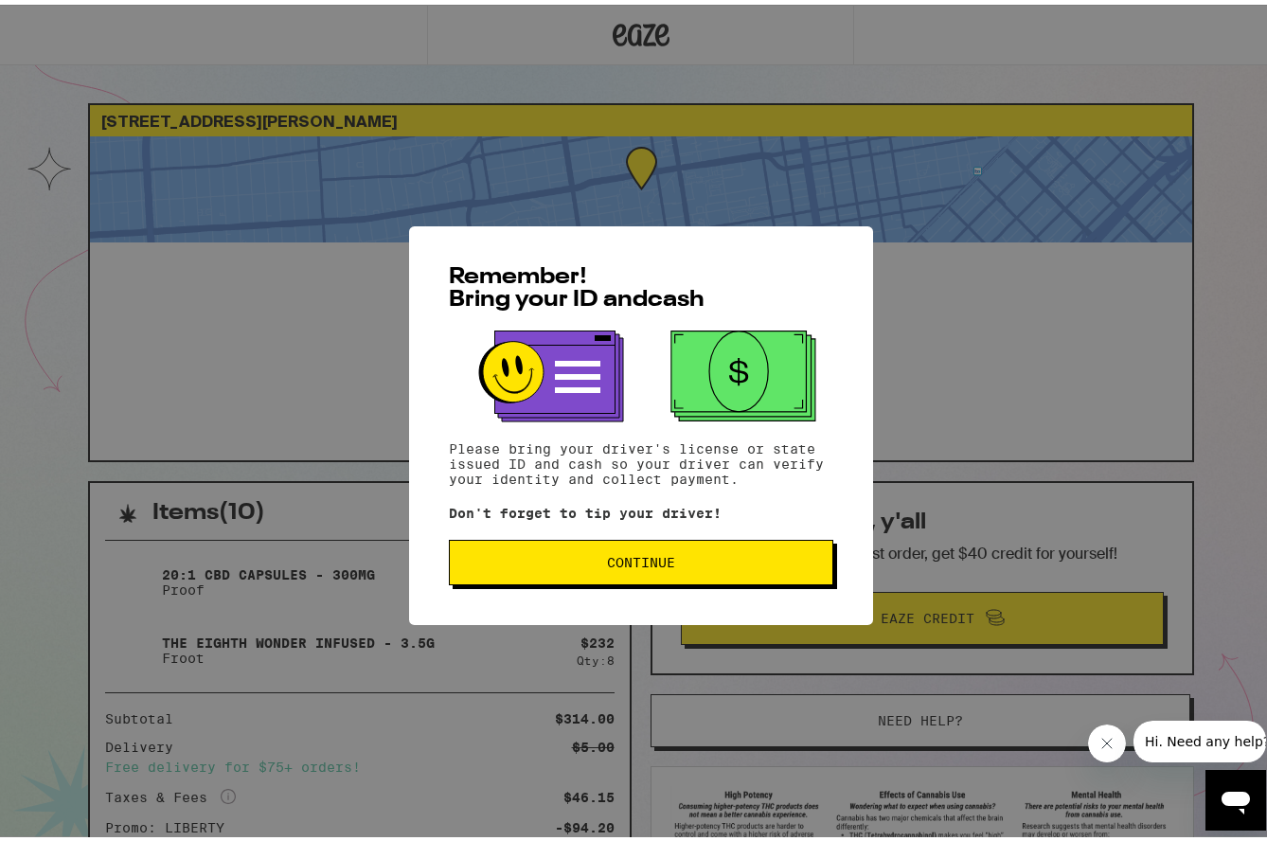
click at [607, 561] on span "Continue" at bounding box center [641, 557] width 68 height 13
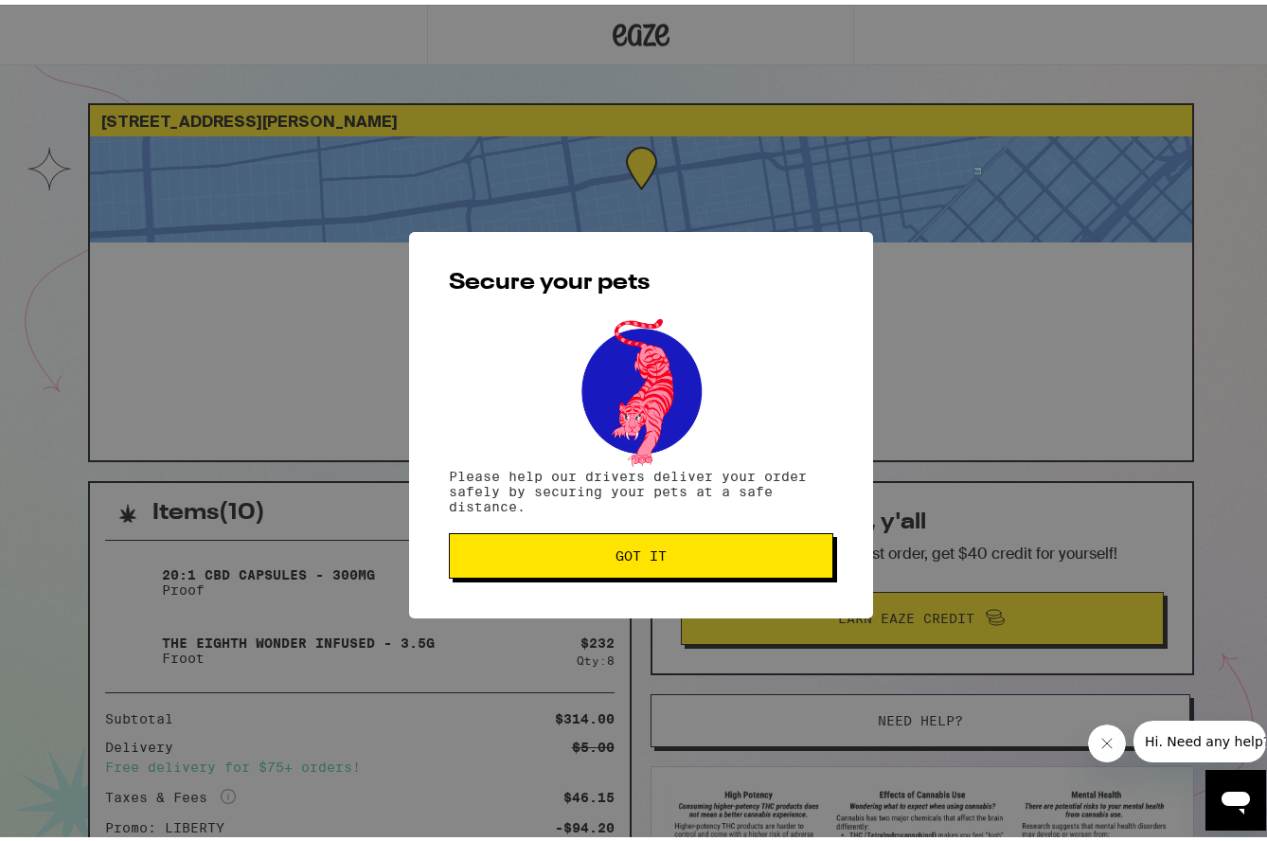
click at [603, 561] on button "Got it" at bounding box center [641, 551] width 385 height 45
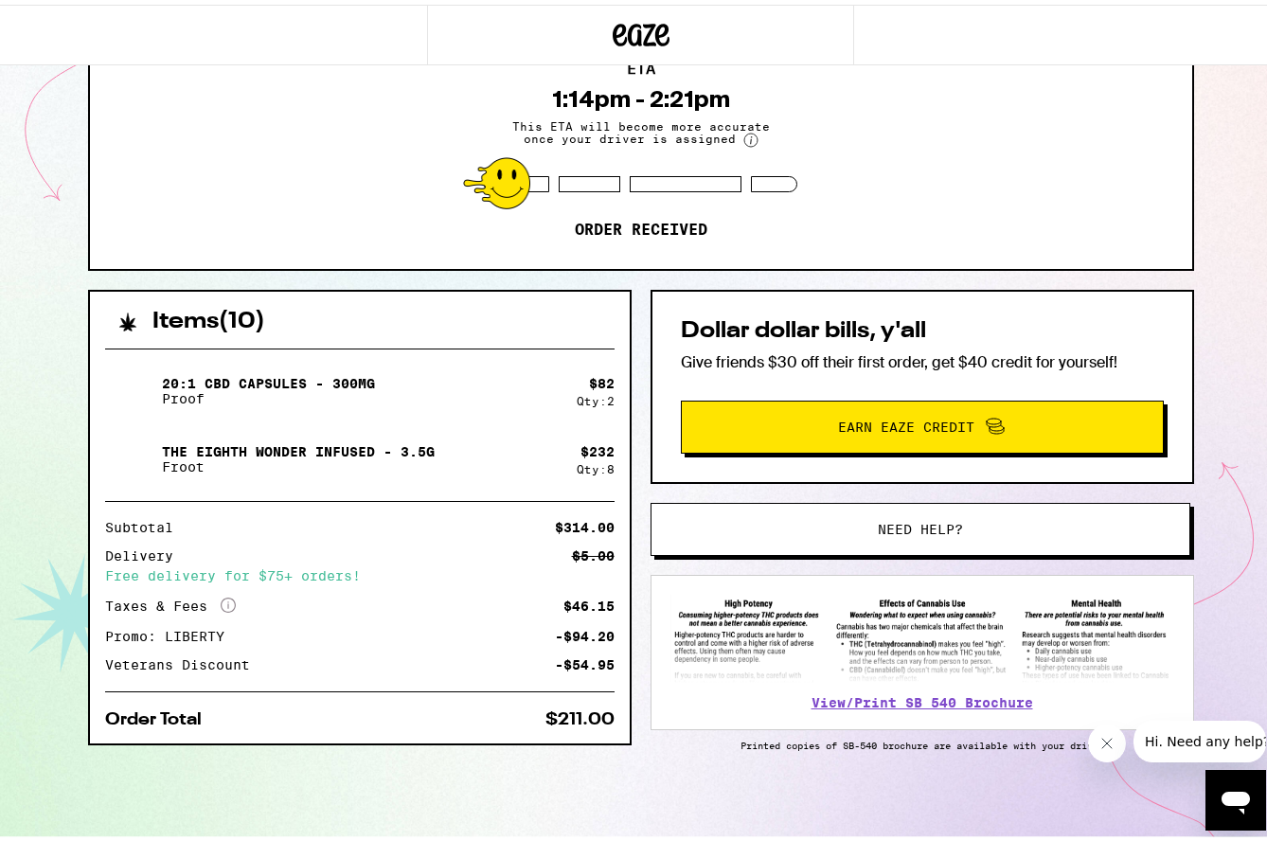
scroll to position [194, 0]
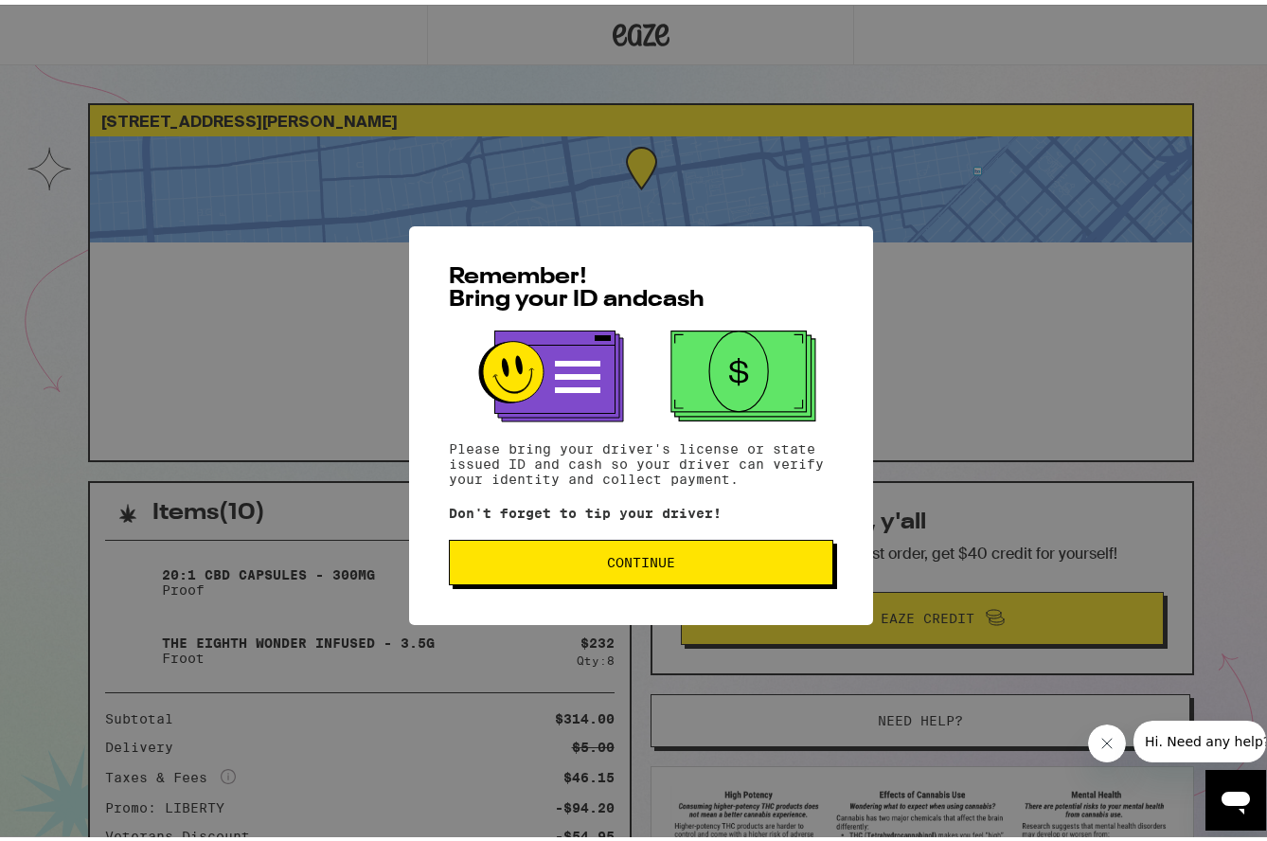
click at [544, 575] on button "Continue" at bounding box center [641, 557] width 385 height 45
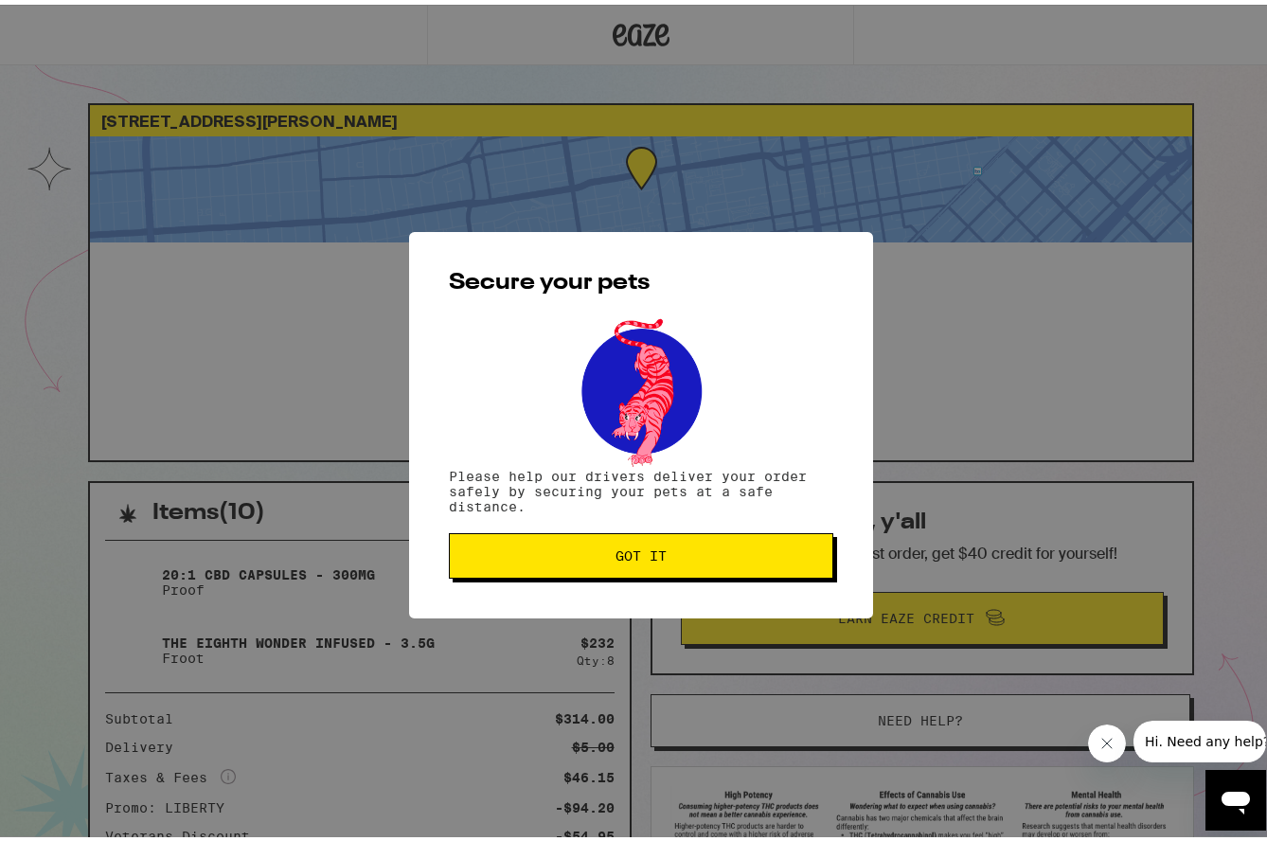
click at [547, 549] on span "Got it" at bounding box center [641, 551] width 352 height 13
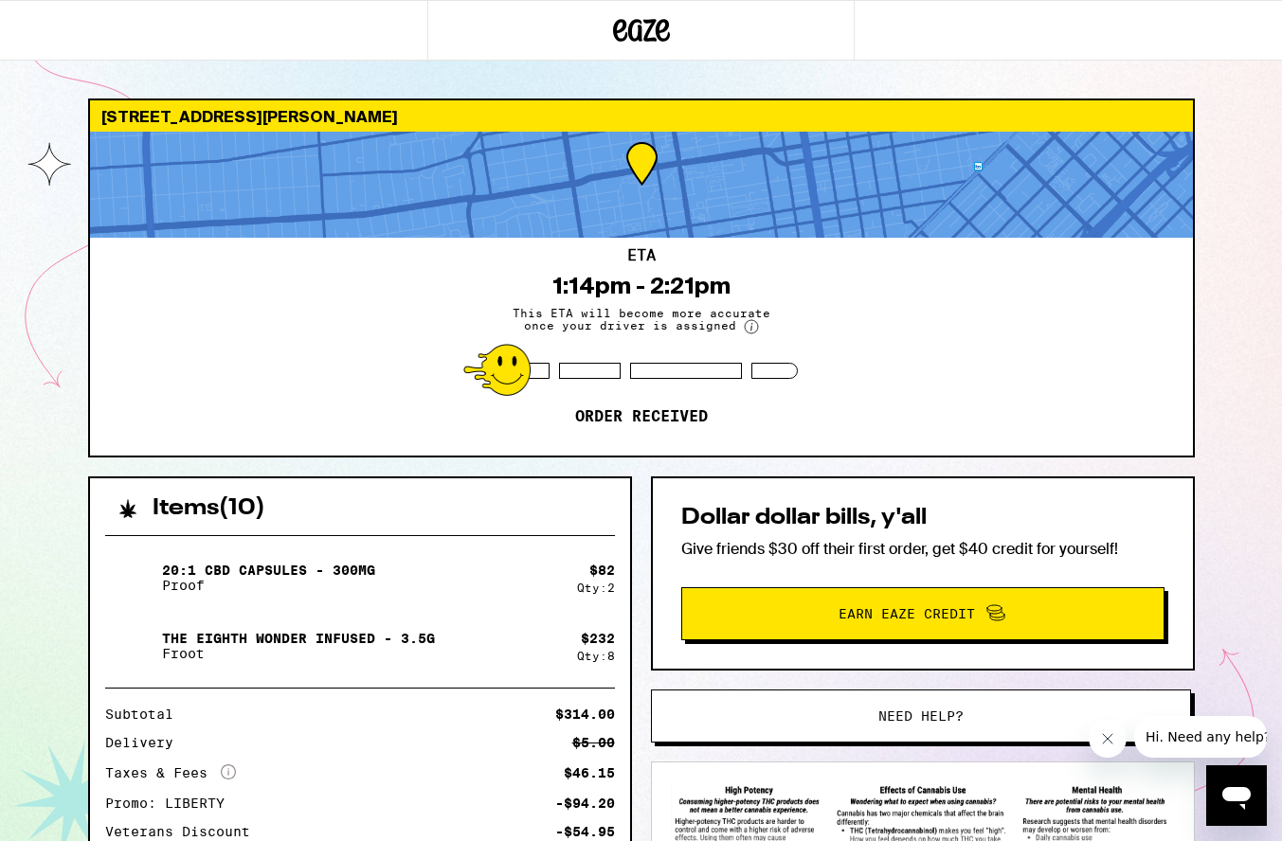
click at [1202, 390] on div "1500 Steiner St San Francisco 94115 ETA 1:14pm - 2:21pm This ETA will become mo…" at bounding box center [641, 566] width 1137 height 934
click at [1105, 742] on icon "Close message from company" at bounding box center [1106, 738] width 15 height 15
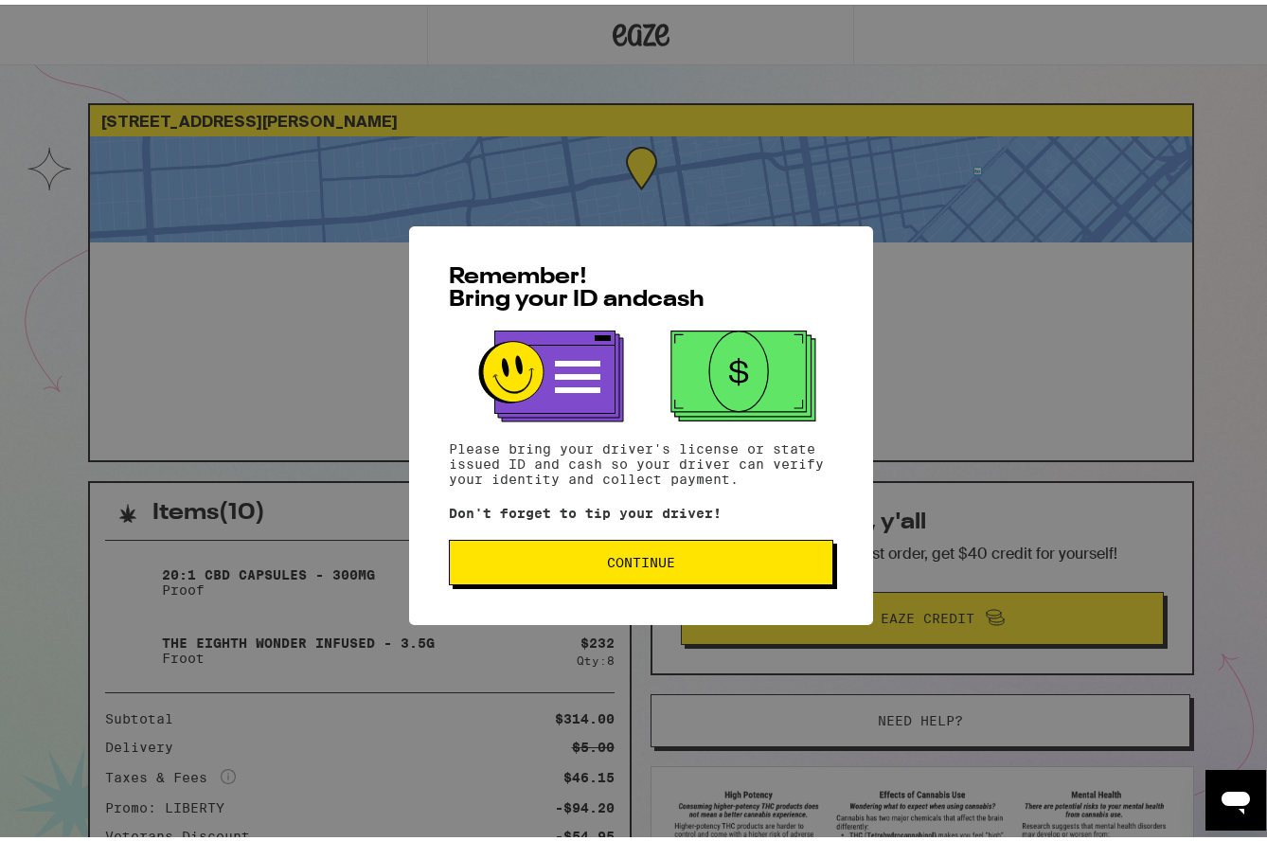
click at [607, 565] on span "Continue" at bounding box center [641, 557] width 68 height 13
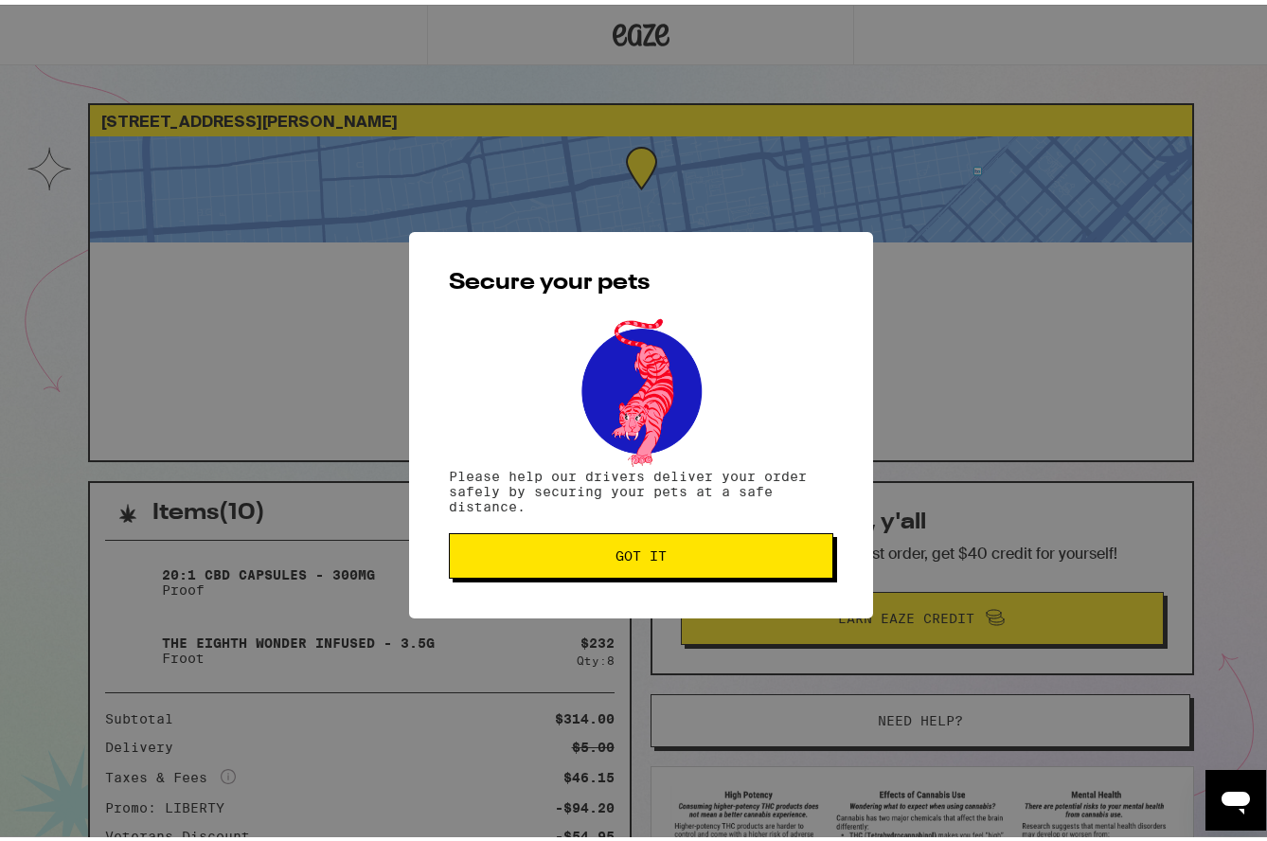
click at [607, 567] on button "Got it" at bounding box center [641, 551] width 385 height 45
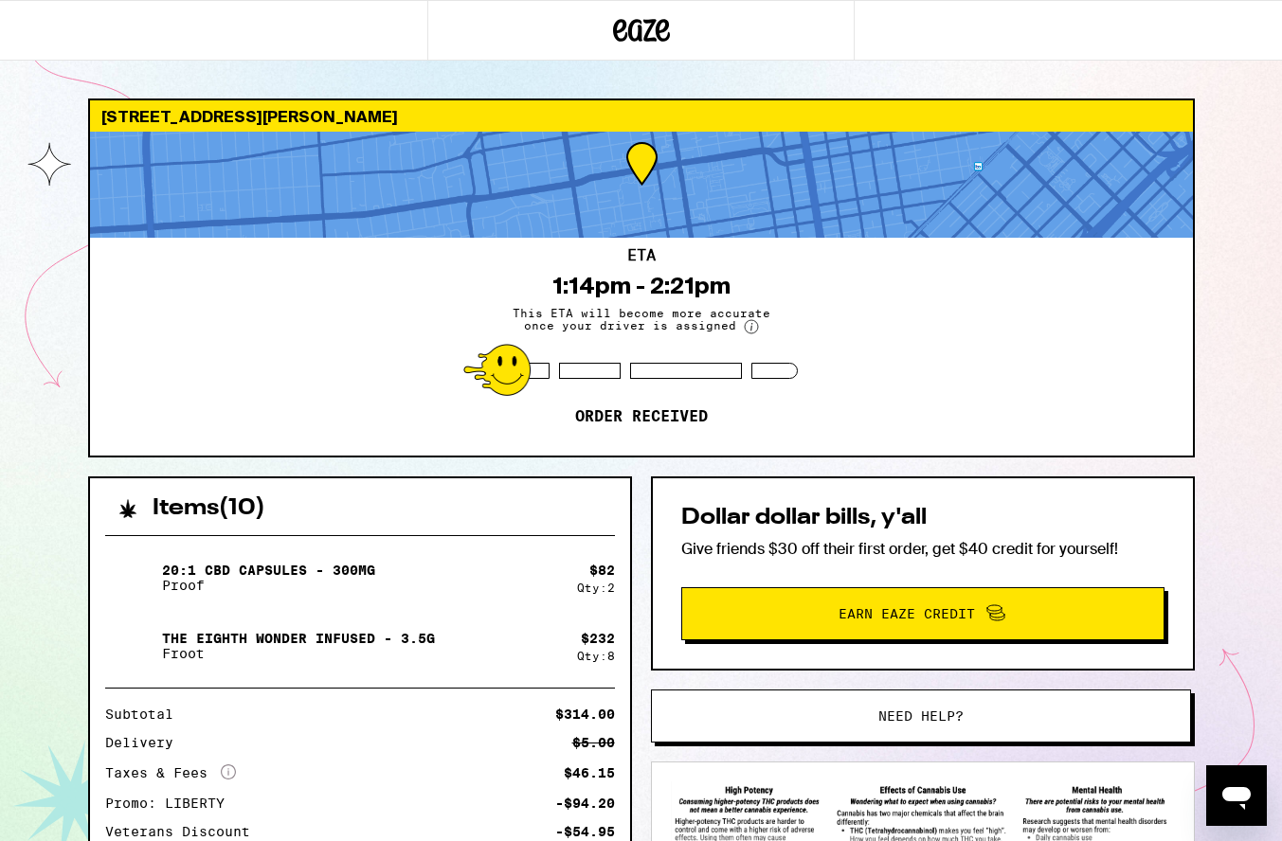
click at [643, 523] on div "Items ( 10 ) 20:1 CBD Capsules - 300mg Proof $ 82 Qty: 2 The Eighth Wonder Infu…" at bounding box center [641, 754] width 1106 height 556
